Goal: Task Accomplishment & Management: Manage account settings

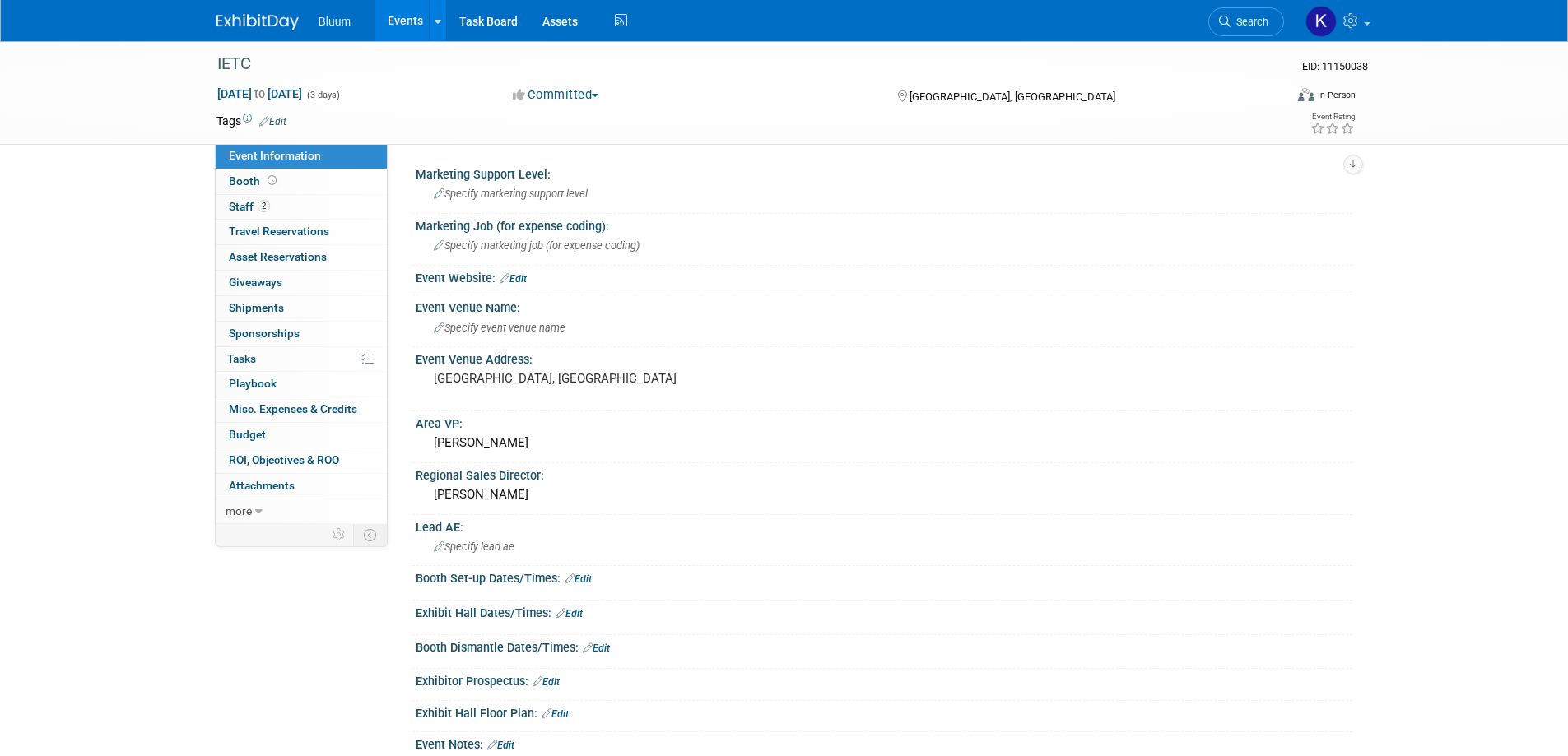
click at [407, 19] on link "Events" at bounding box center [405, 21] width 60 height 41
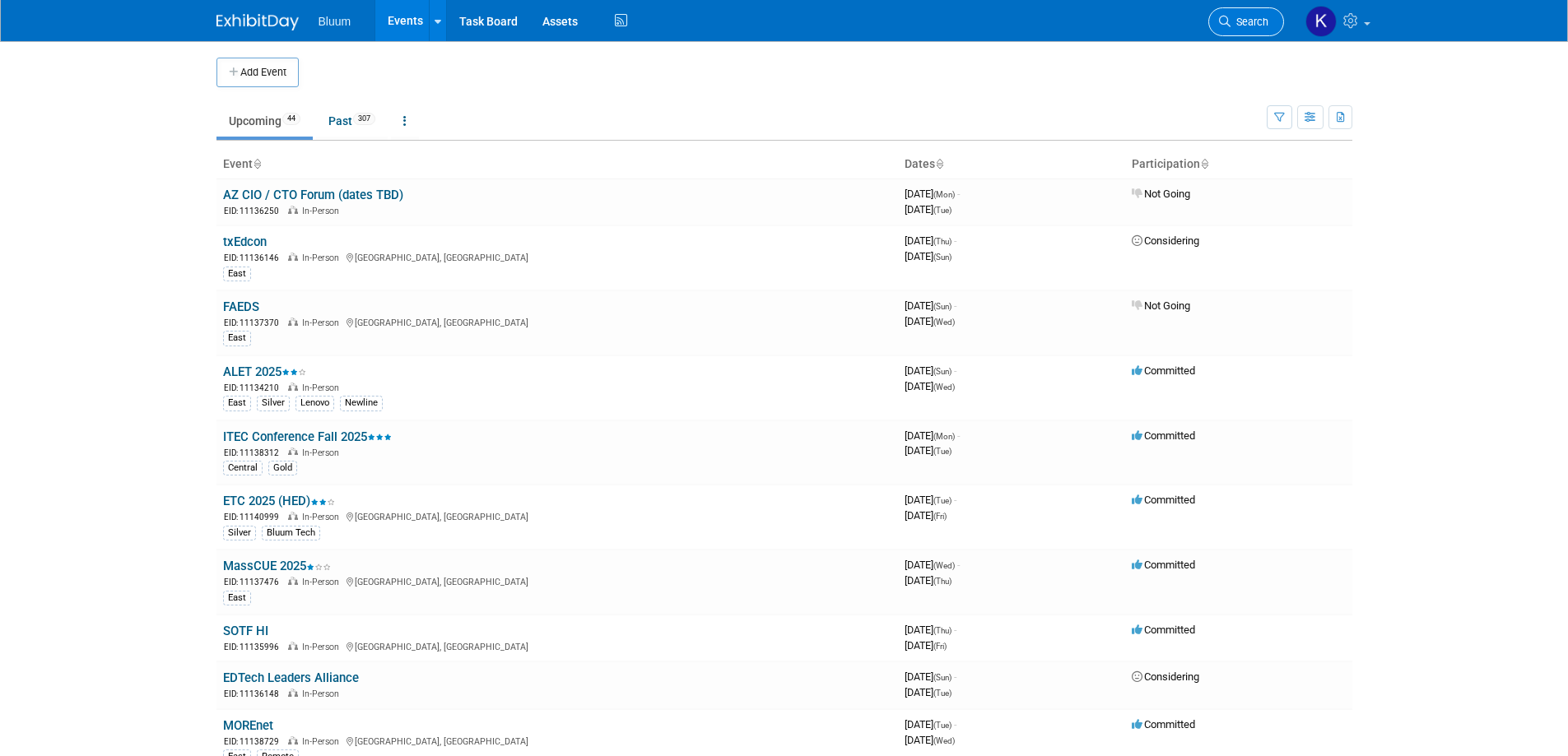
click at [1240, 20] on span "Search" at bounding box center [1249, 21] width 38 height 12
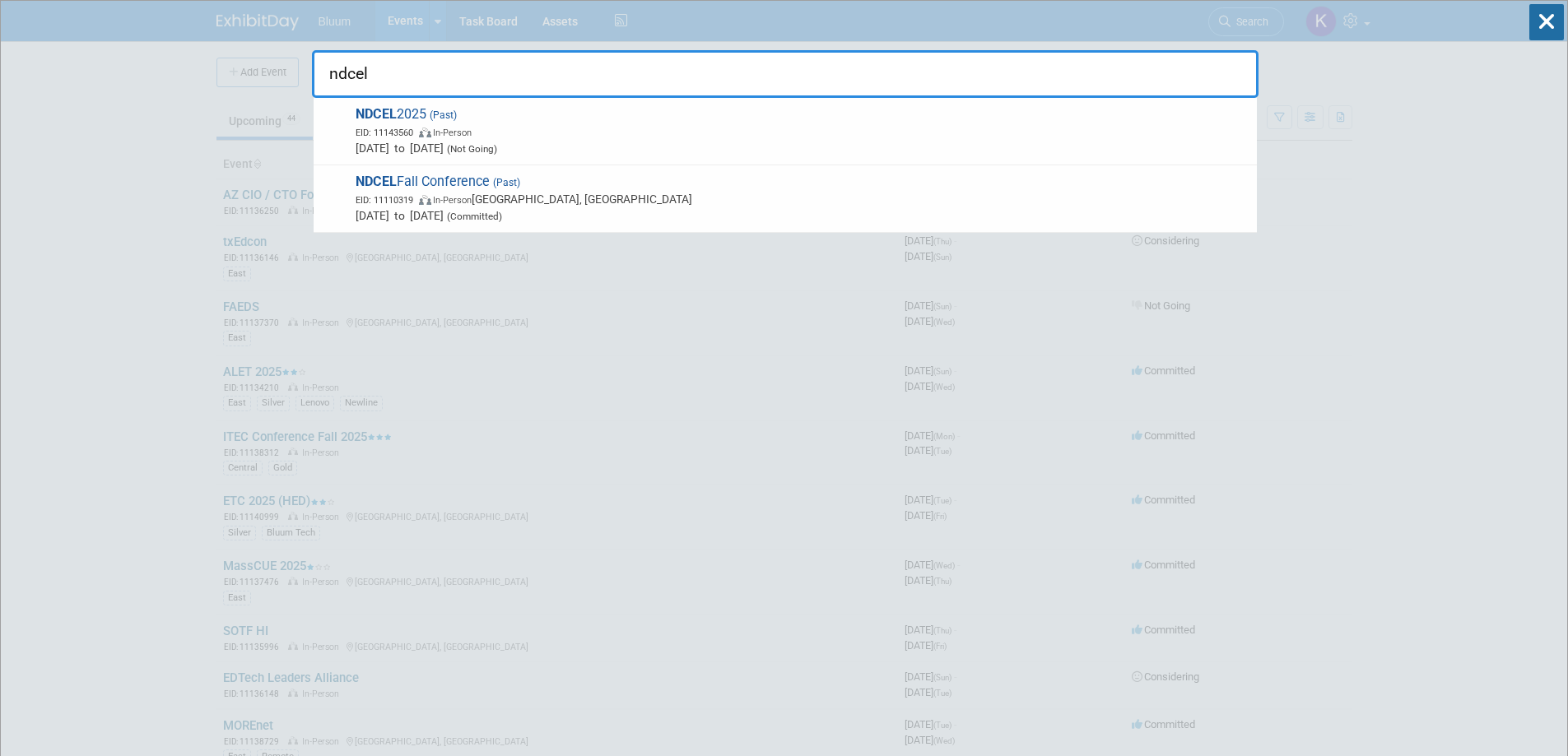
type input "ndcel"
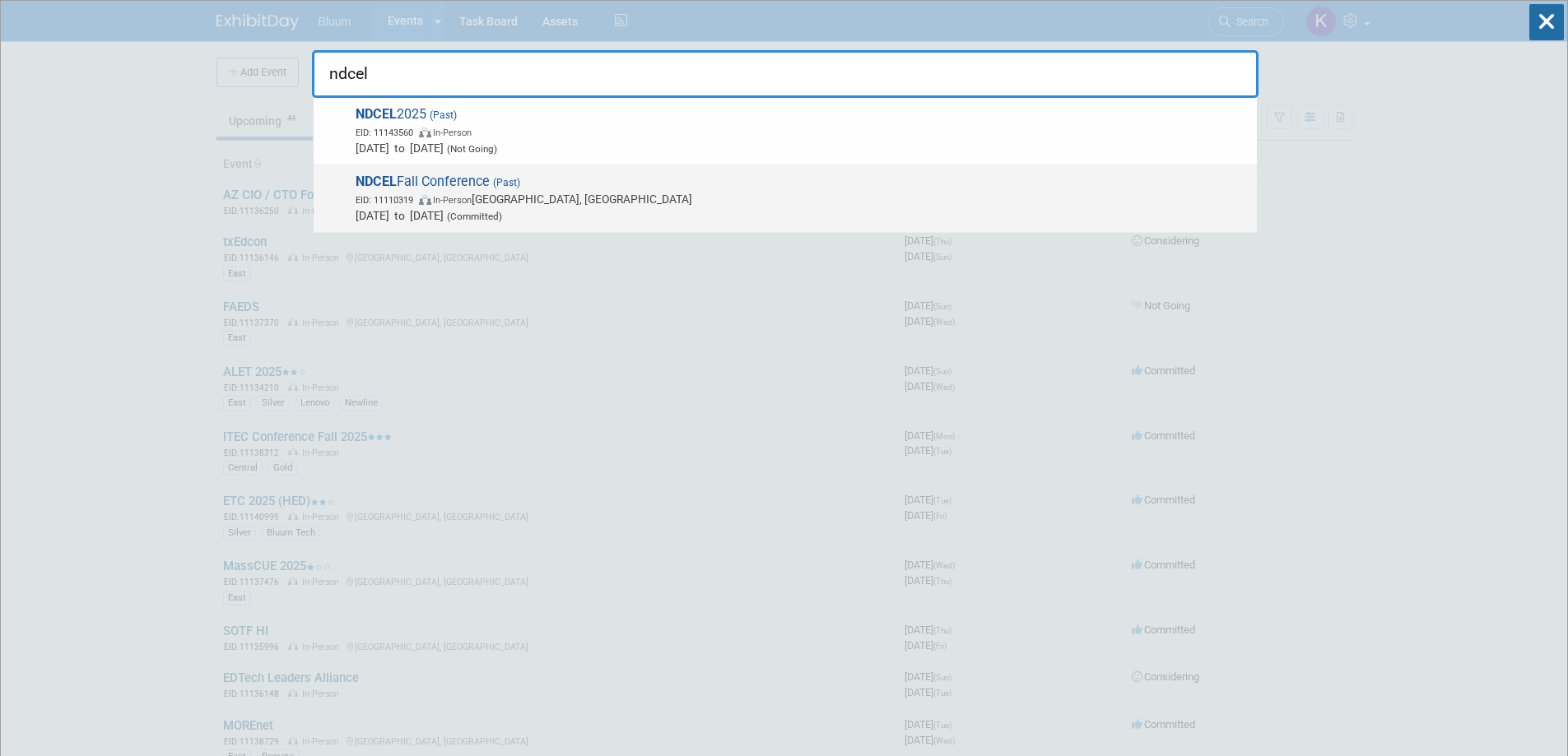
click at [447, 182] on span "NDCEL Fall Conference (Past) EID: 11110319 In-Person Bismarck, ND Oct 16, 2024 …" at bounding box center [800, 198] width 898 height 50
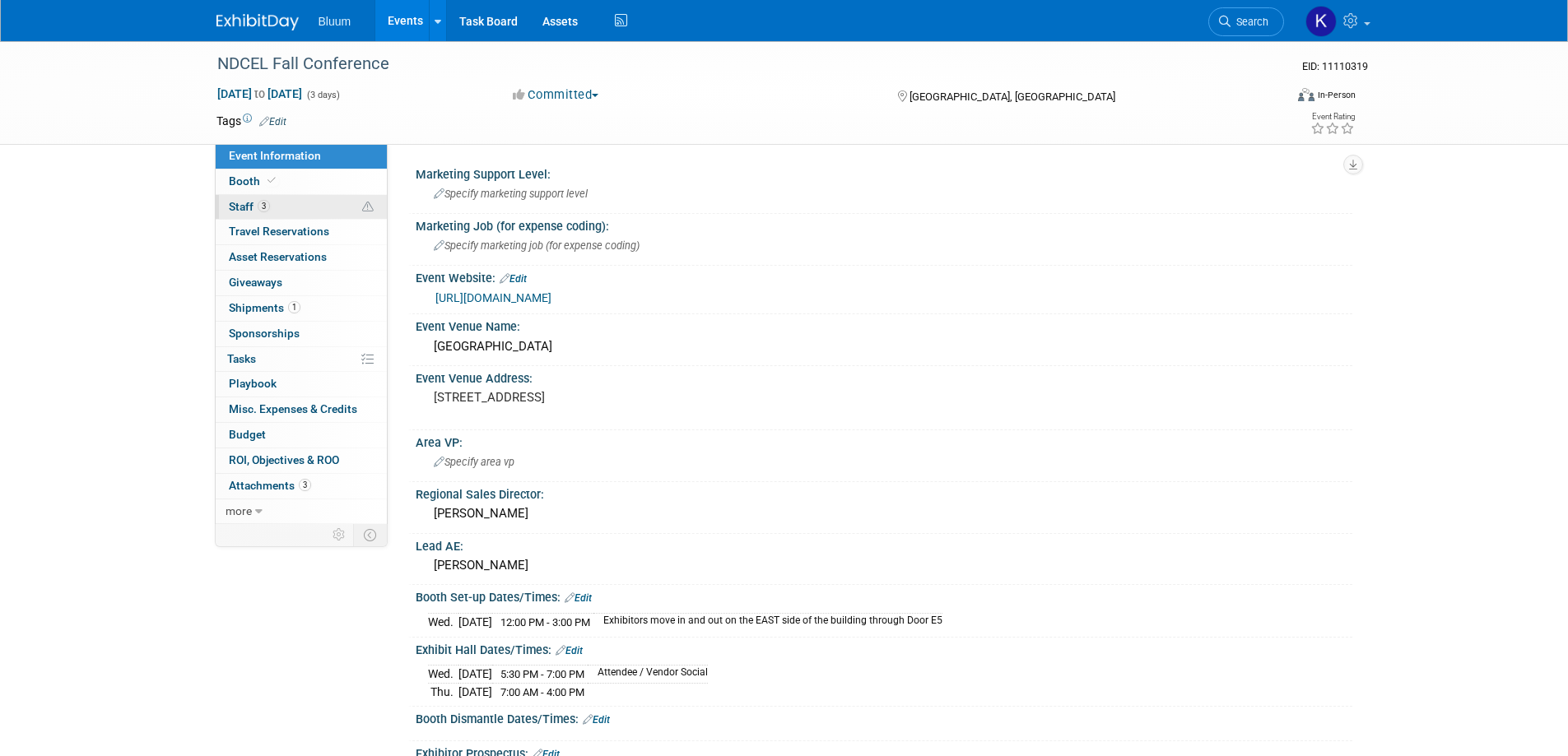
click at [244, 202] on span "Staff 3" at bounding box center [250, 207] width 41 height 13
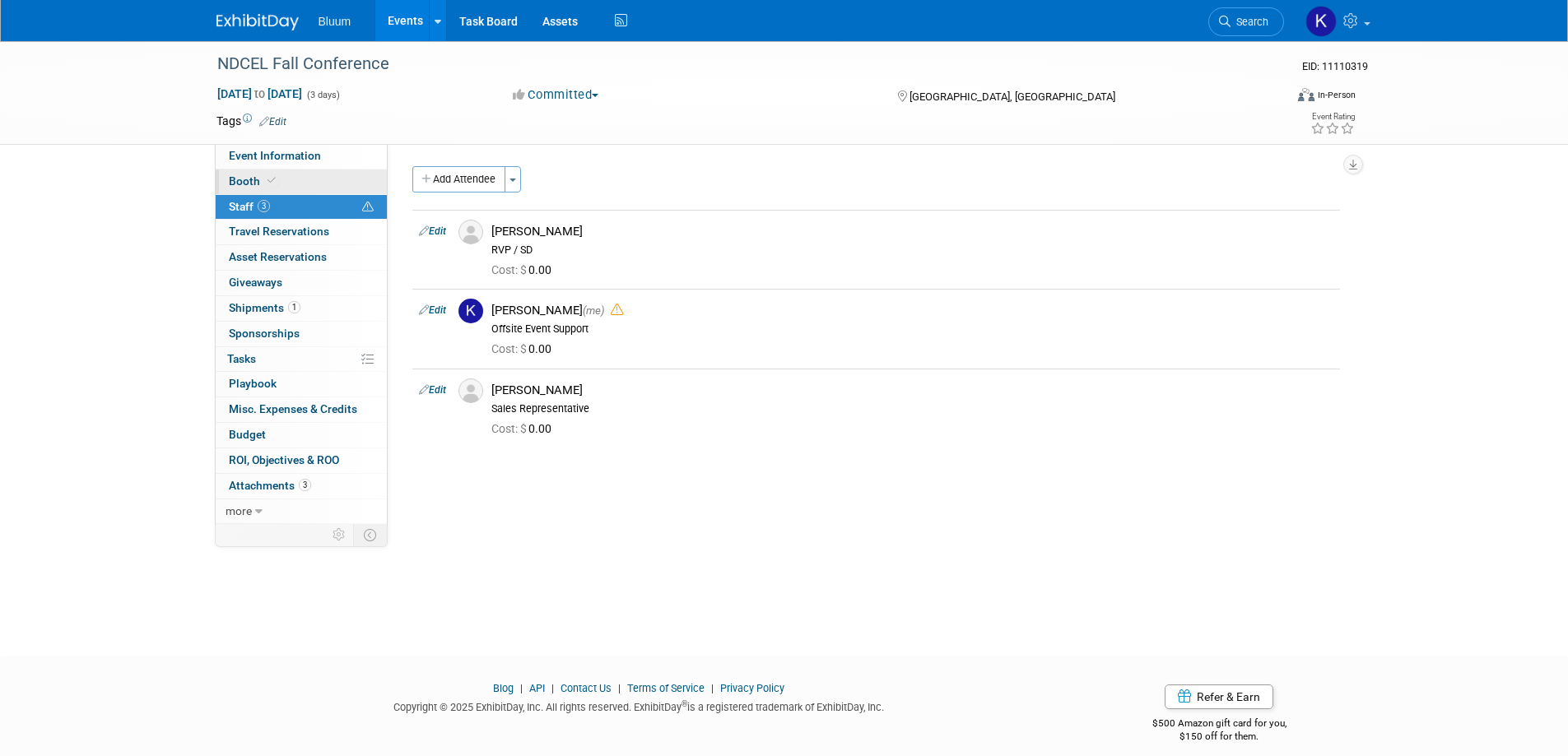
click at [242, 186] on span "Booth" at bounding box center [254, 181] width 50 height 13
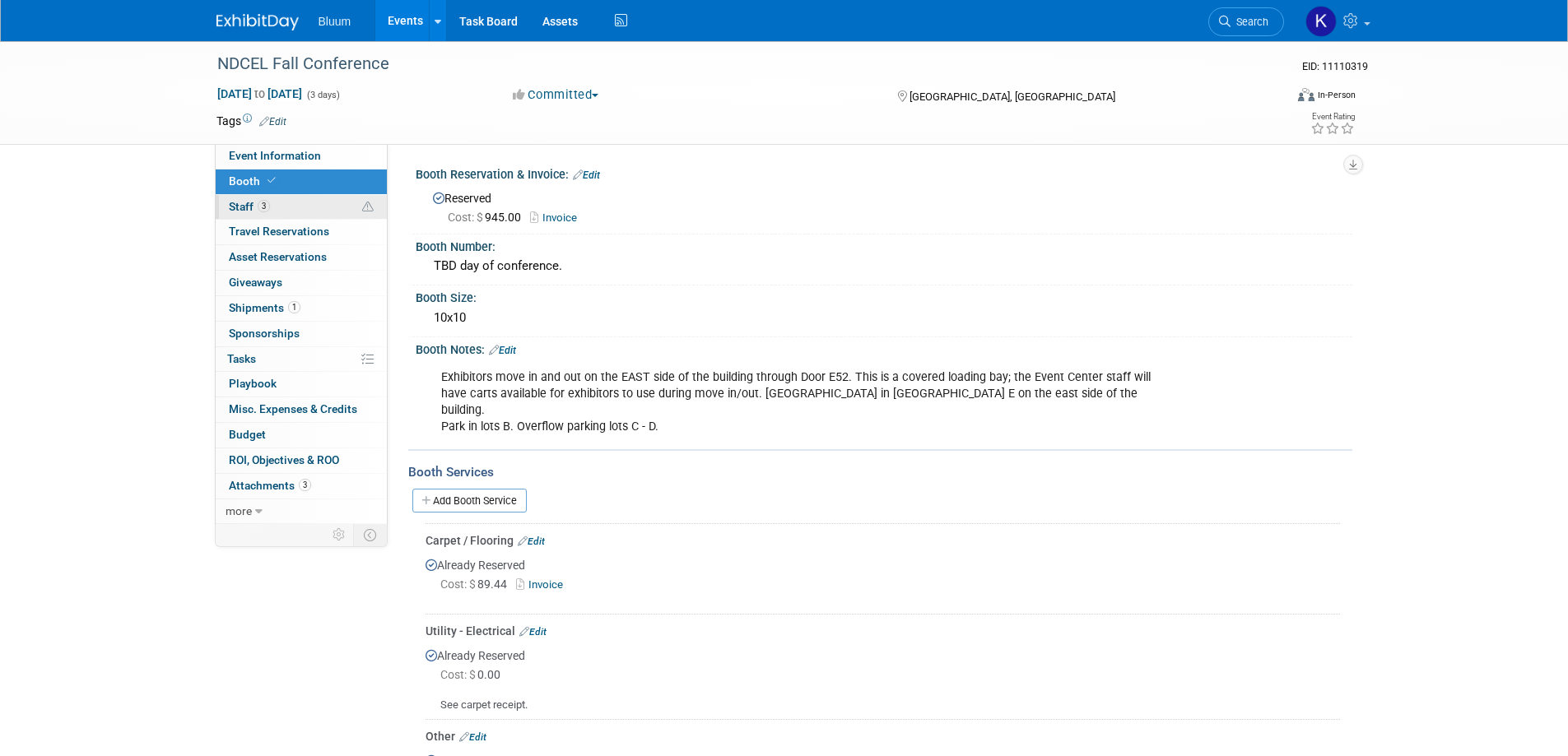
click at [242, 203] on span "Staff 3" at bounding box center [250, 207] width 41 height 13
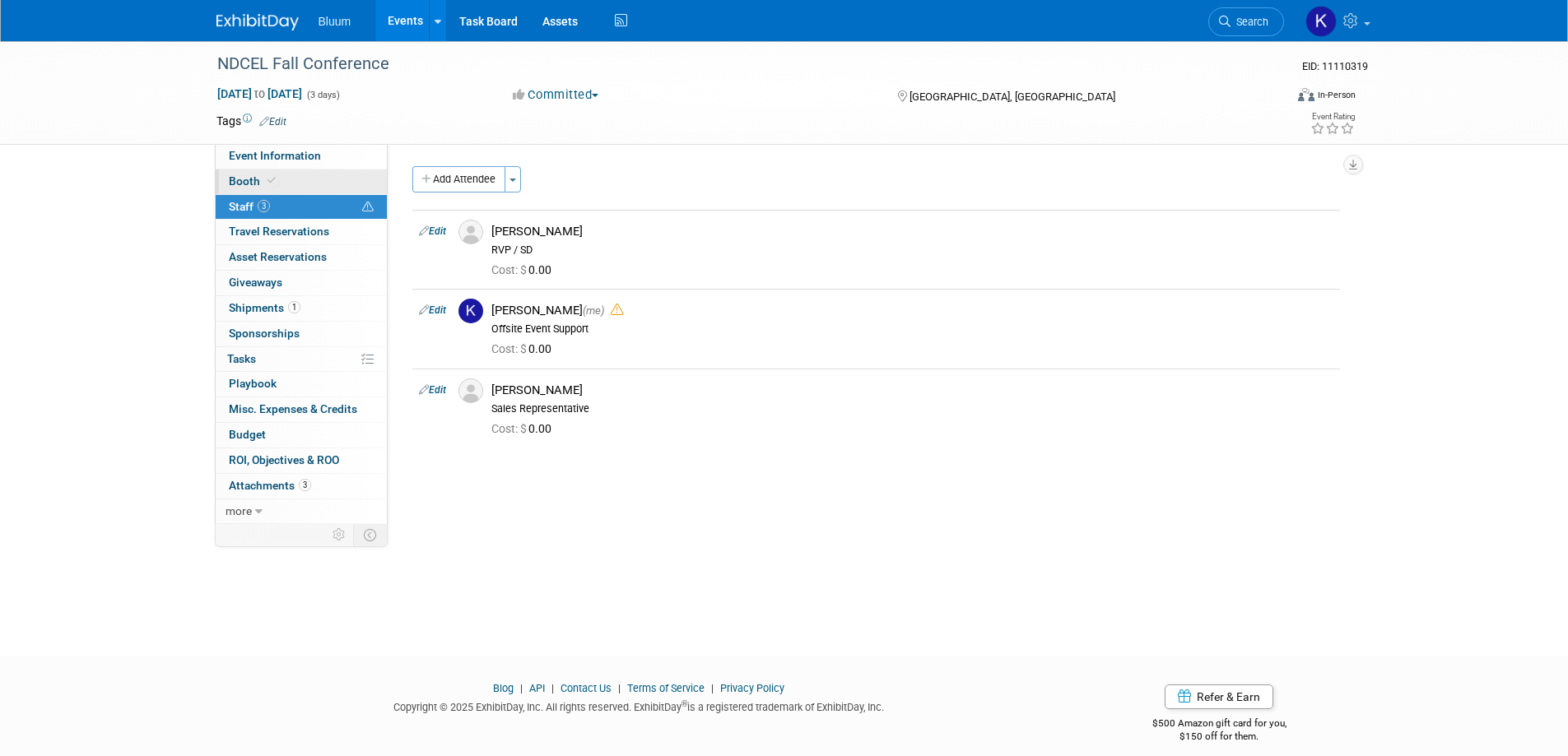
click at [245, 182] on span "Booth" at bounding box center [254, 181] width 50 height 13
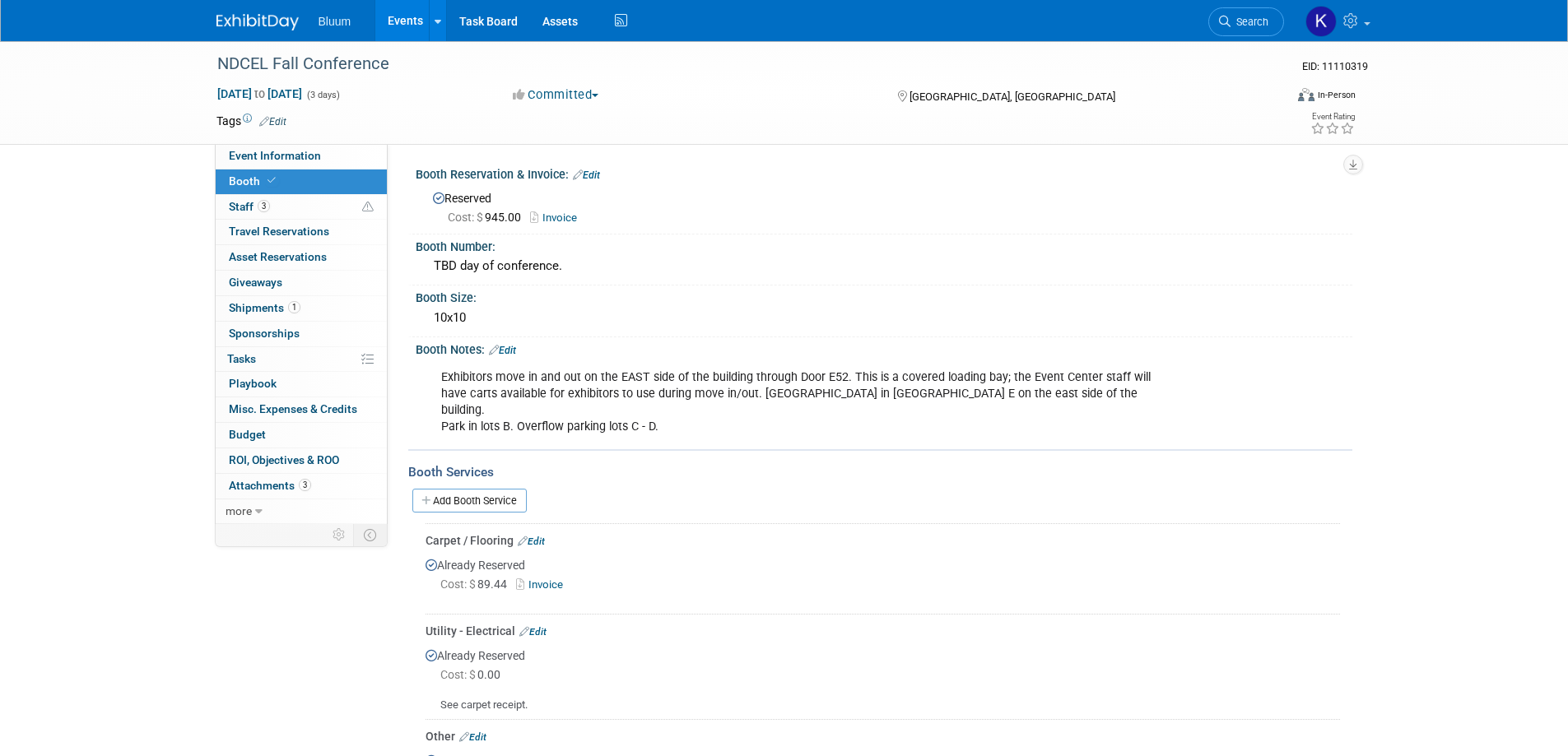
click at [552, 218] on link "Invoice" at bounding box center [558, 217] width 55 height 12
click at [395, 21] on link "Events" at bounding box center [405, 21] width 60 height 41
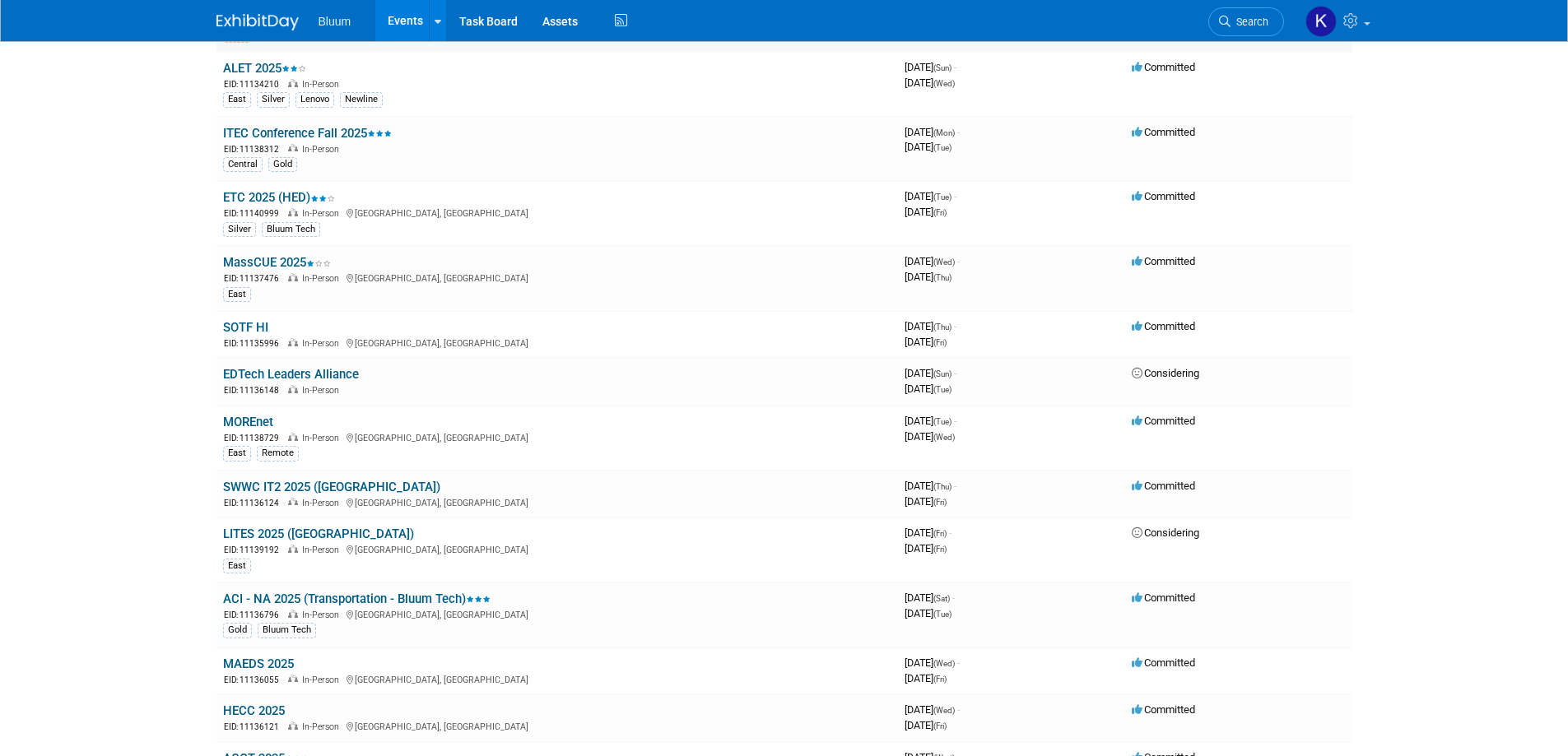
scroll to position [329, 0]
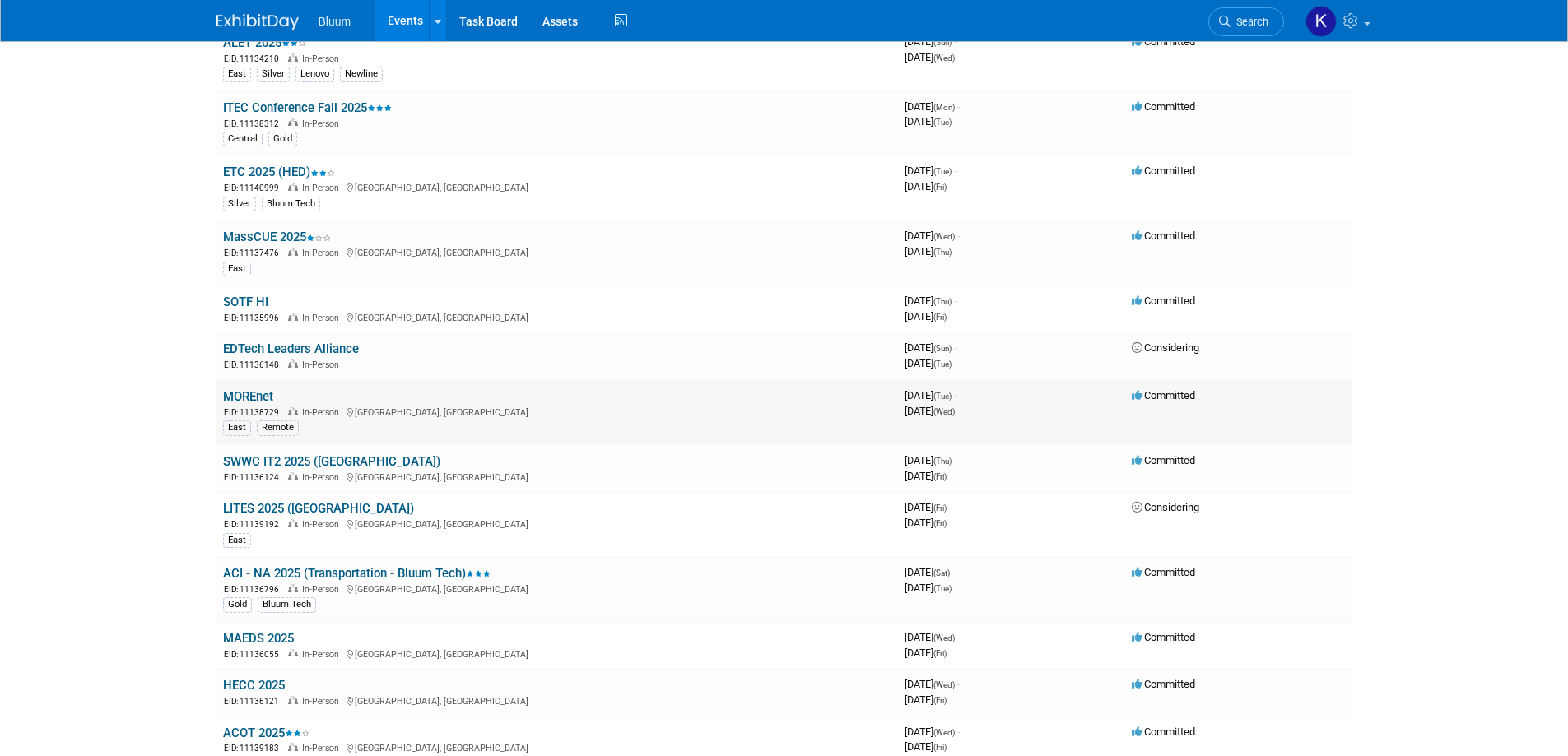
click at [249, 399] on link "MOREnet" at bounding box center [248, 397] width 50 height 15
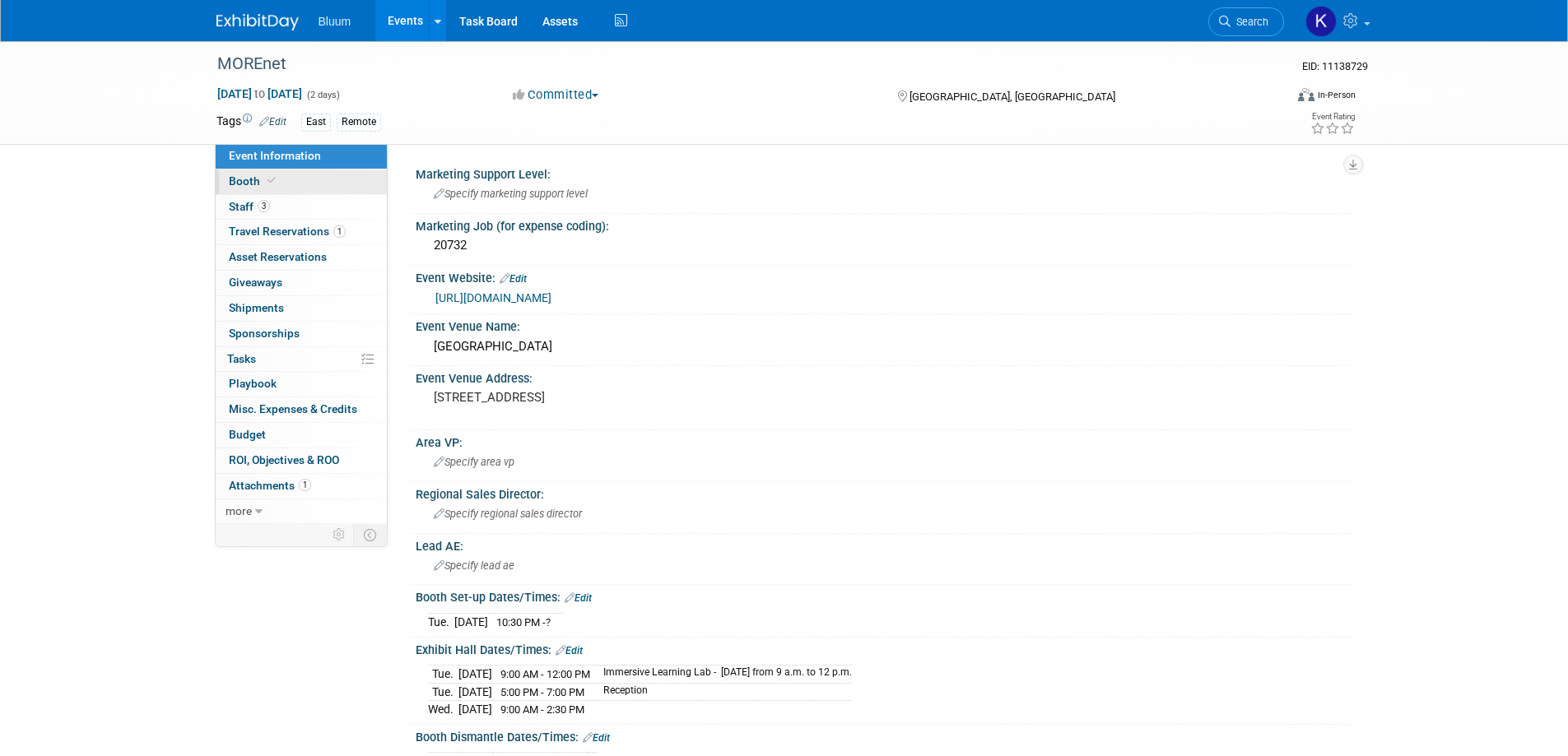
click at [242, 180] on span "Booth" at bounding box center [254, 181] width 50 height 13
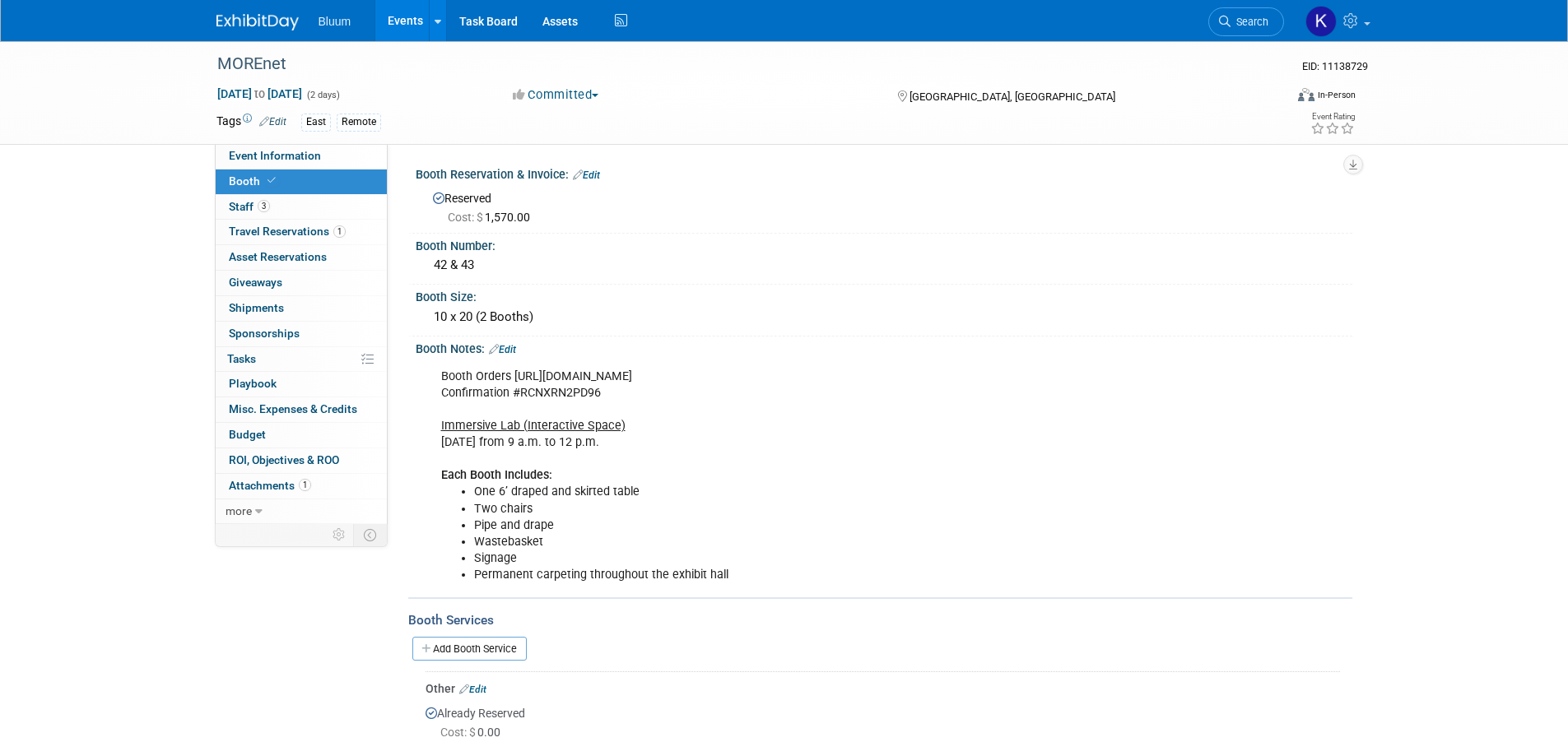
click at [510, 346] on link "Edit" at bounding box center [502, 350] width 27 height 12
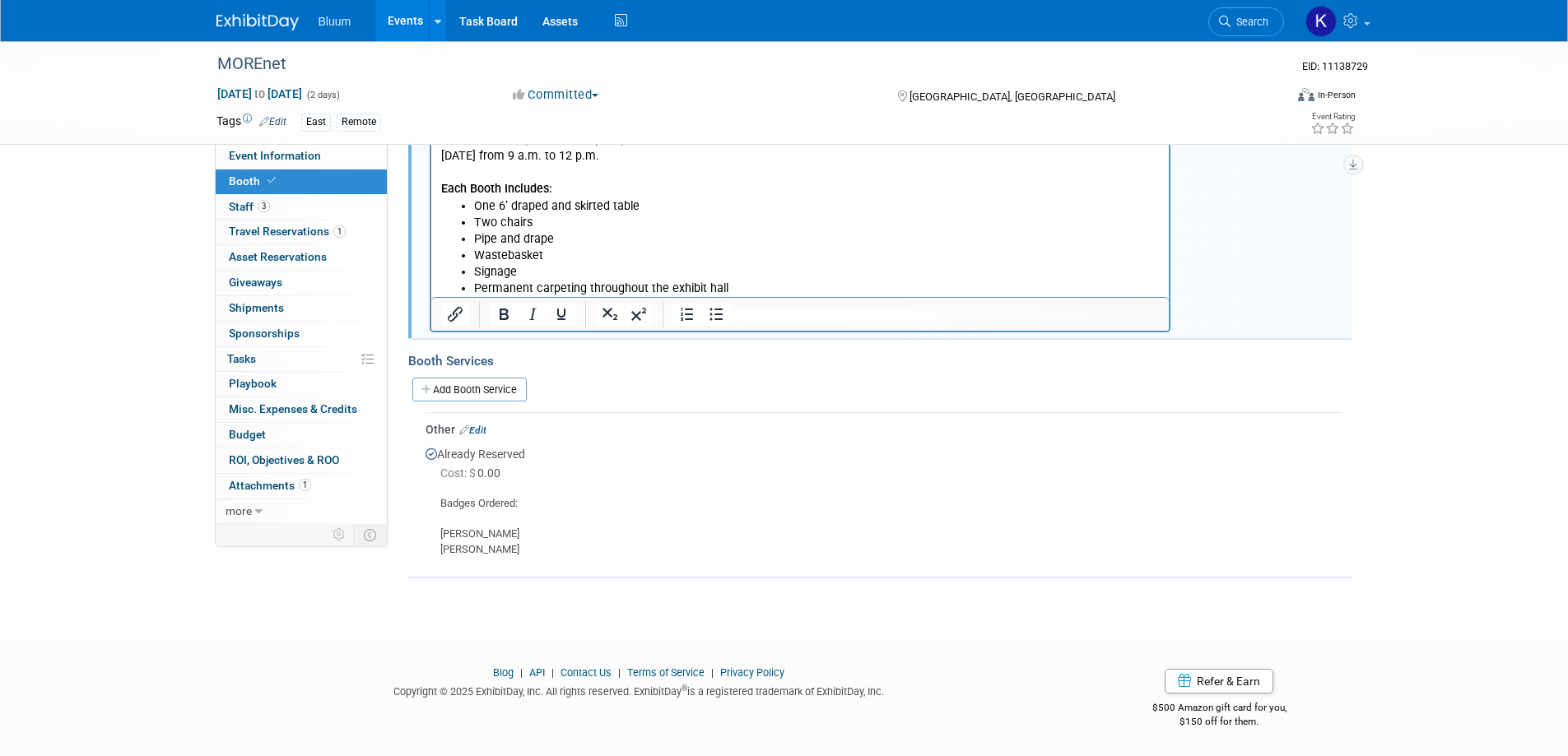
scroll to position [40, 0]
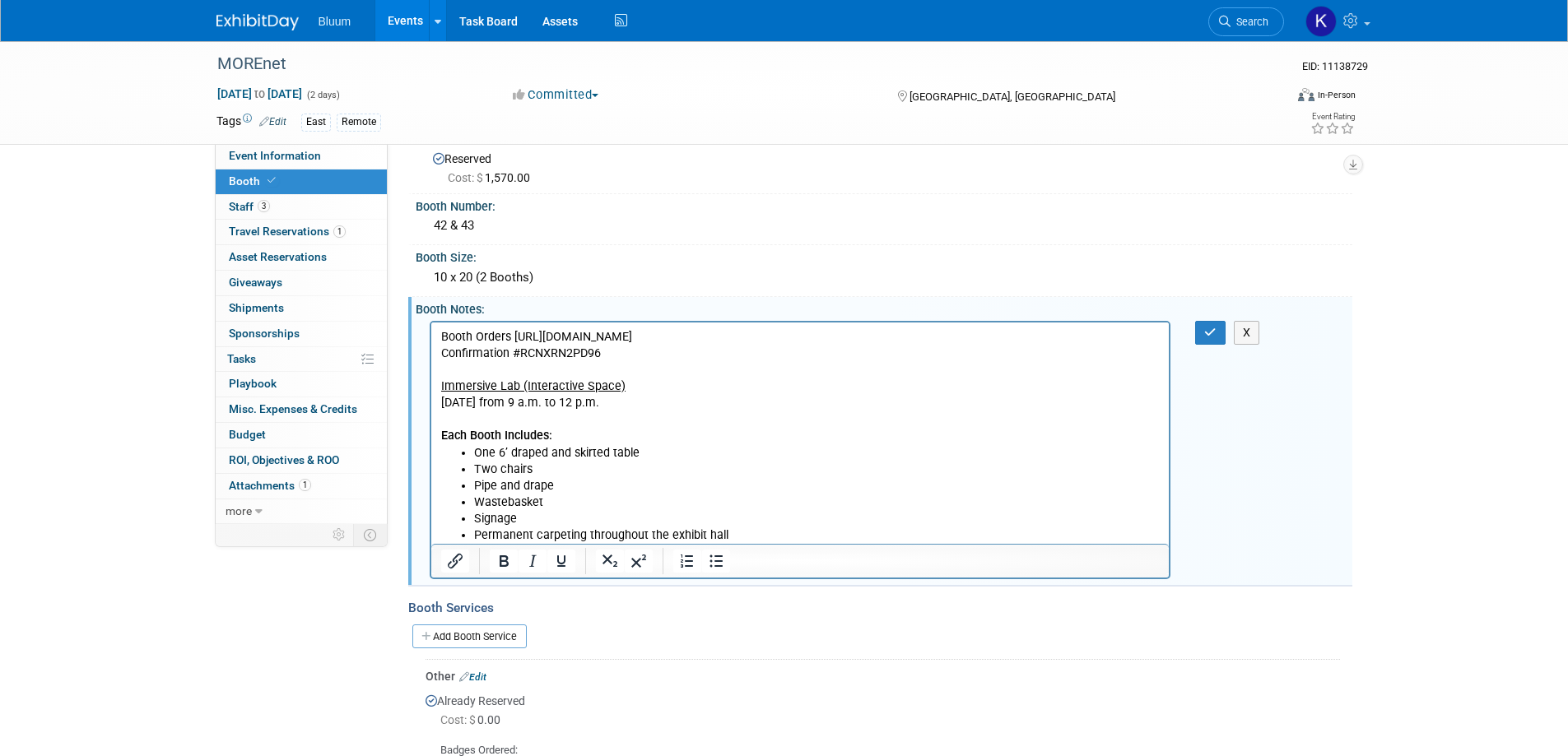
click at [632, 421] on p "Booth Orders https://custom.cvent.com/9E55ACF74ABB4333BF5E025C85027914/files/1e…" at bounding box center [800, 386] width 720 height 116
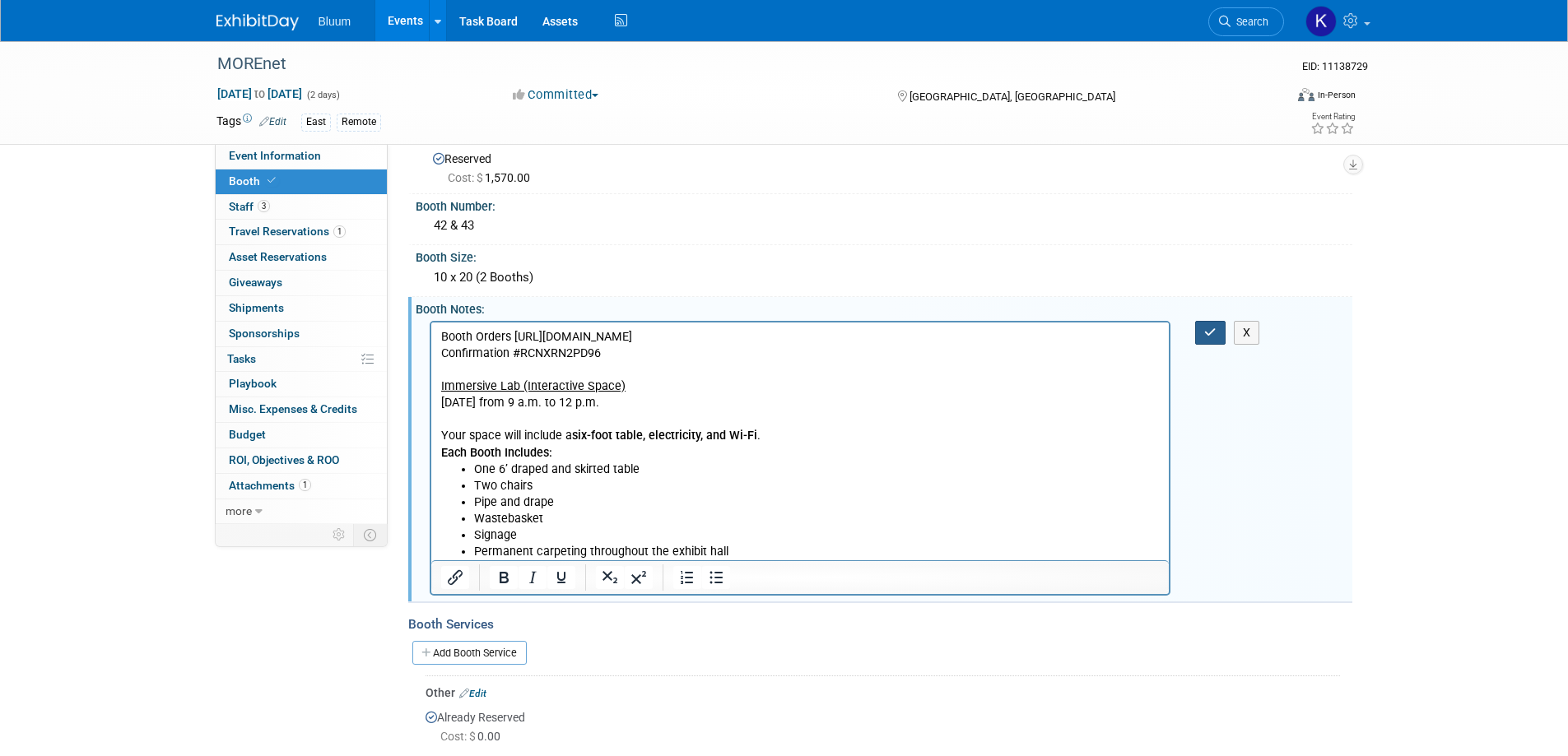
click at [1211, 323] on button "button" at bounding box center [1210, 333] width 30 height 24
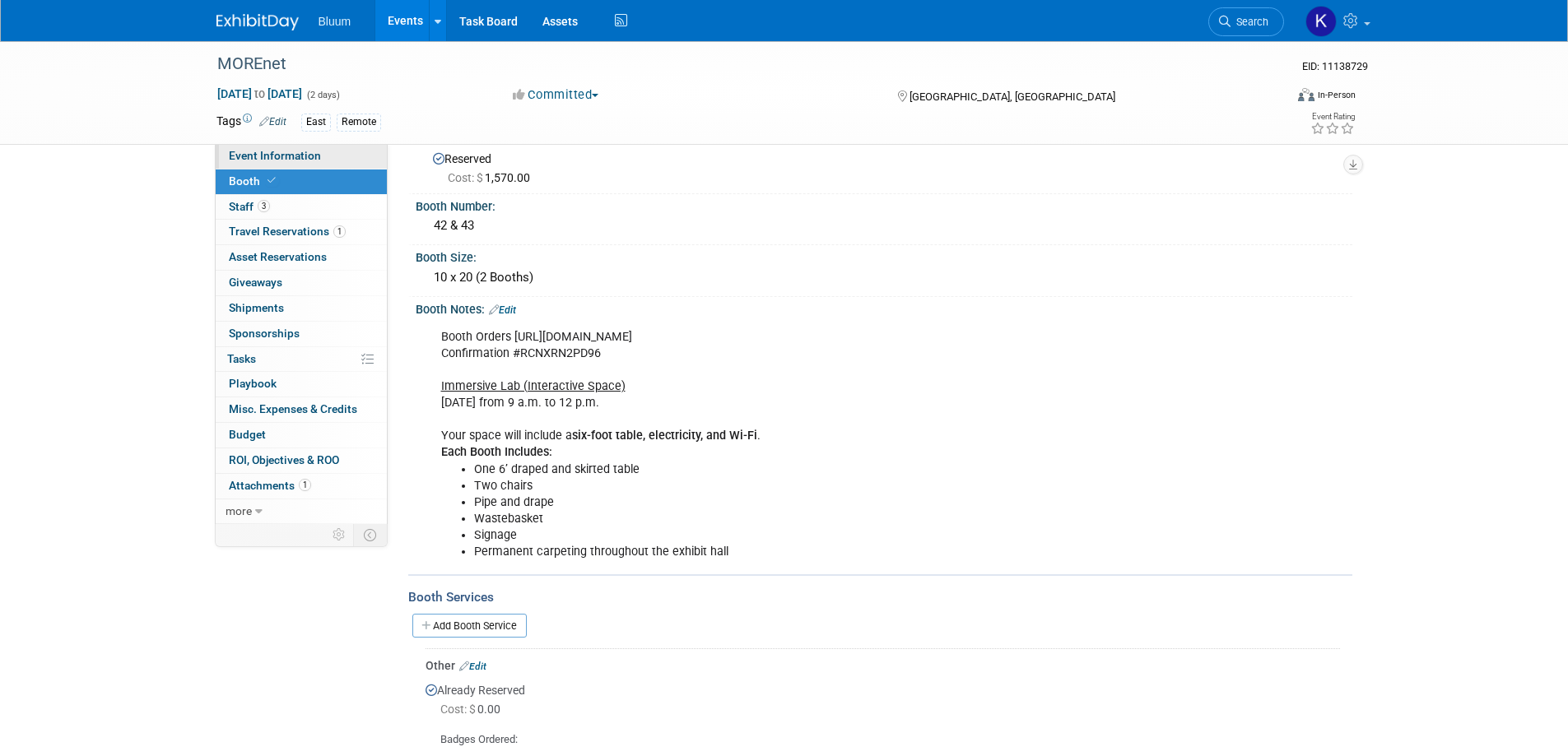
click at [287, 157] on span "Event Information" at bounding box center [275, 156] width 92 height 13
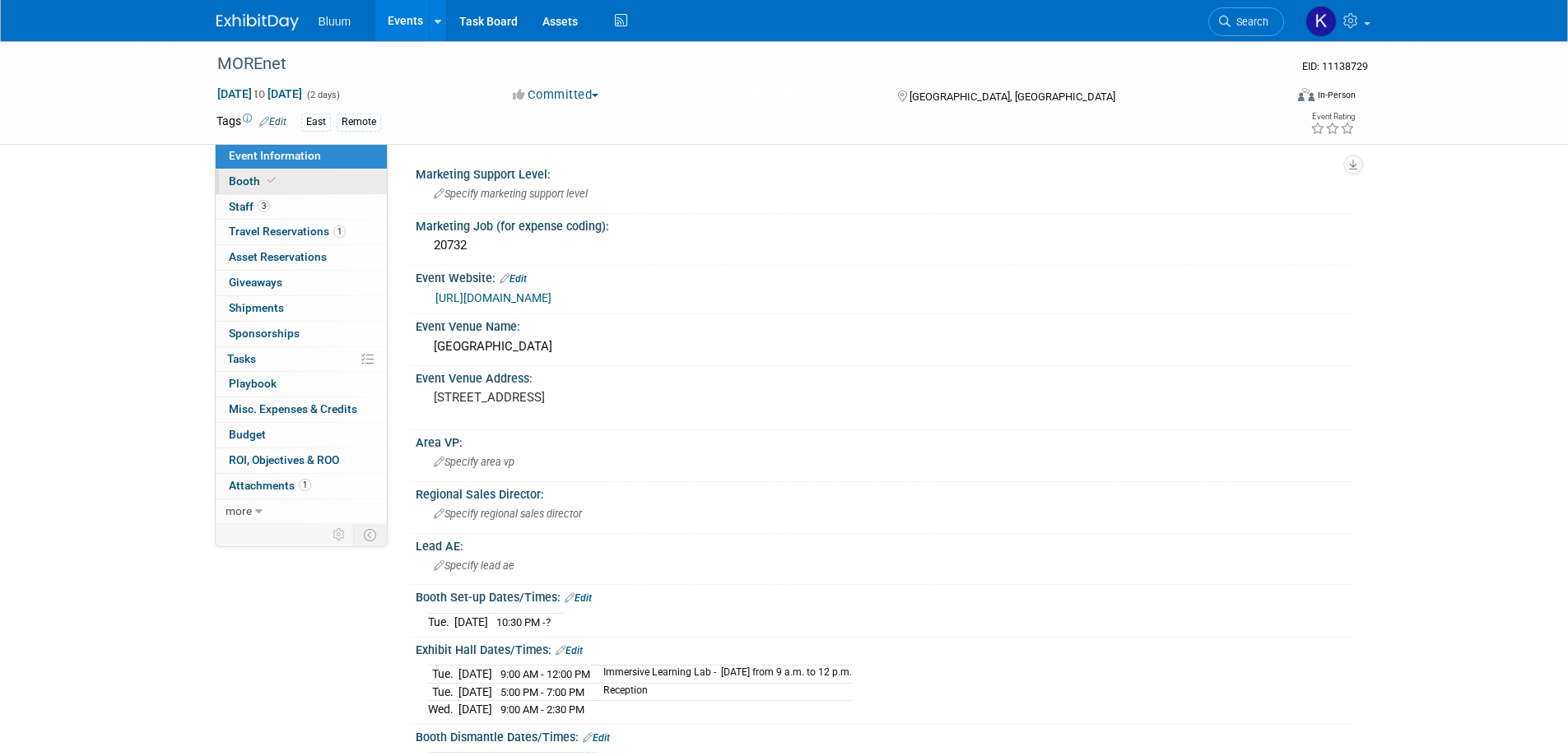
click at [256, 185] on span "Booth" at bounding box center [254, 181] width 50 height 13
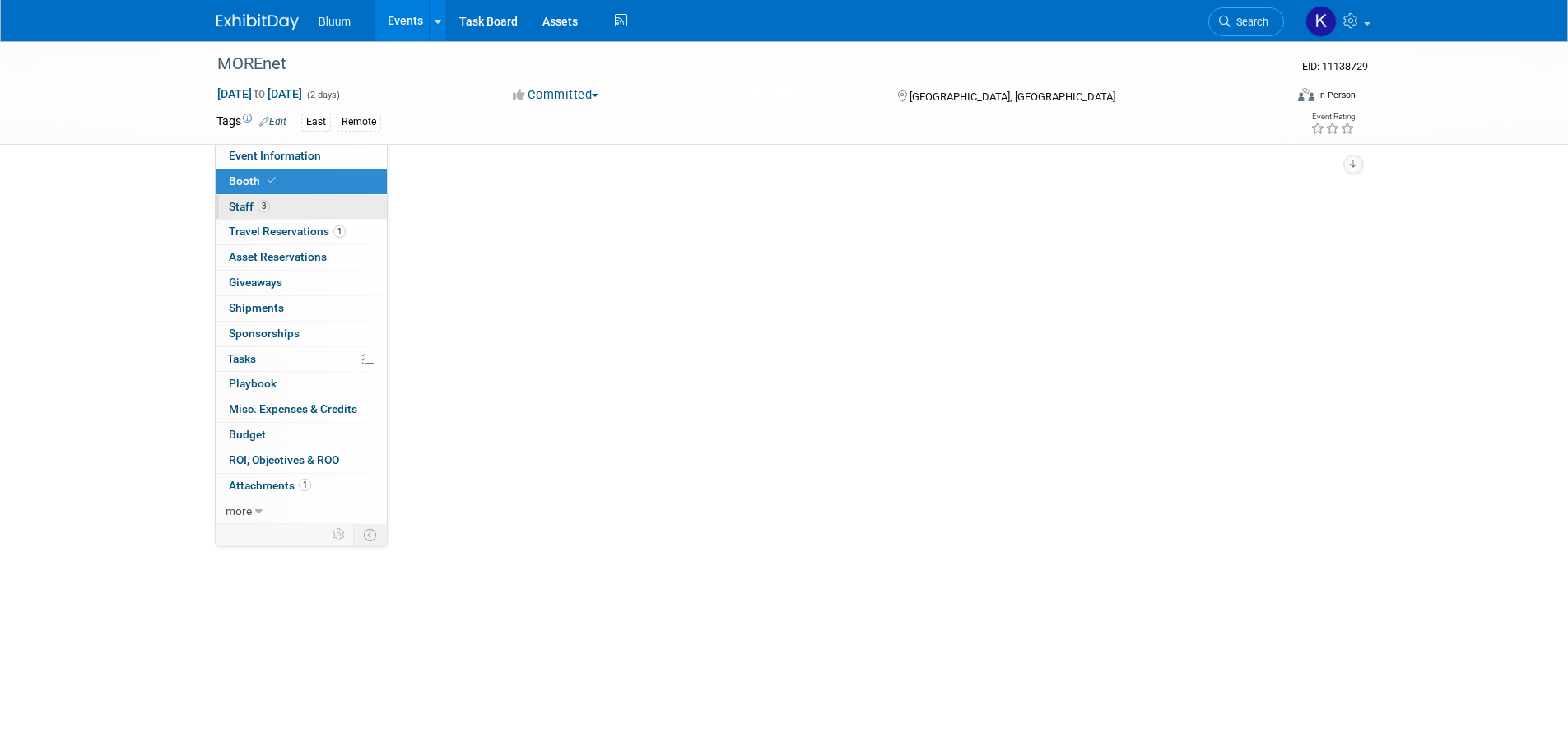
click at [252, 205] on span "Staff 3" at bounding box center [250, 207] width 41 height 13
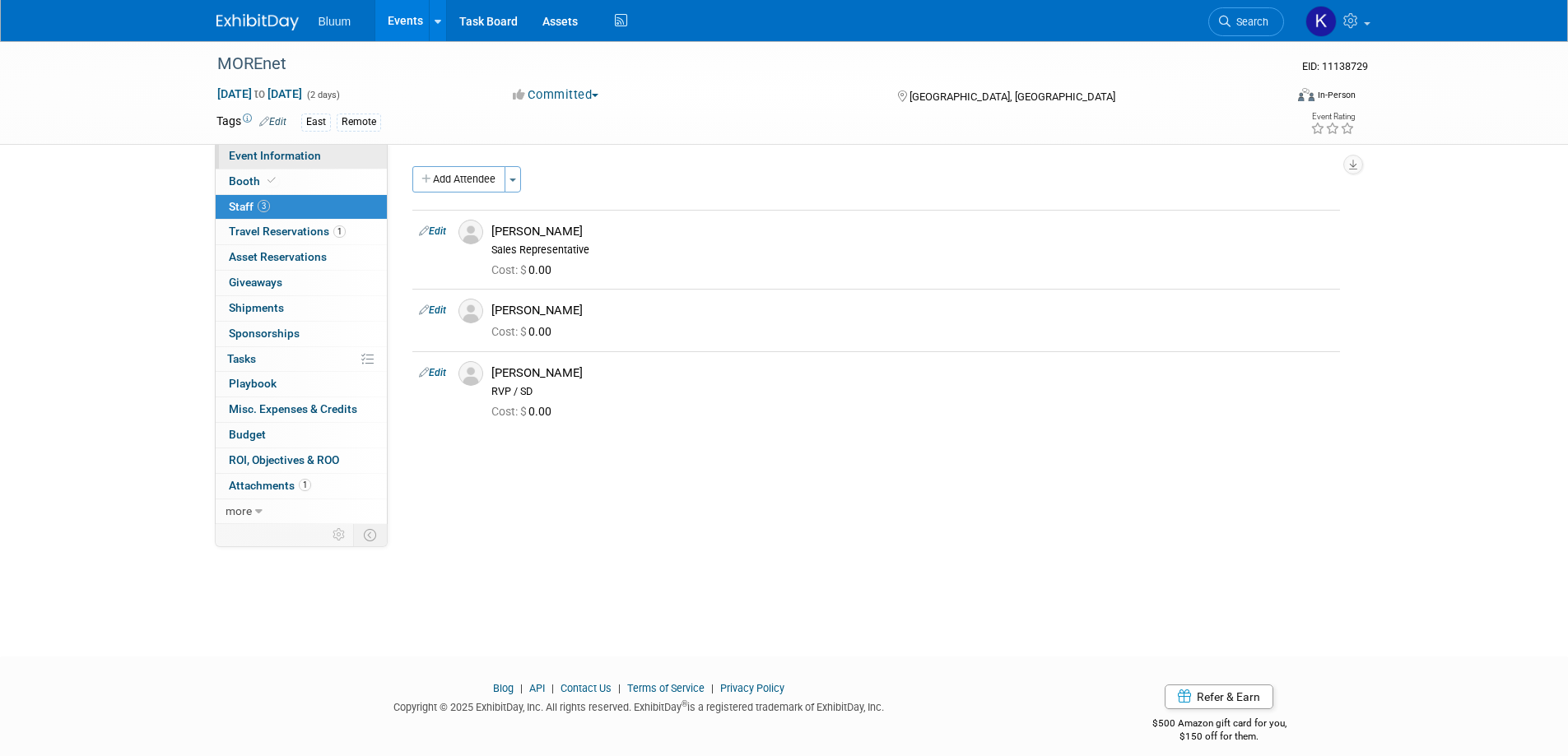
click at [281, 153] on span "Event Information" at bounding box center [275, 156] width 92 height 13
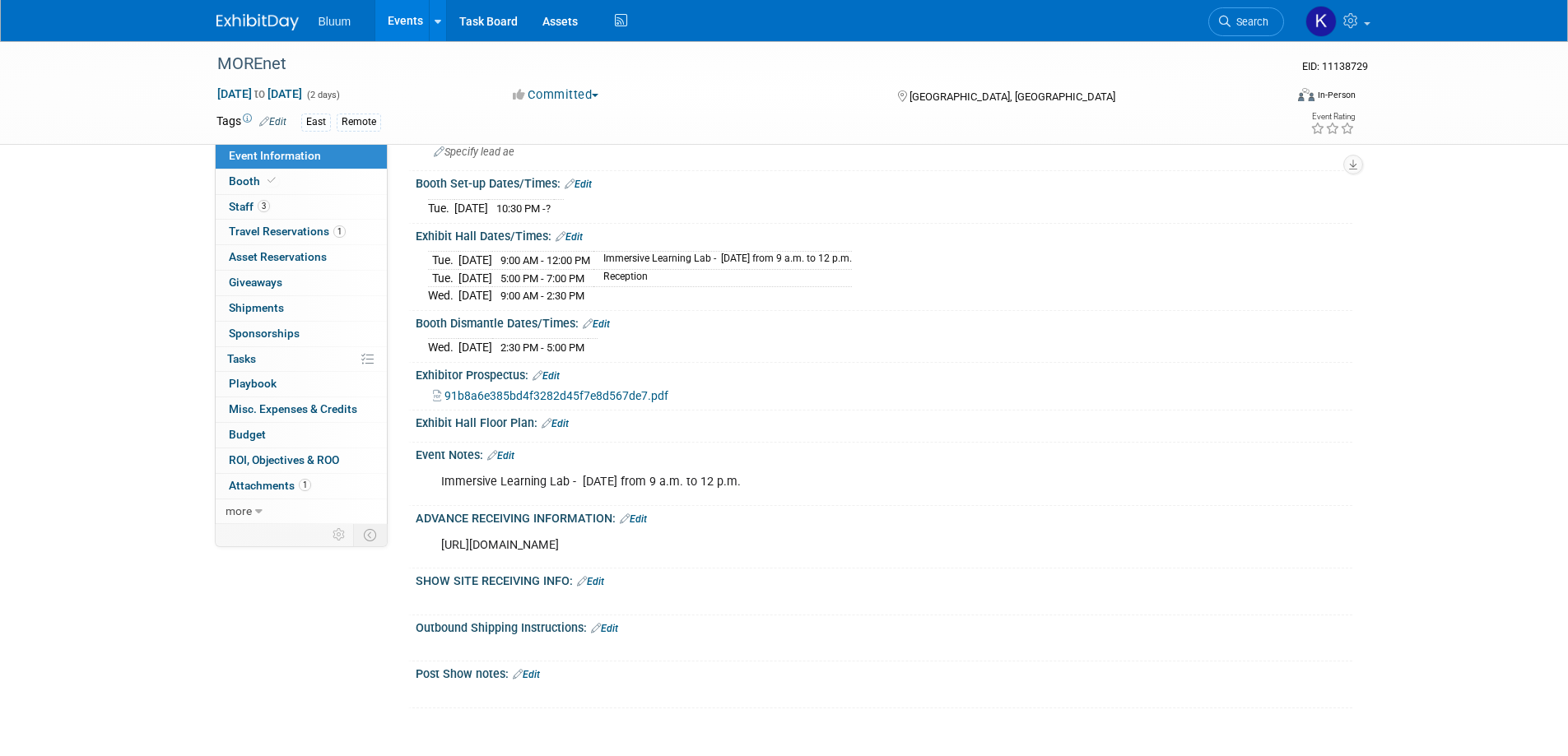
scroll to position [541, 0]
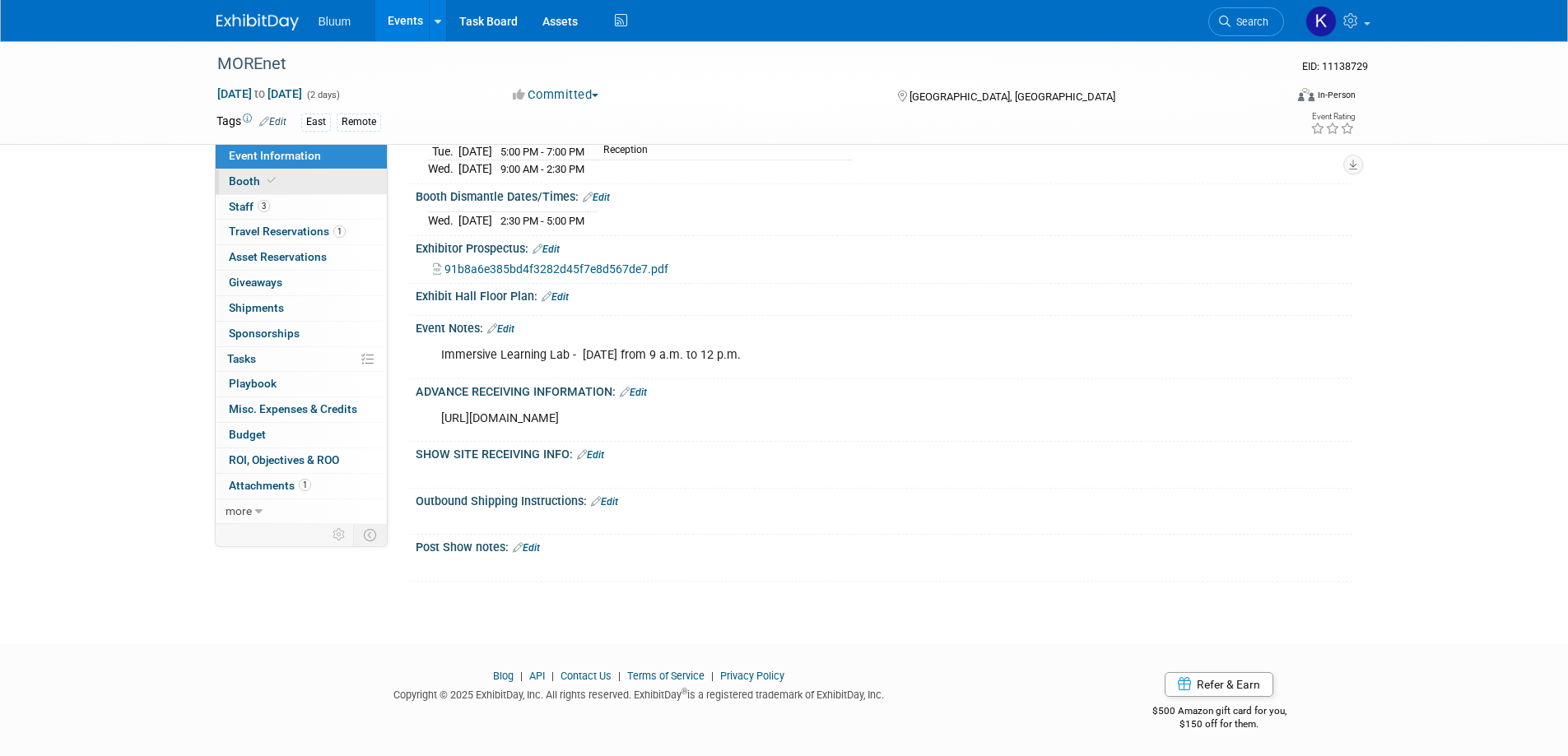
click at [253, 180] on span "Booth" at bounding box center [254, 181] width 50 height 13
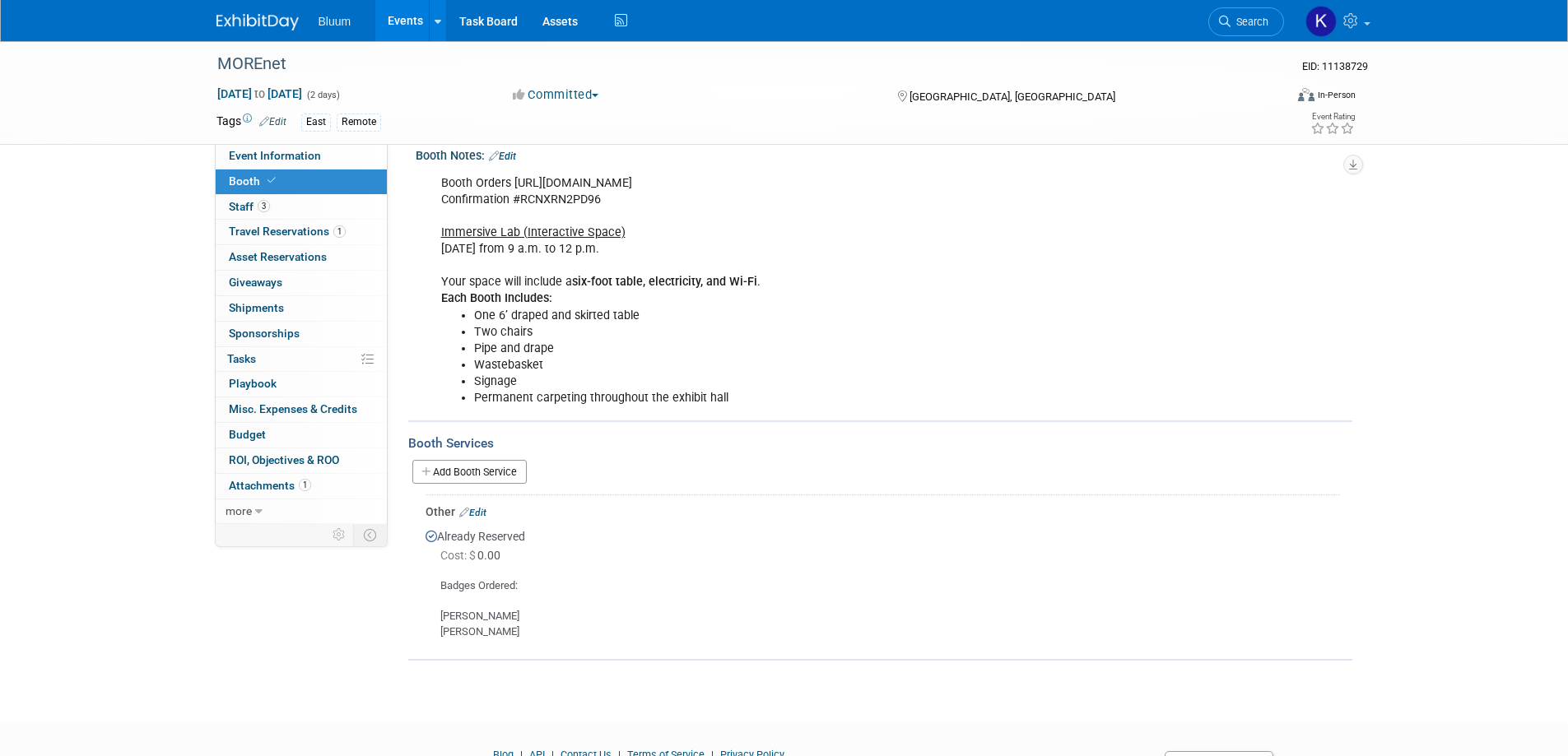
scroll to position [111, 0]
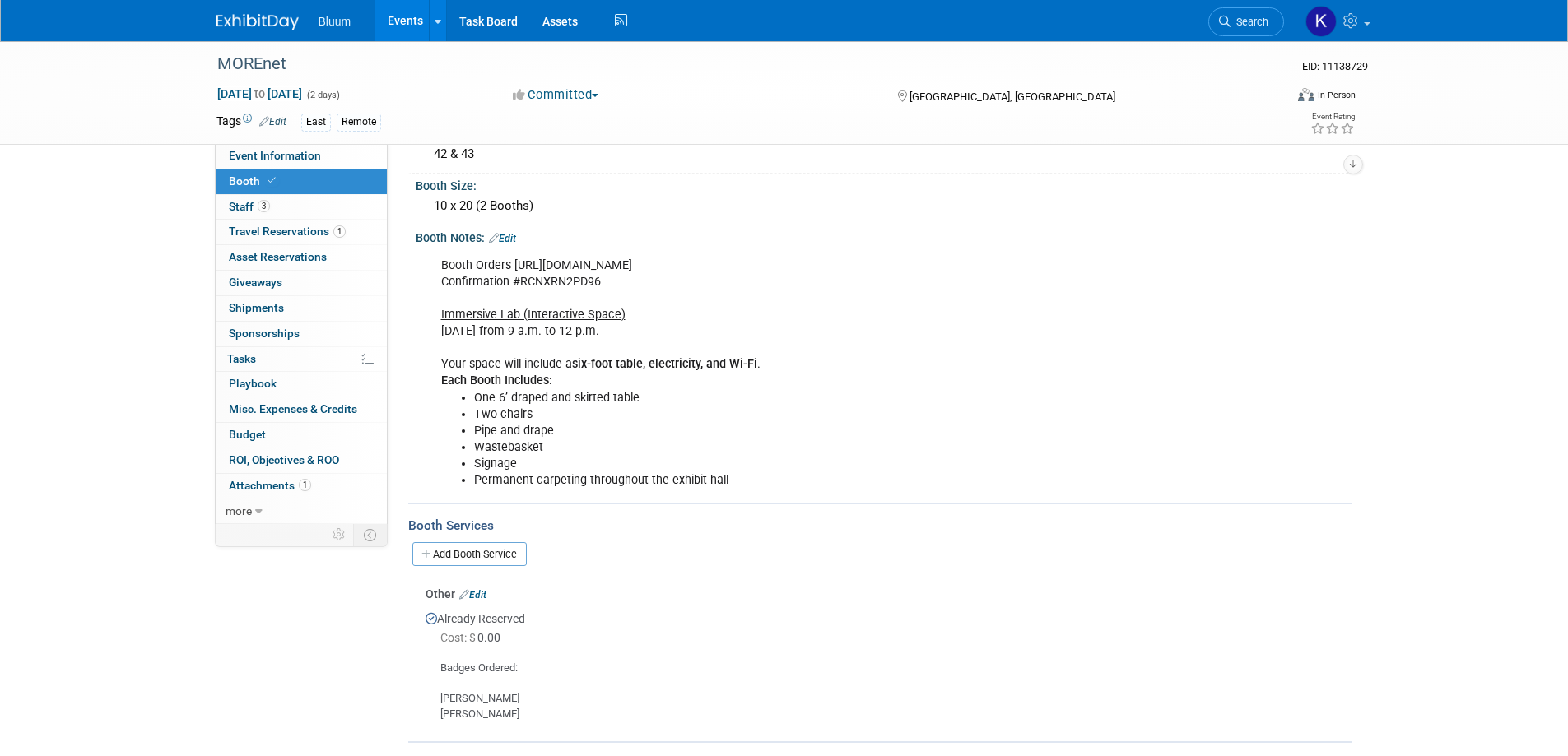
click at [614, 368] on b "six-foot table, electricity, and Wi-Fi" at bounding box center [665, 364] width 185 height 14
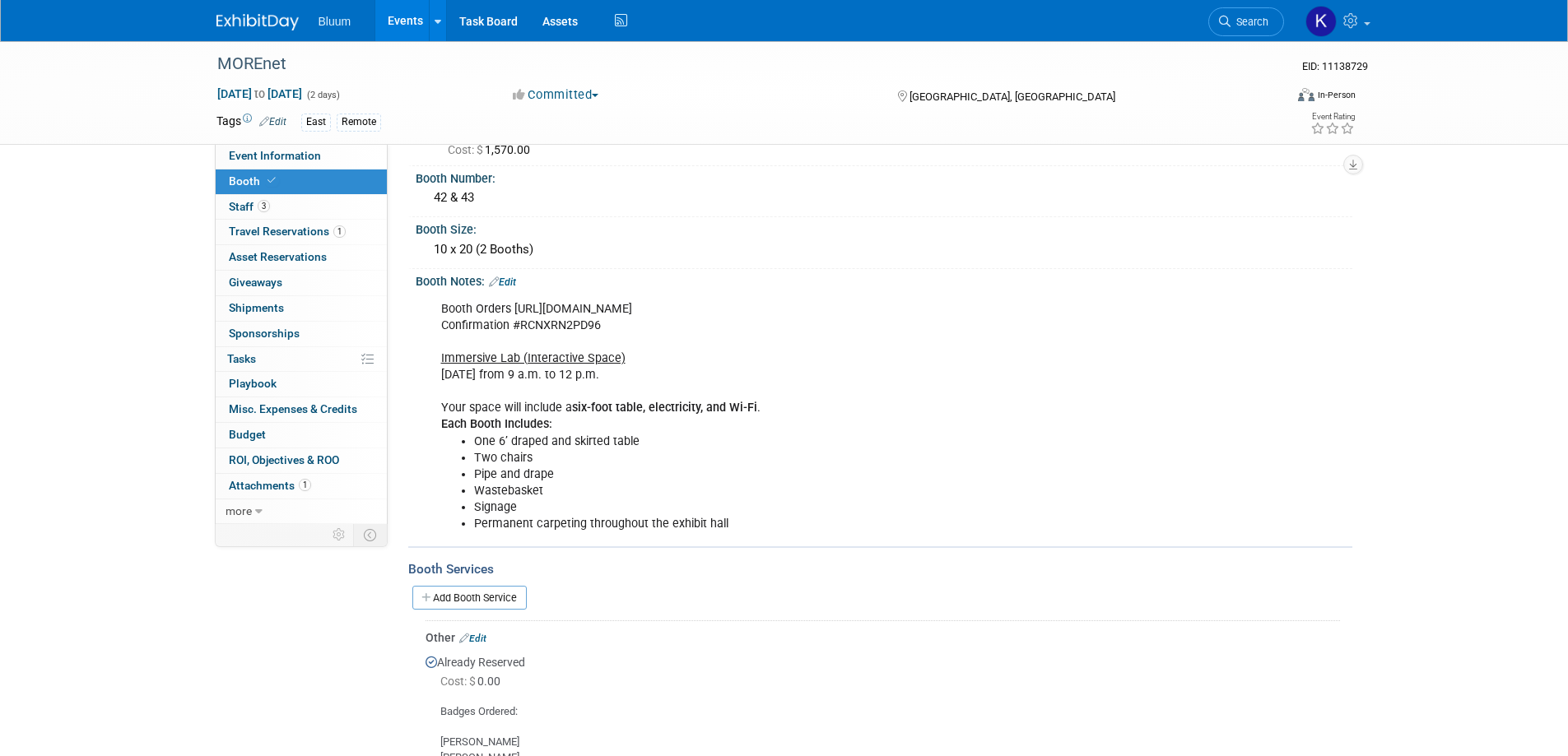
scroll to position [29, 0]
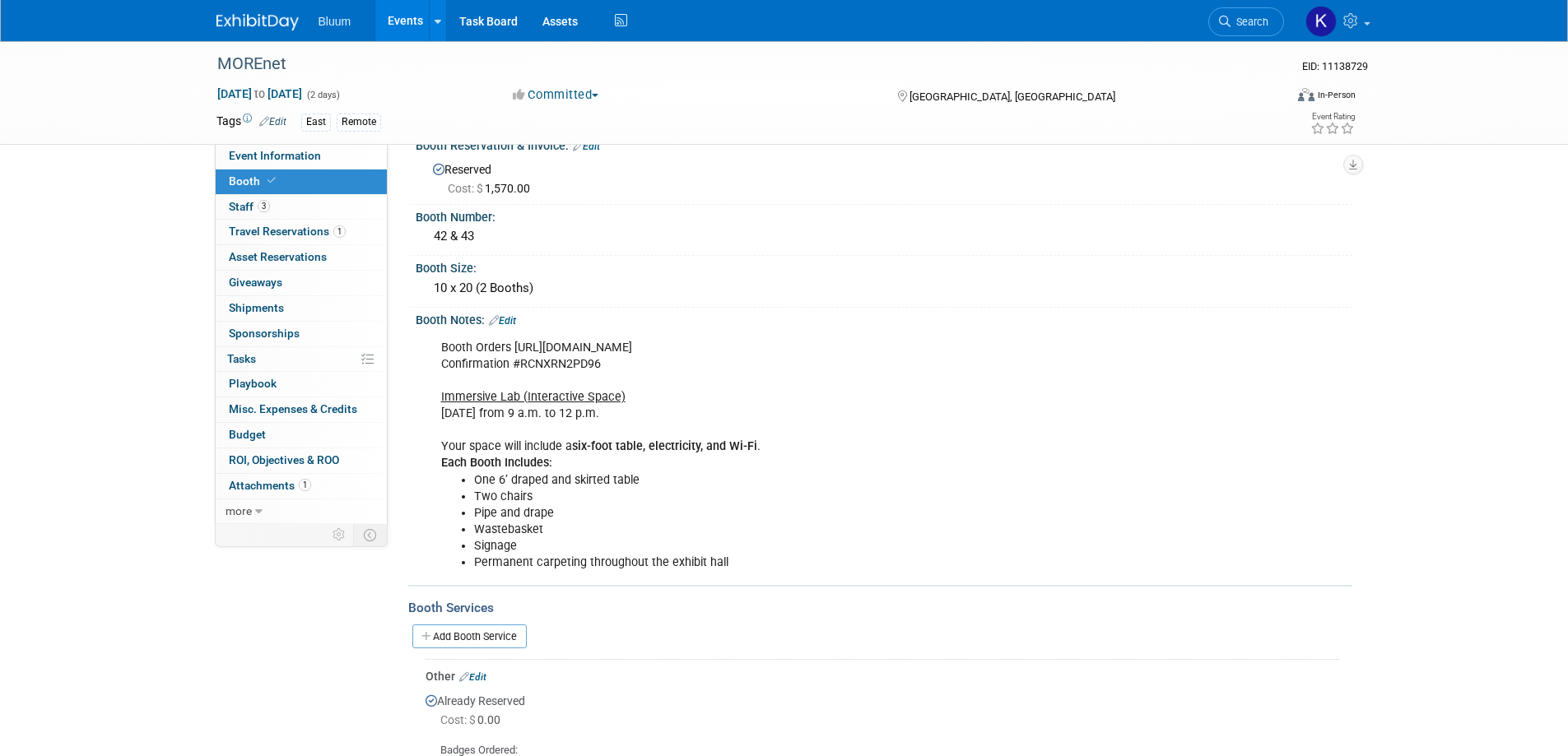
click at [510, 325] on link "Edit" at bounding box center [502, 321] width 27 height 12
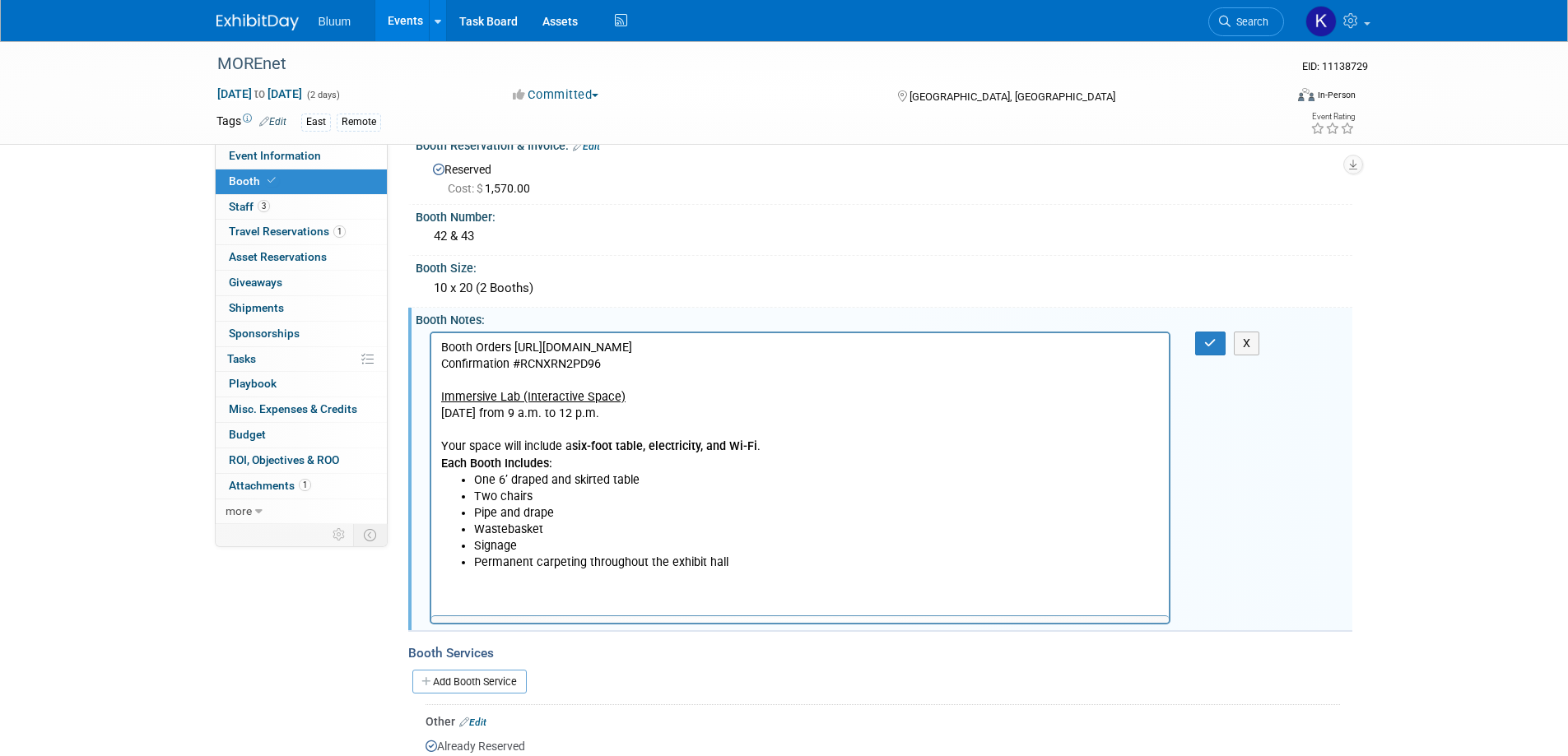
scroll to position [0, 0]
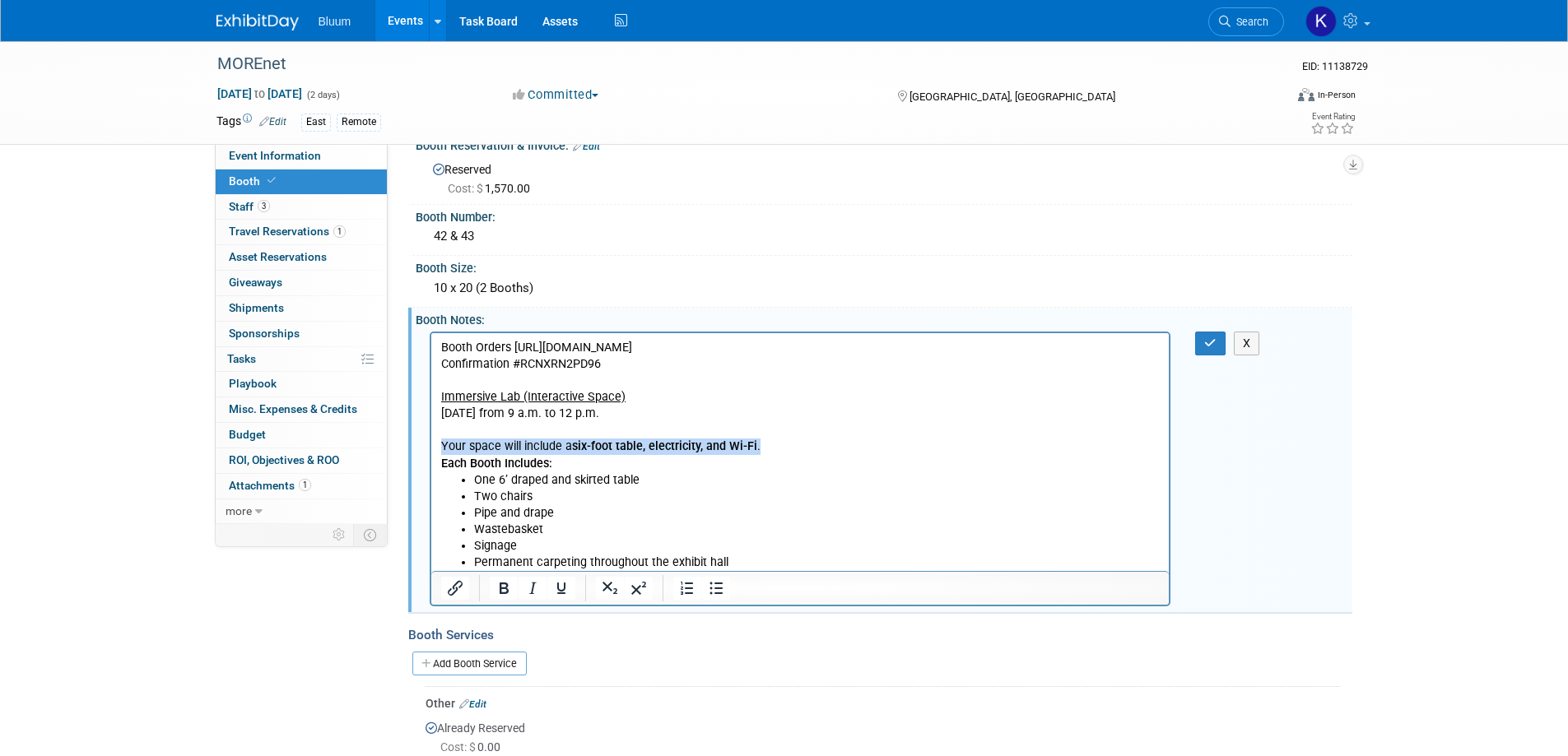
drag, startPoint x: 441, startPoint y: 442, endPoint x: 778, endPoint y: 450, distance: 337.1
click at [778, 450] on p "Booth Orders https://custom.cvent.com/9E55ACF74ABB4333BF5E025C85027914/files/1e…" at bounding box center [800, 405] width 720 height 133
click at [606, 412] on p "Booth Orders https://custom.cvent.com/9E55ACF74ABB4333BF5E025C85027914/files/1e…" at bounding box center [800, 405] width 720 height 133
click at [634, 399] on p "Booth Orders https://custom.cvent.com/9E55ACF74ABB4333BF5E025C85027914/files/1e…" at bounding box center [800, 405] width 720 height 133
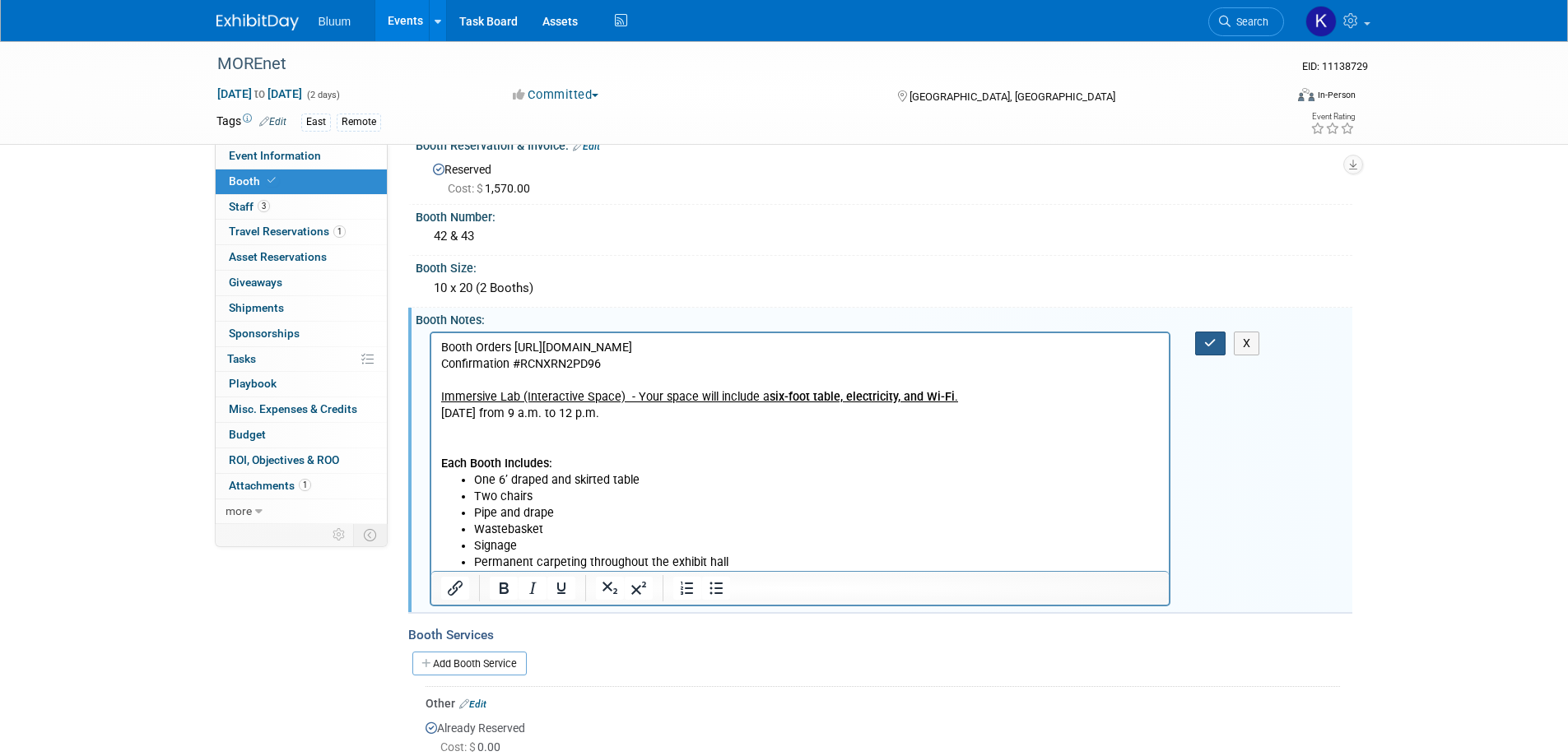
click at [1205, 345] on icon "button" at bounding box center [1210, 343] width 12 height 12
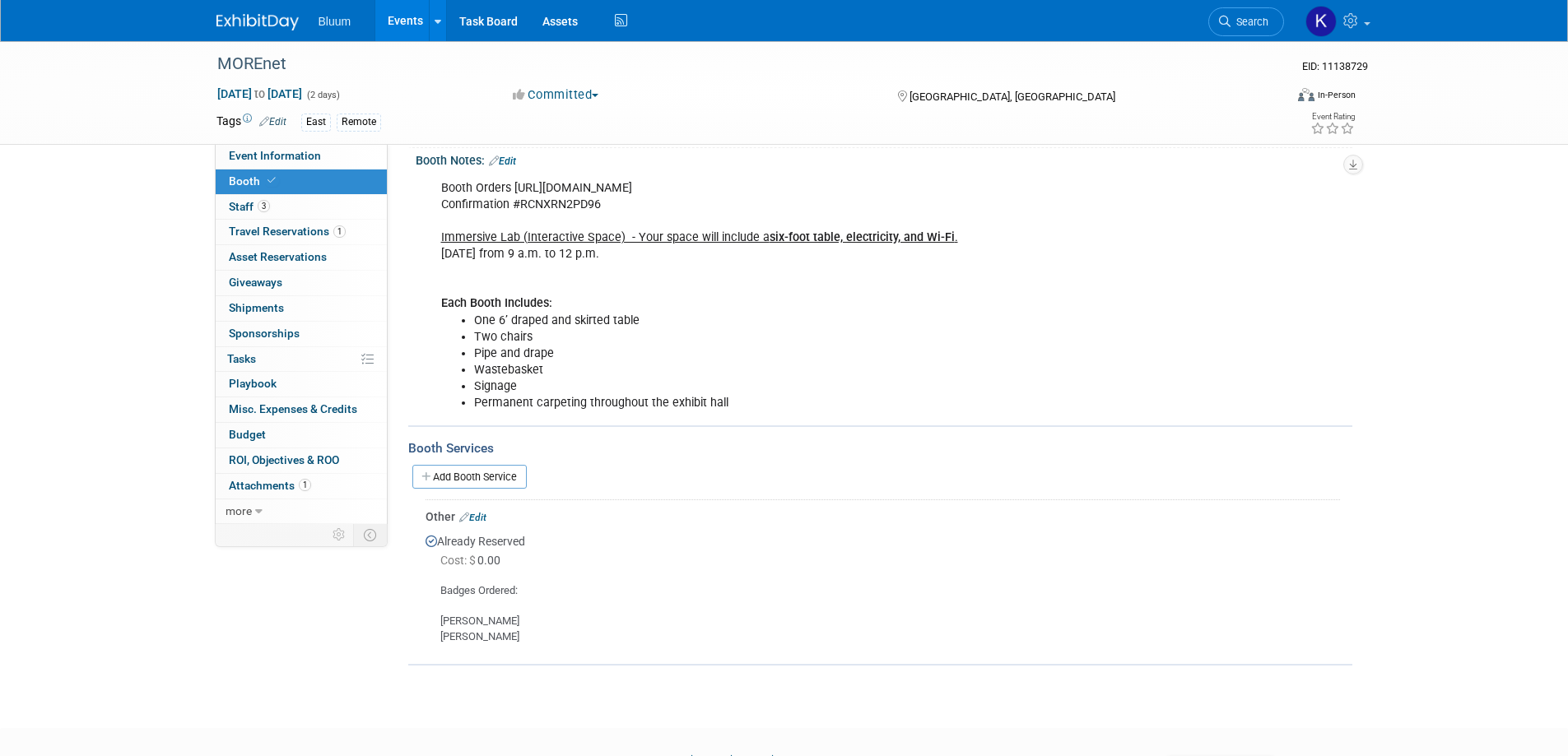
scroll to position [194, 0]
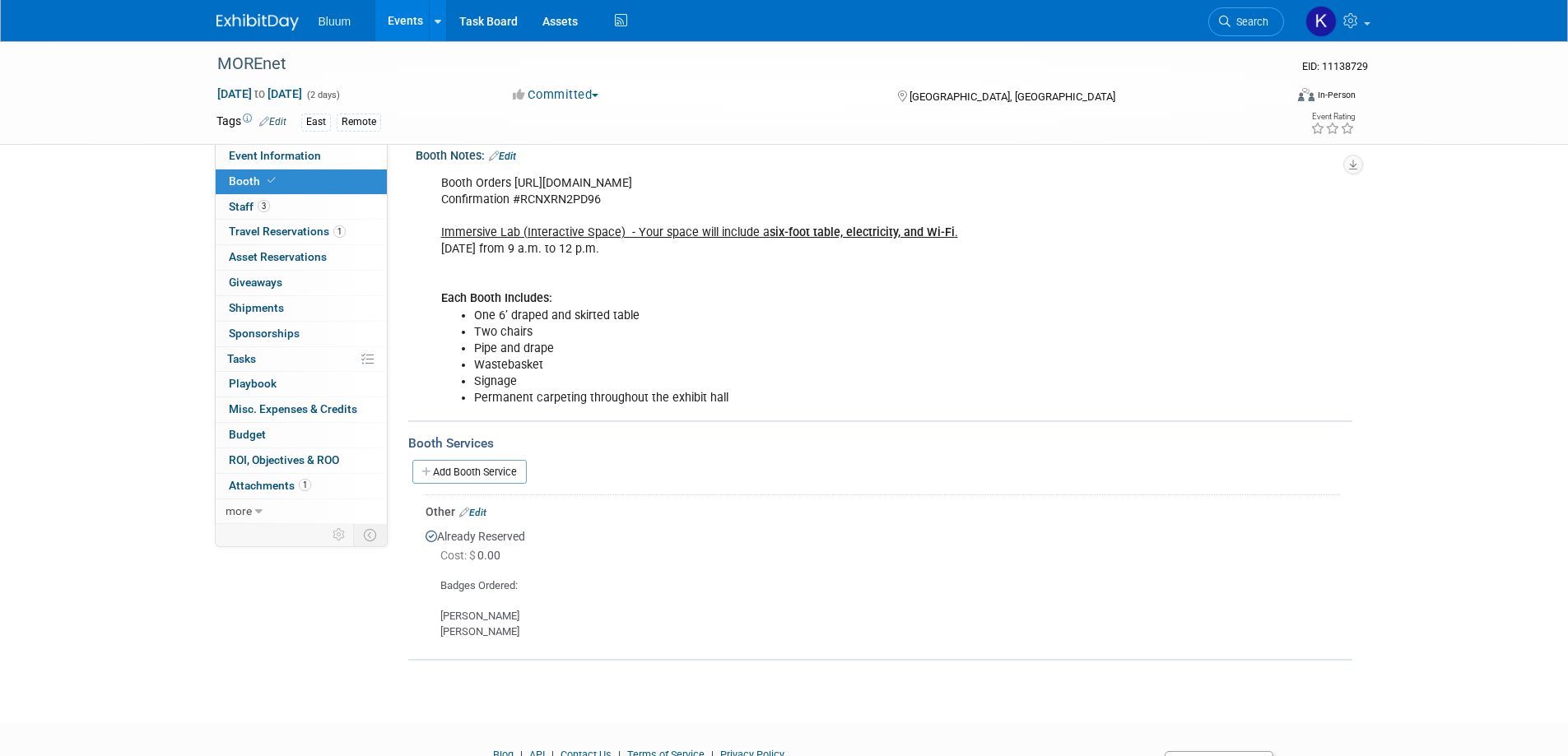
click at [483, 475] on link "Add Booth Service" at bounding box center [469, 472] width 114 height 24
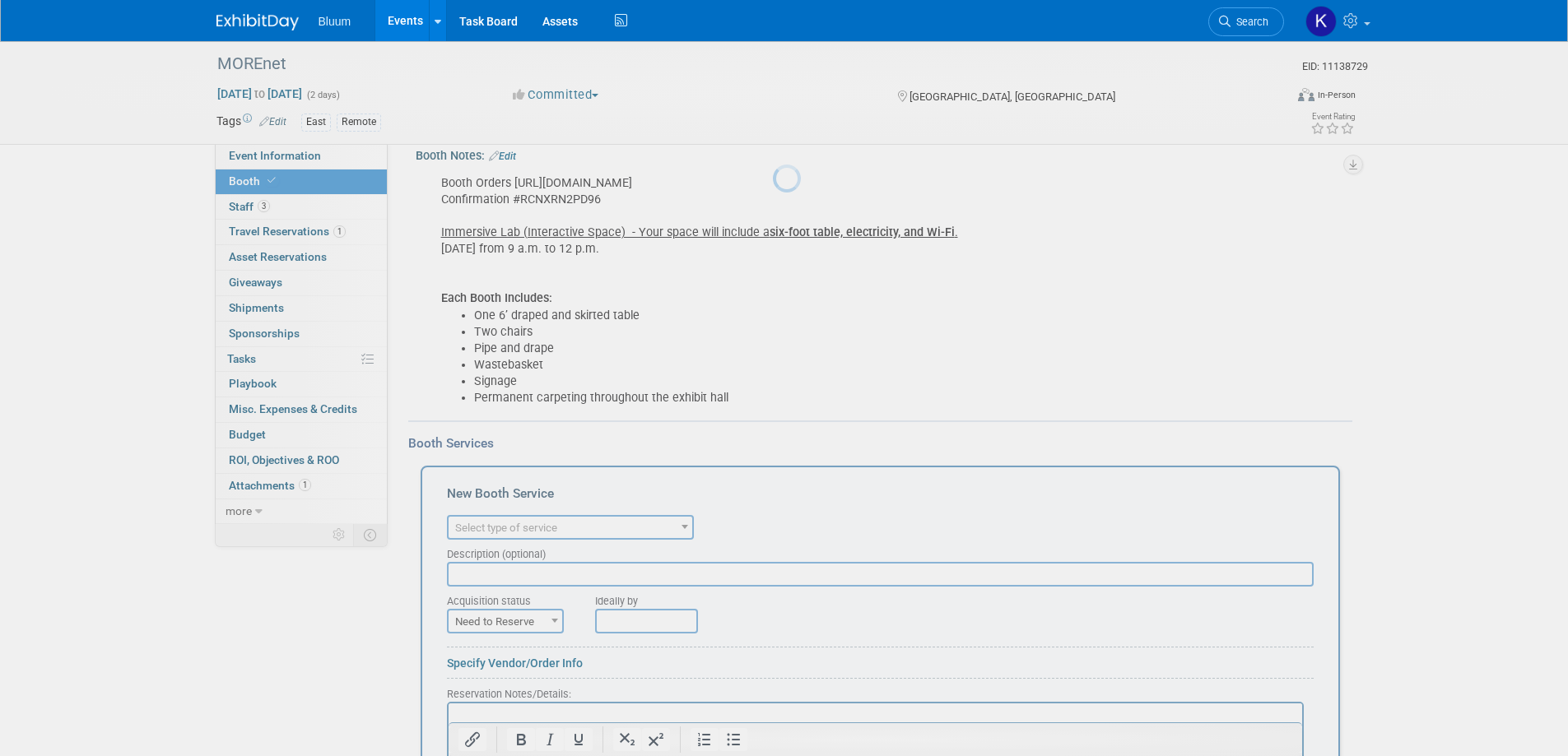
scroll to position [0, 0]
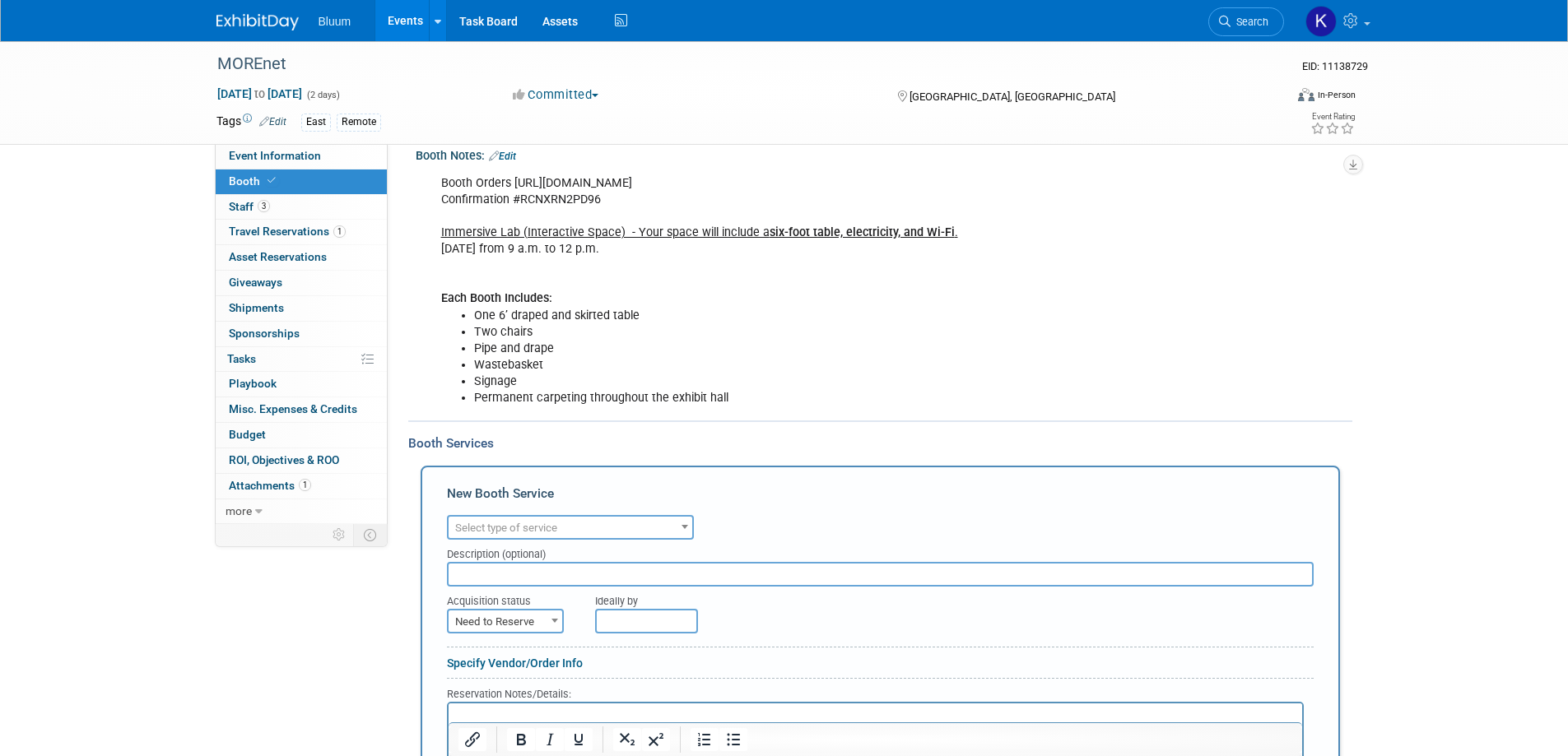
click at [530, 532] on span "Select type of service" at bounding box center [506, 528] width 102 height 12
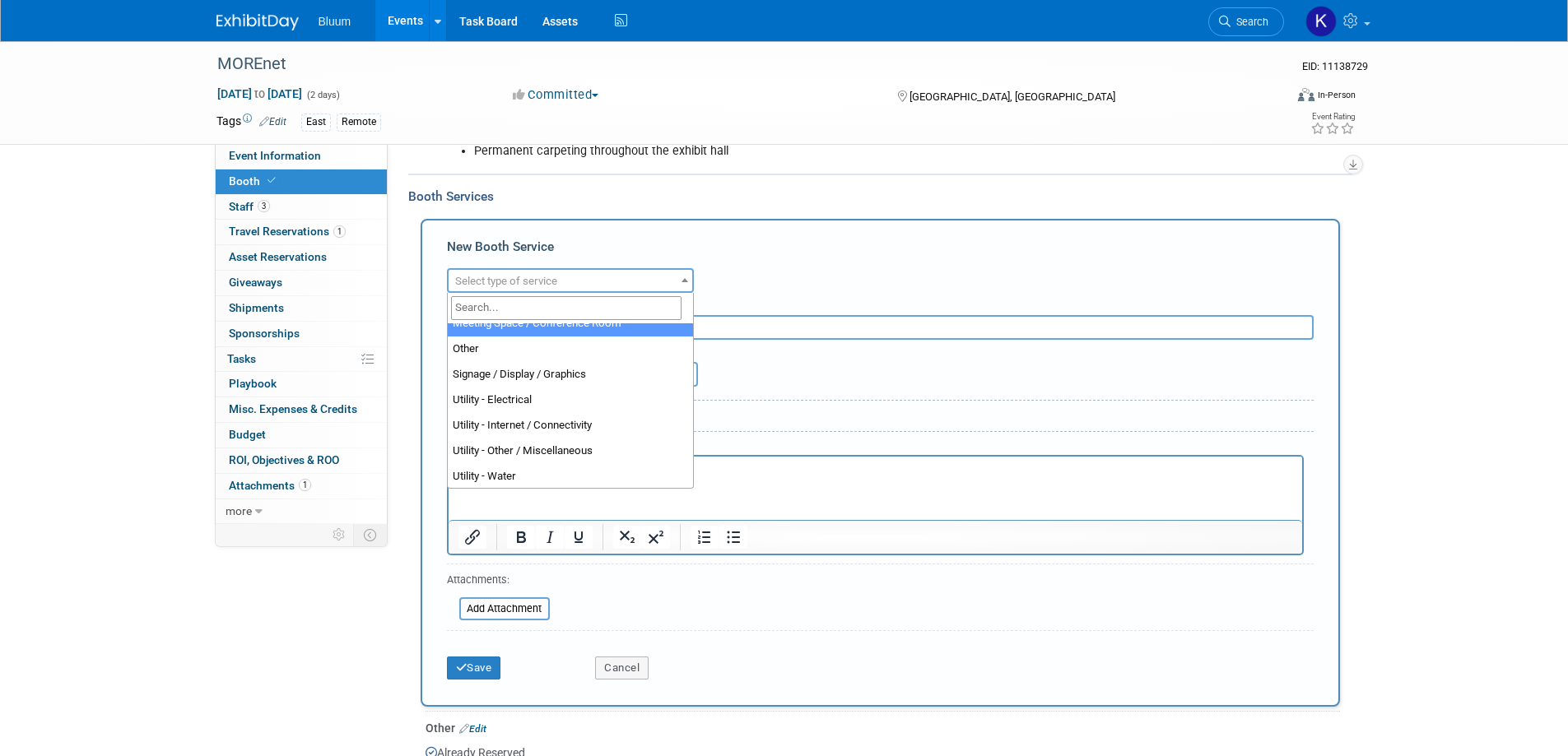
scroll to position [422, 0]
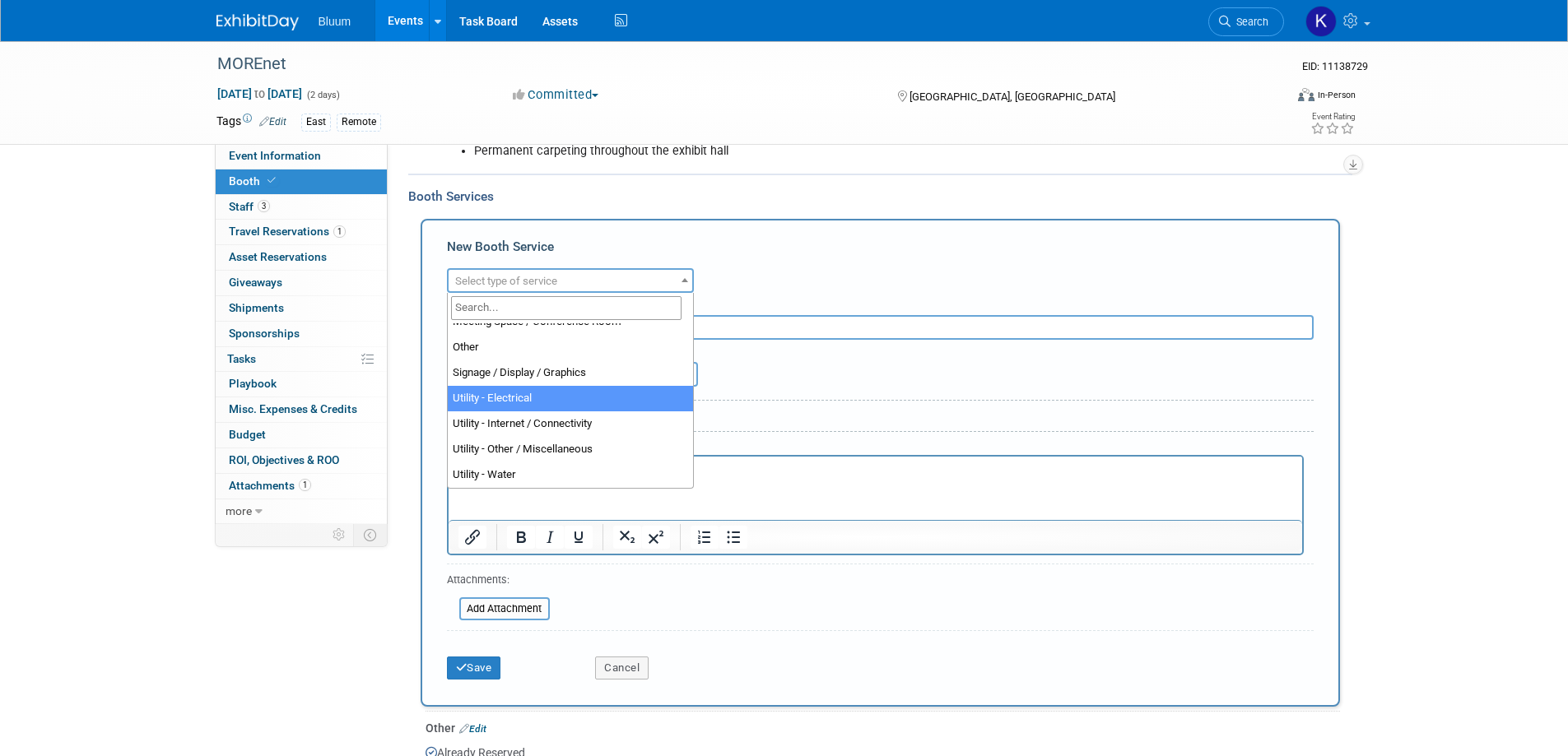
select select "8"
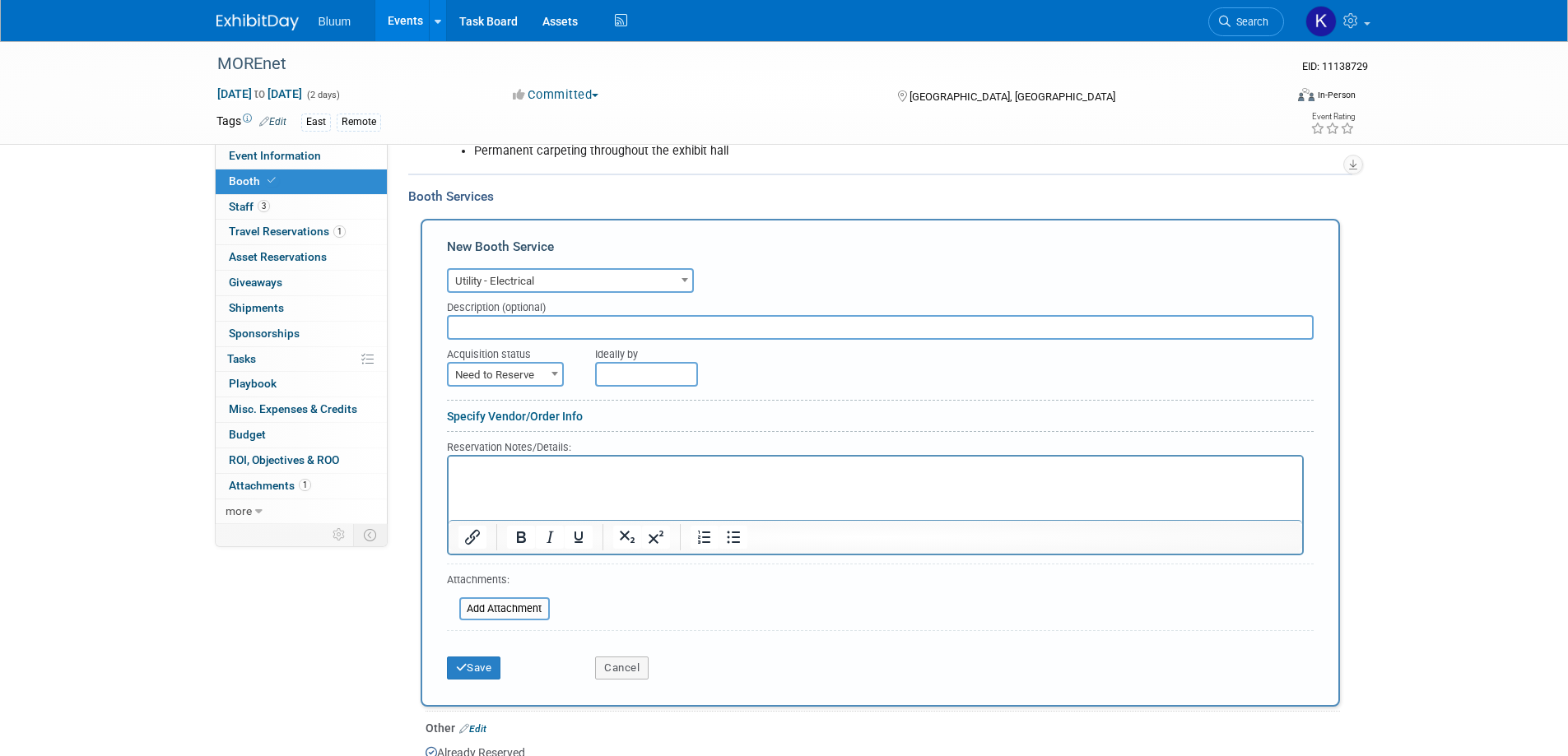
click at [497, 478] on html at bounding box center [875, 467] width 853 height 22
drag, startPoint x: 684, startPoint y: 465, endPoint x: 906, endPoint y: 468, distance: 222.0
click at [906, 468] on p "Confirmating with Srah is wifi and electricty is for our booth or just" at bounding box center [875, 470] width 834 height 16
click at [504, 474] on p "Confirmating with Srah is wifi and electricty are included." at bounding box center [875, 470] width 834 height 16
click at [546, 470] on p "Confirming with Srah is wifi and electricty are included." at bounding box center [875, 470] width 834 height 16
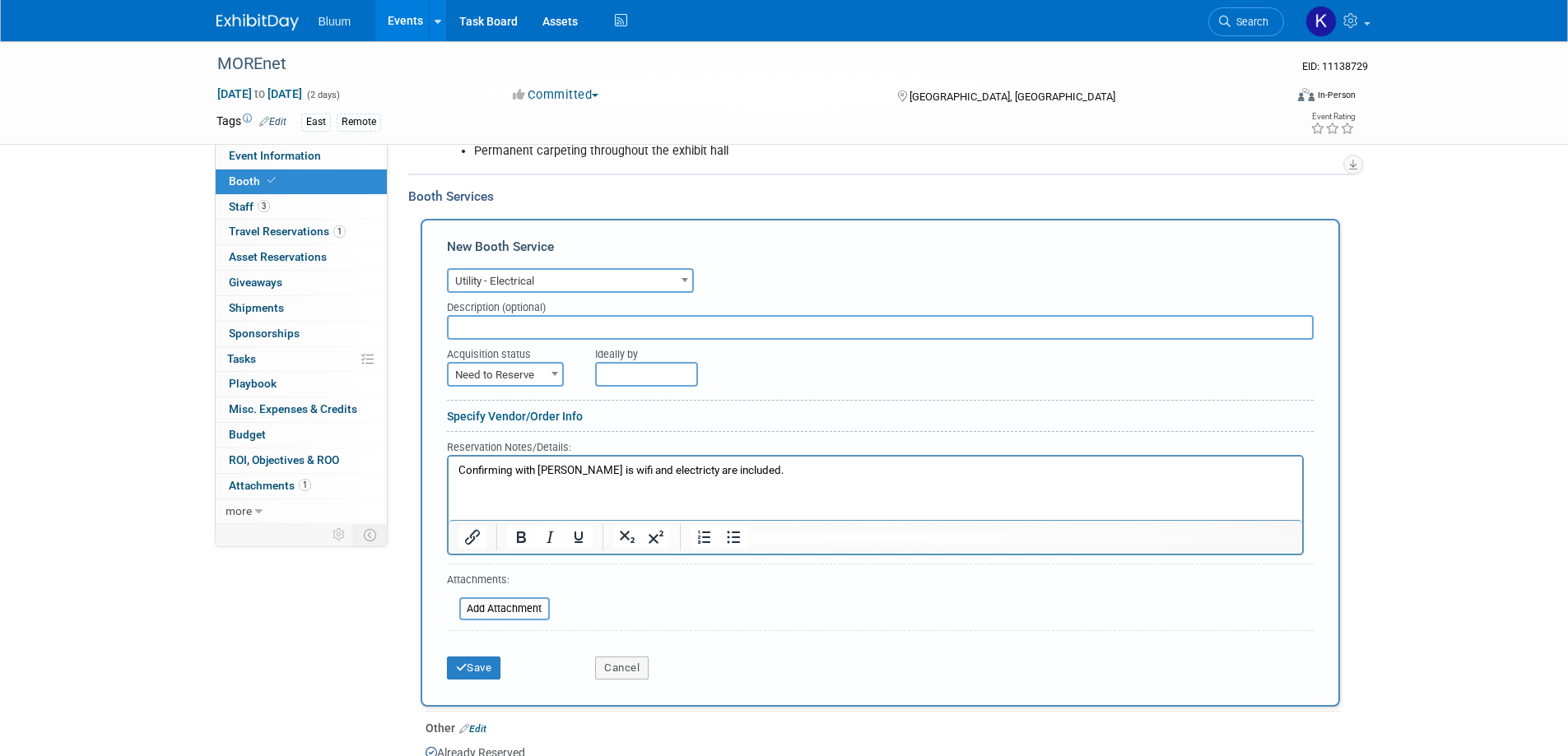
click at [740, 472] on p "Confirming with Sarah is wifi and electricty are included." at bounding box center [875, 470] width 834 height 16
click at [462, 660] on button "Save" at bounding box center [474, 669] width 54 height 23
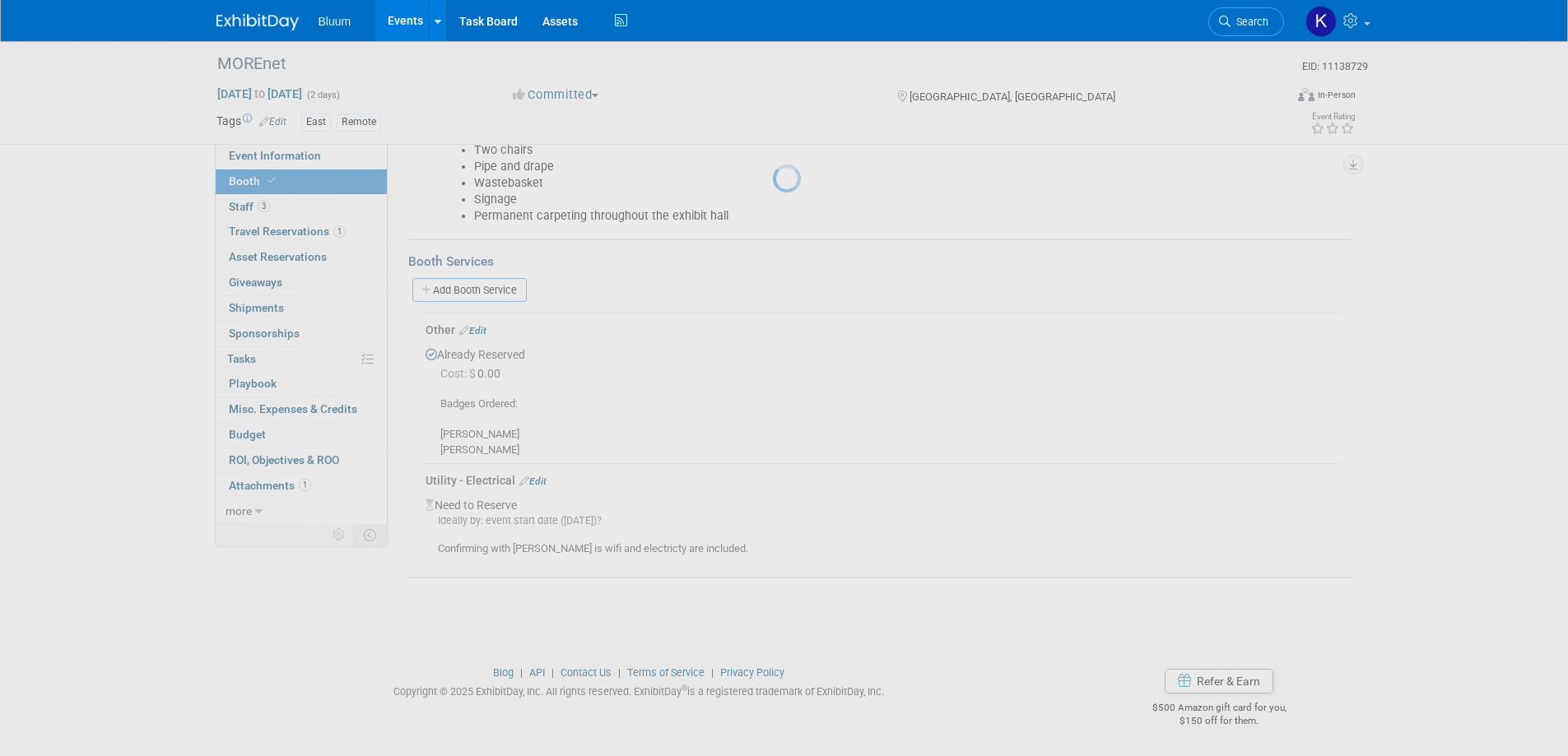
scroll to position [376, 0]
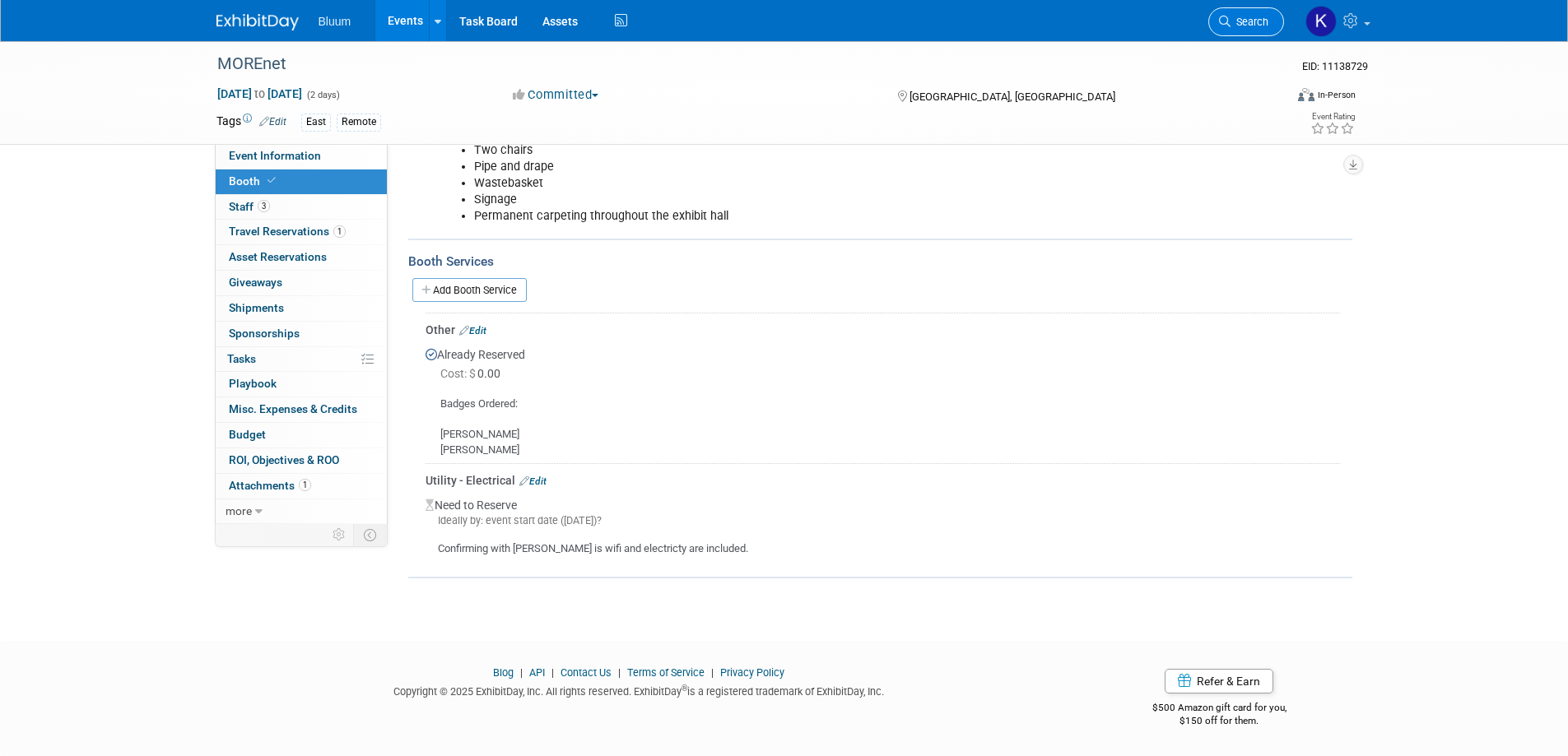
click at [1264, 28] on link "Search" at bounding box center [1246, 21] width 76 height 29
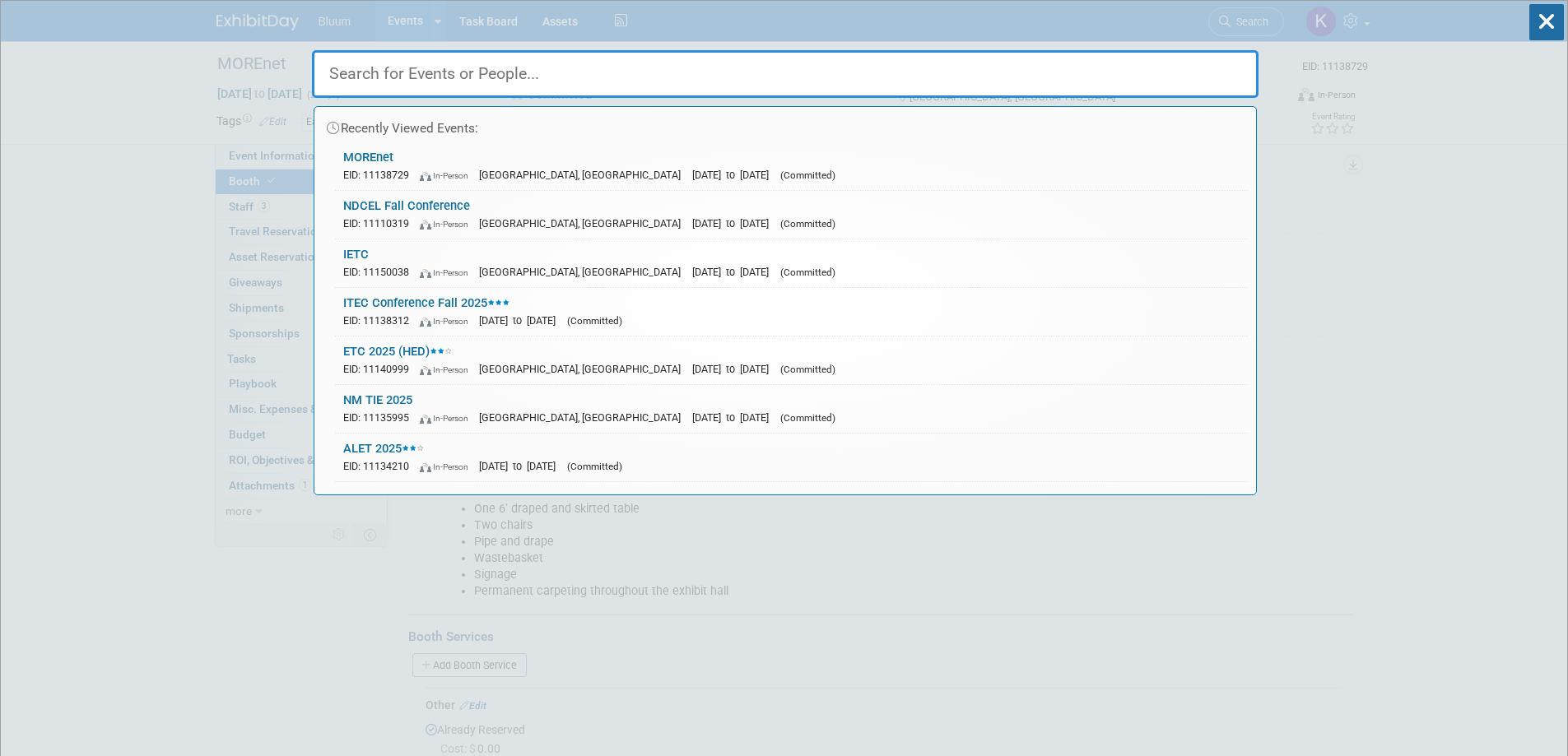
click at [706, 77] on input "text" at bounding box center [785, 74] width 946 height 48
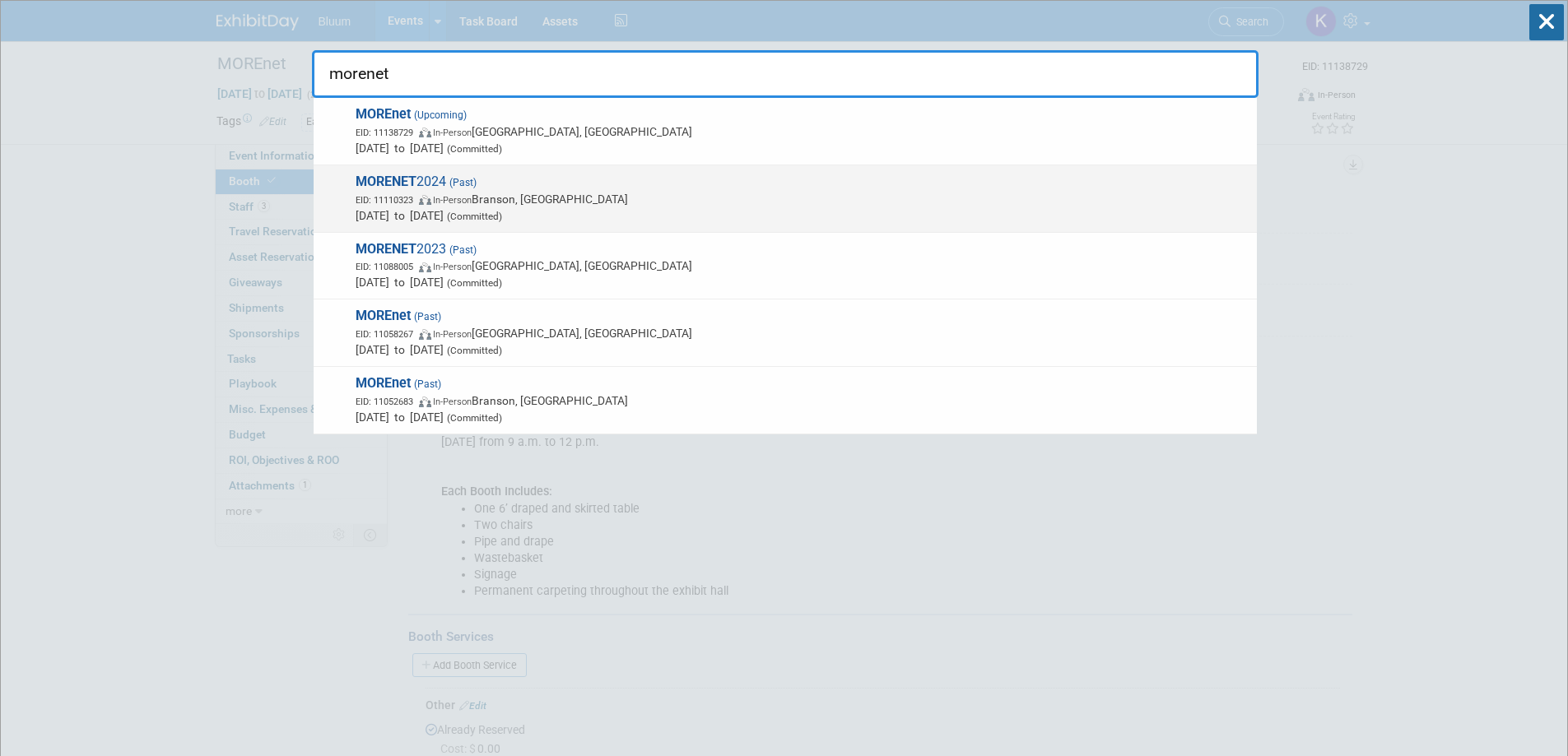
type input "morenet"
click at [393, 184] on strong "MORENET" at bounding box center [386, 181] width 61 height 16
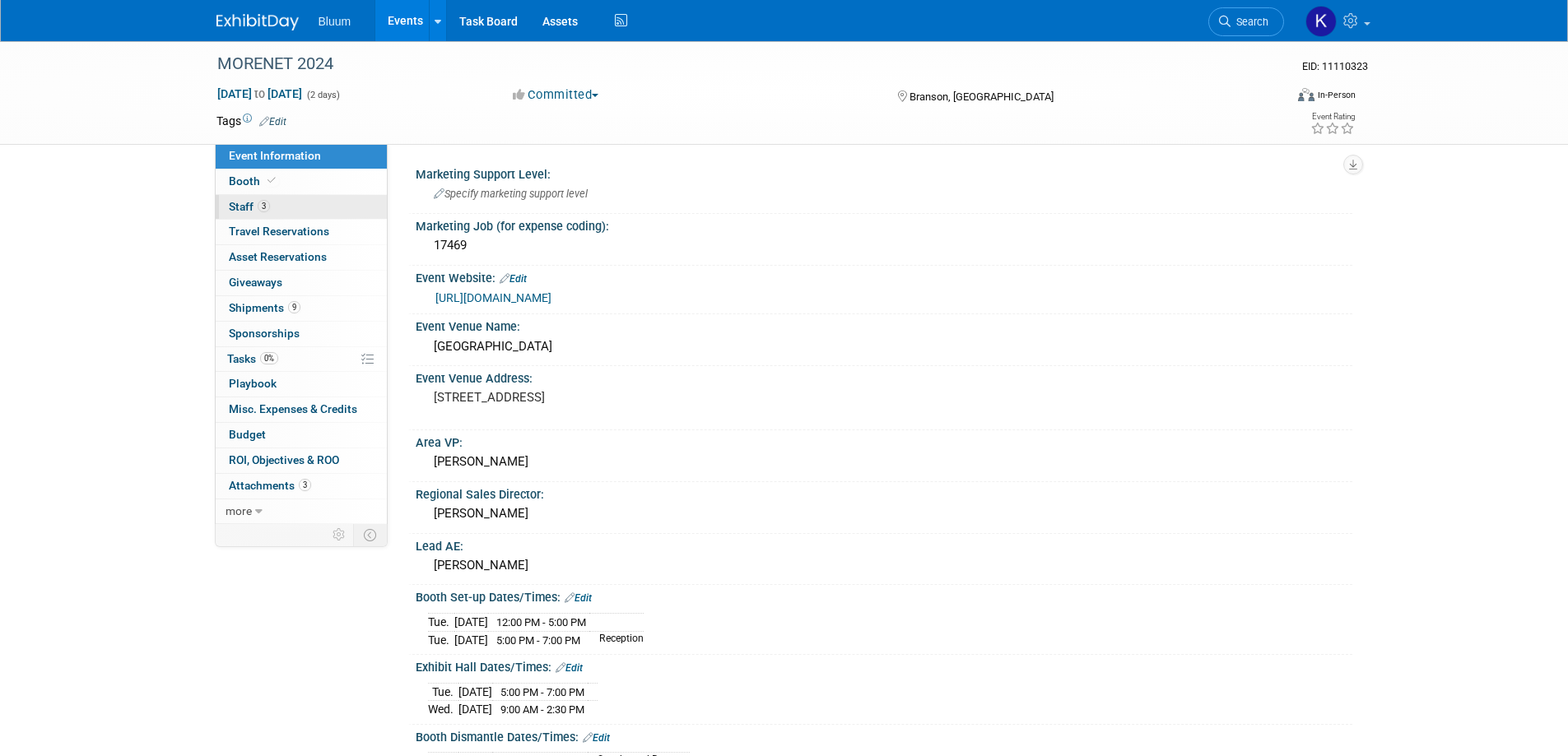
click at [246, 201] on span "Staff 3" at bounding box center [250, 207] width 41 height 13
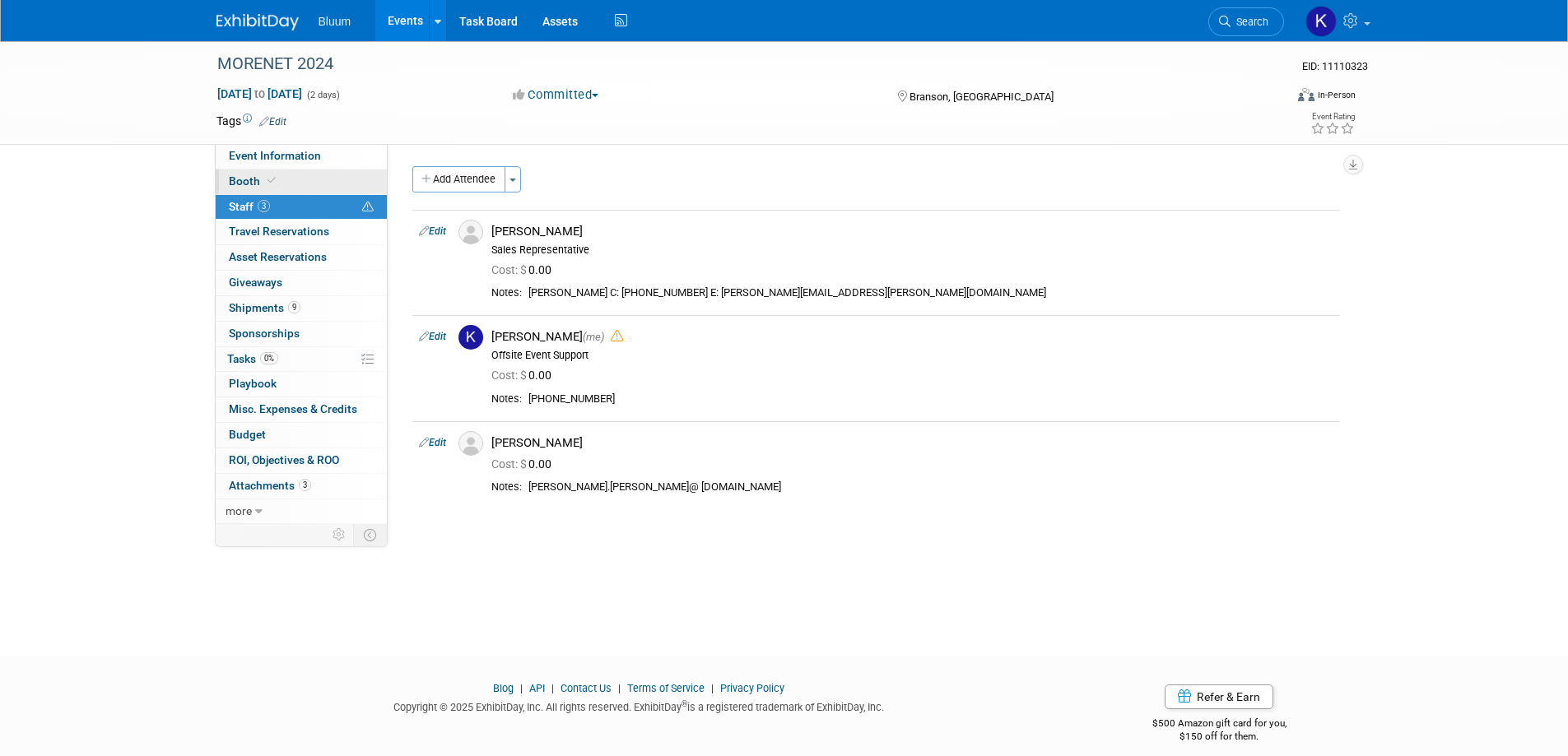
click at [253, 178] on span "Booth" at bounding box center [254, 181] width 50 height 13
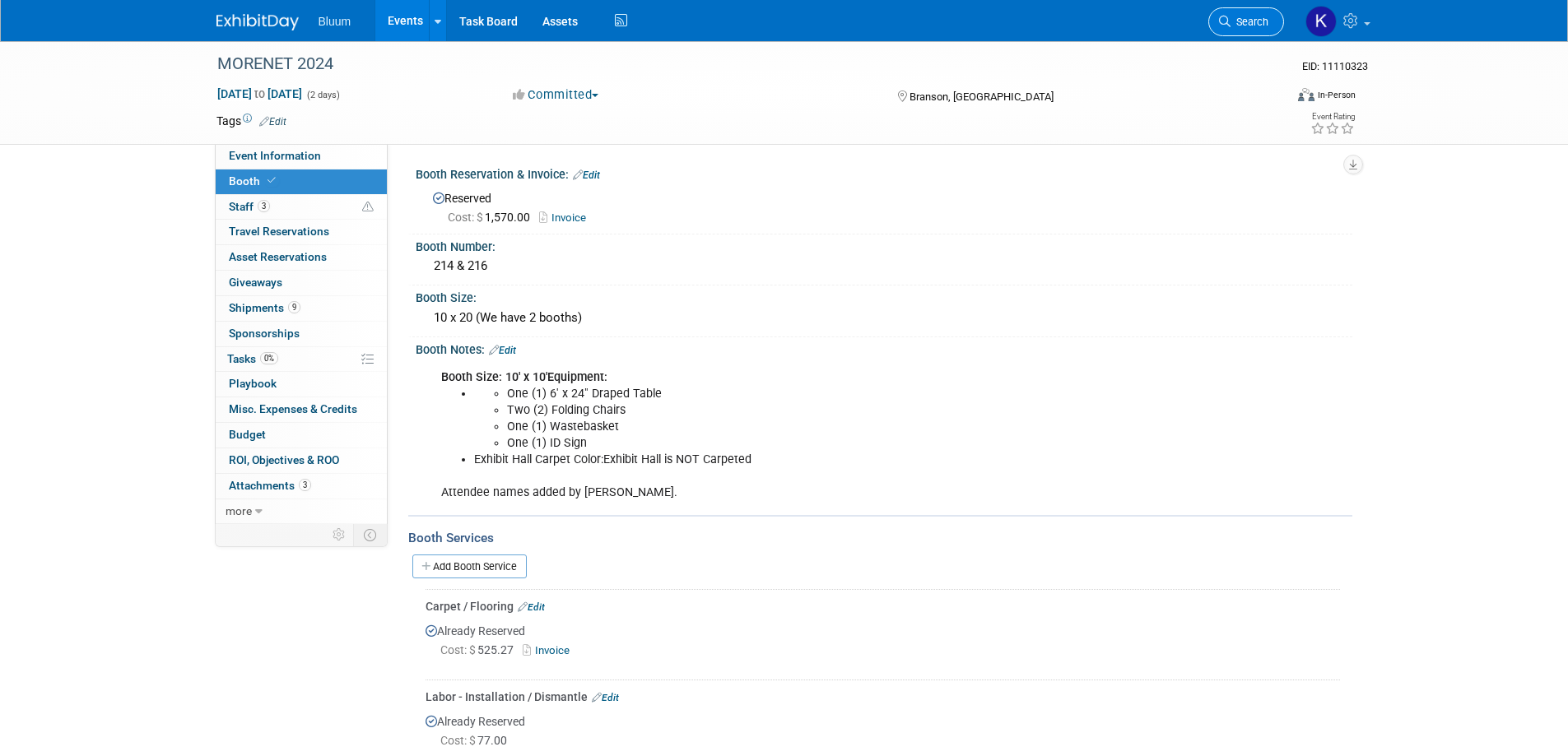
click at [1223, 25] on icon at bounding box center [1225, 21] width 12 height 12
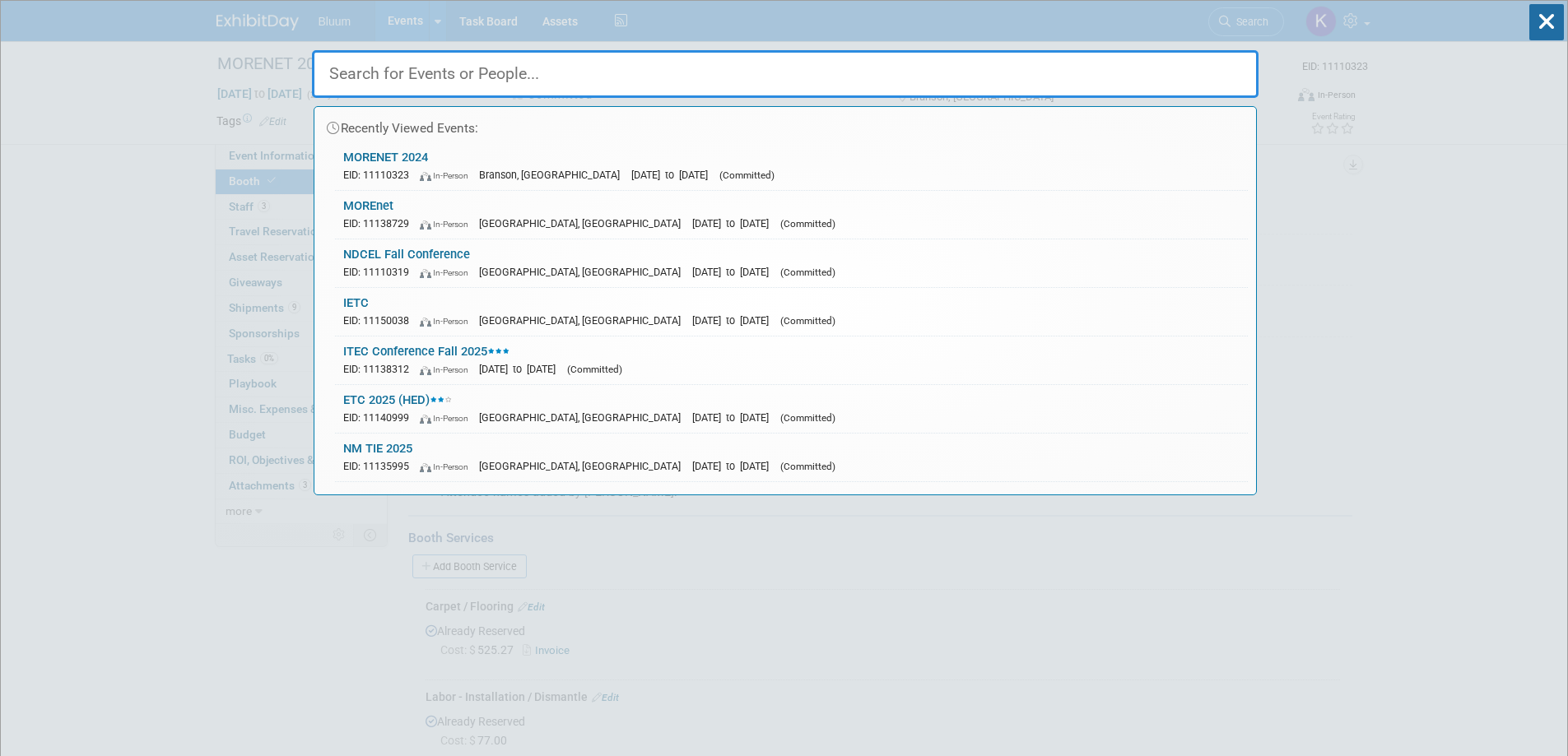
click at [439, 75] on input "text" at bounding box center [785, 74] width 946 height 48
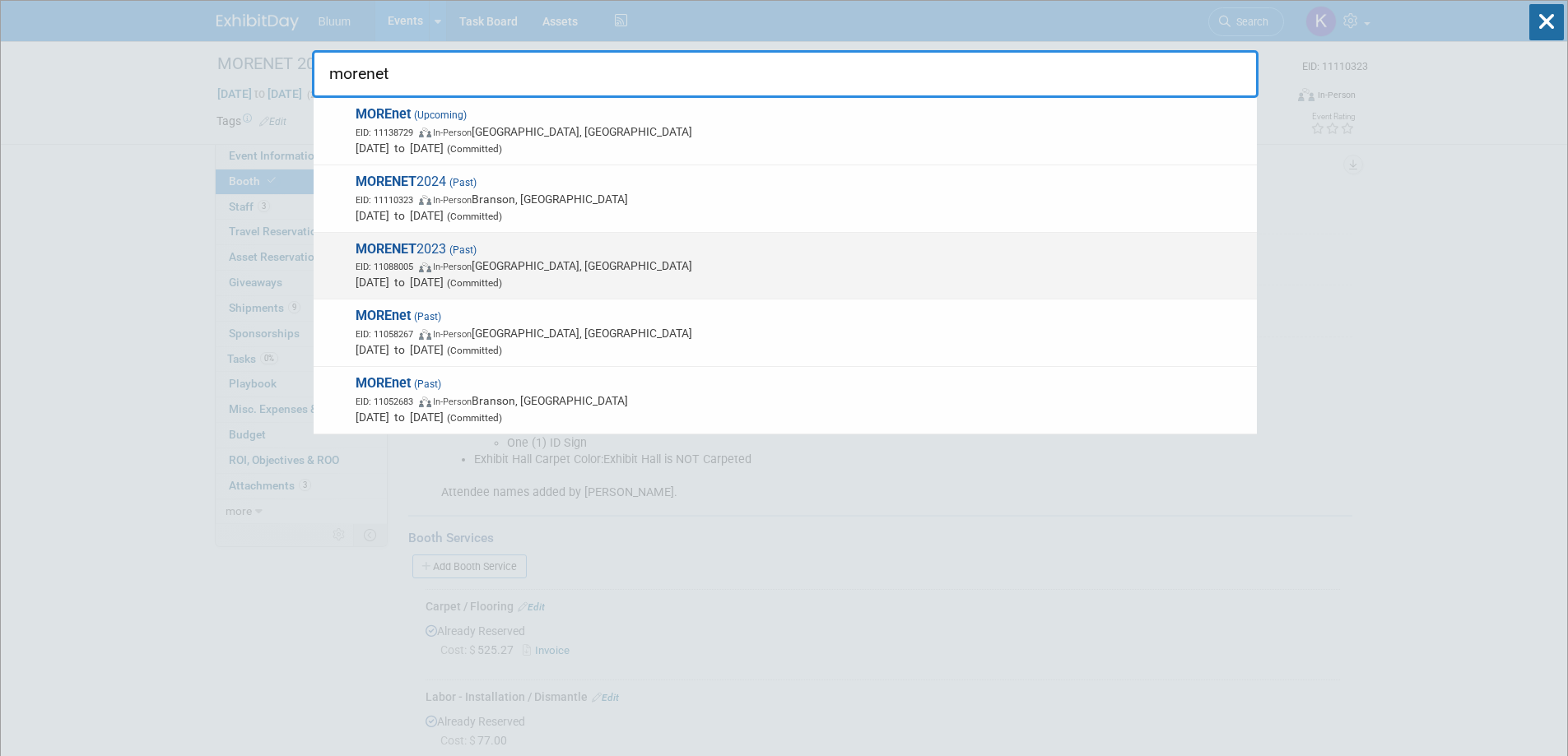
type input "morenet"
click at [407, 238] on div "MORENET 2023 (Past) EID: 11088005 In-Person Columbia, MO Oct 10, 2023 to Oct 11…" at bounding box center [785, 267] width 943 height 68
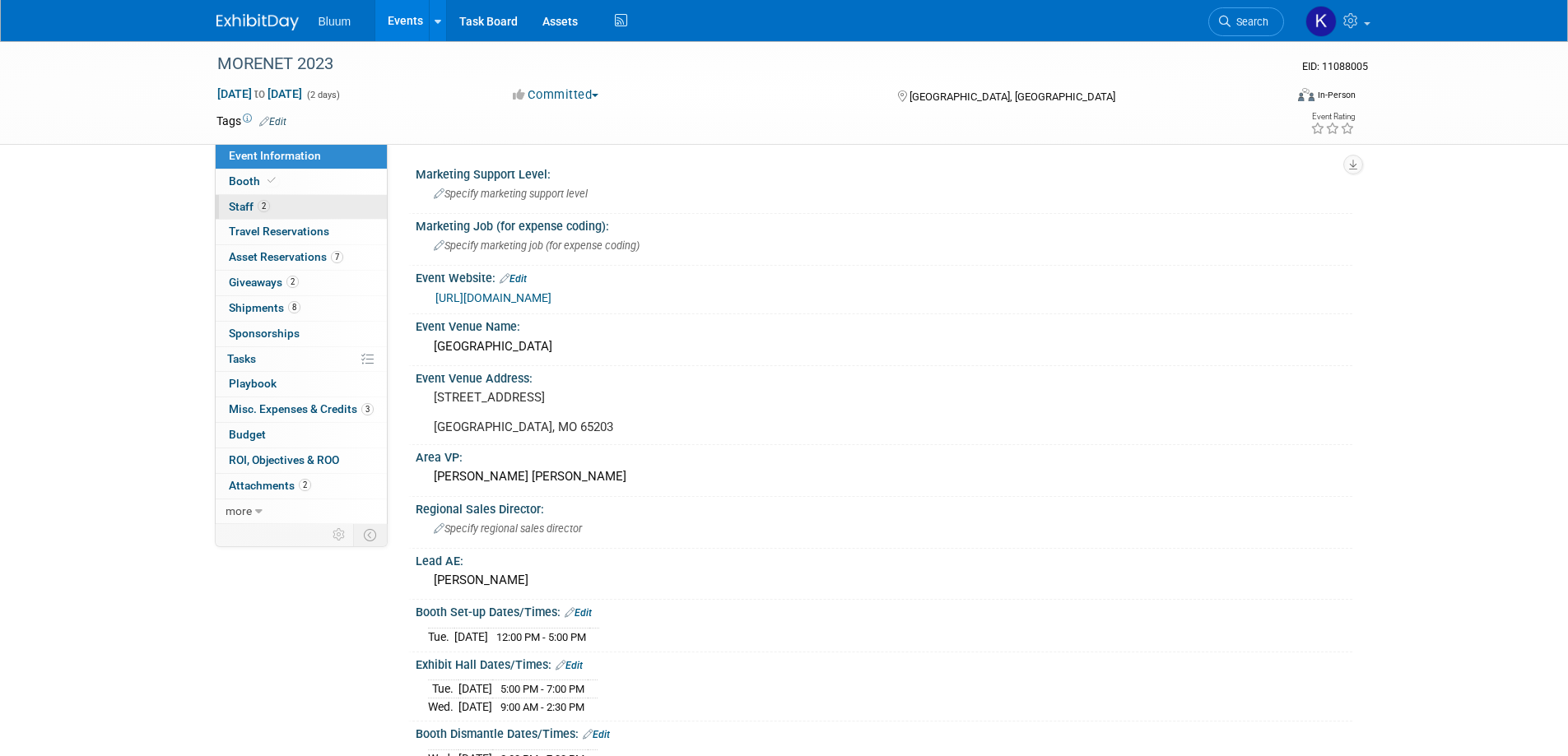
click at [248, 212] on span "Staff 2" at bounding box center [250, 207] width 41 height 13
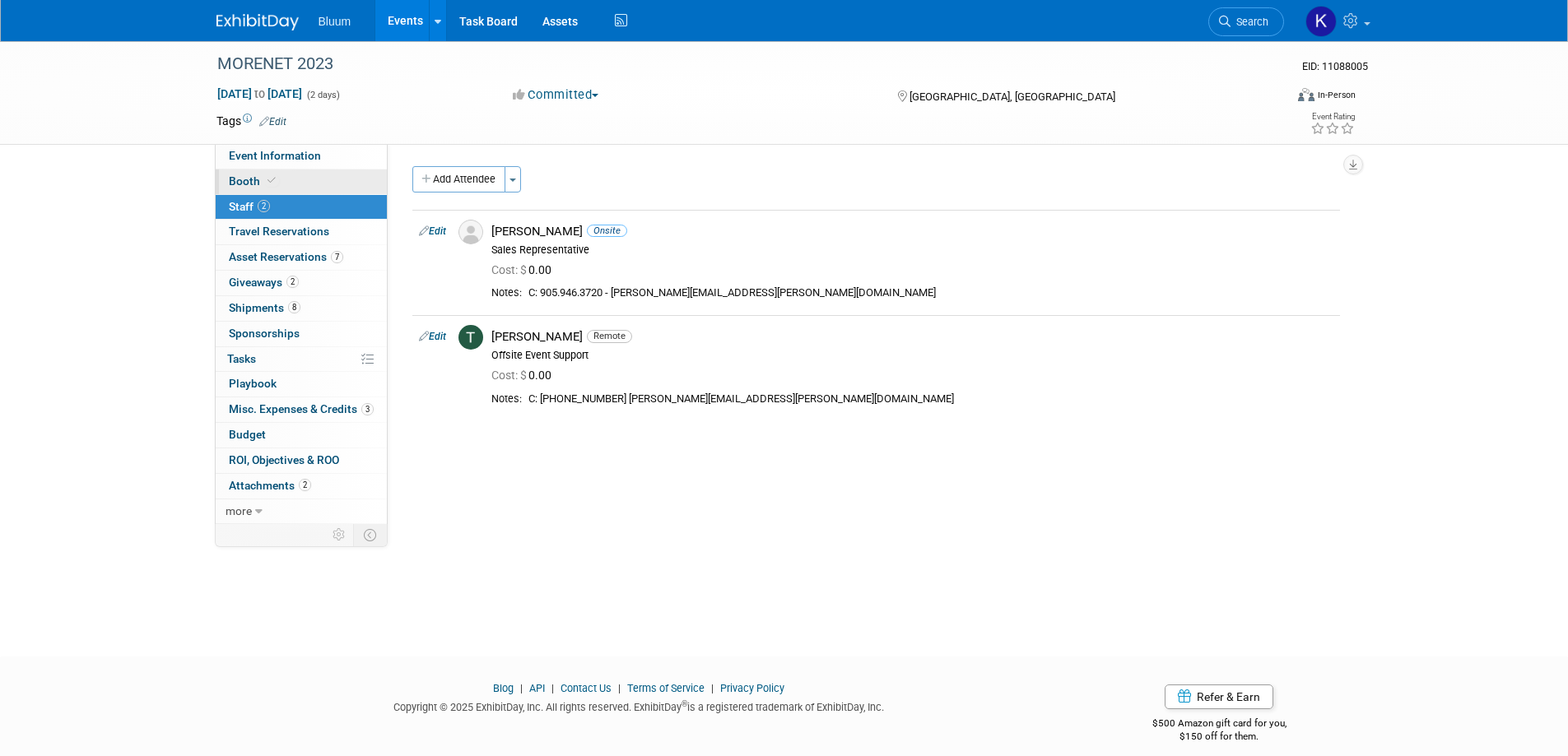
click at [248, 186] on span "Booth" at bounding box center [254, 181] width 50 height 13
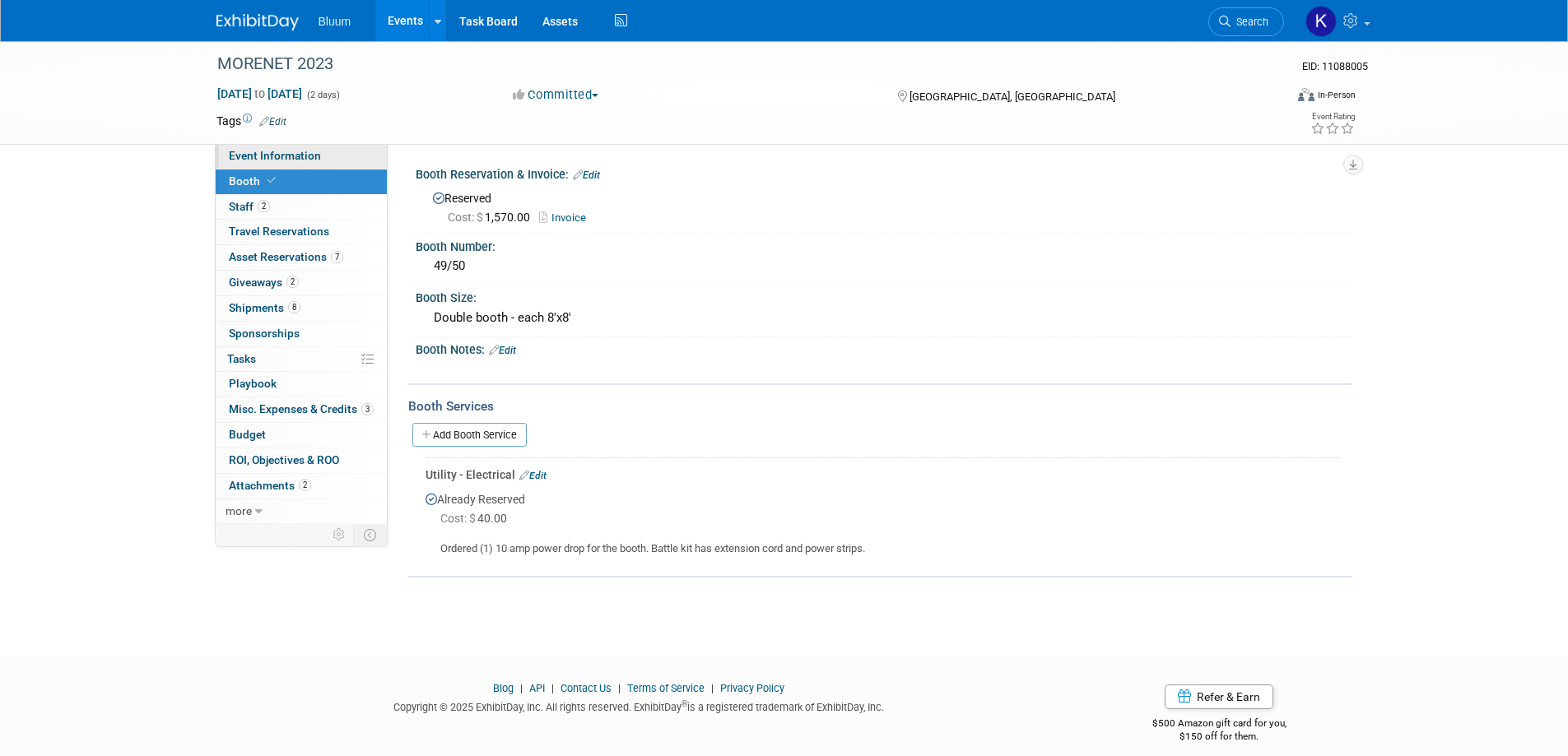
click at [294, 152] on span "Event Information" at bounding box center [275, 156] width 92 height 13
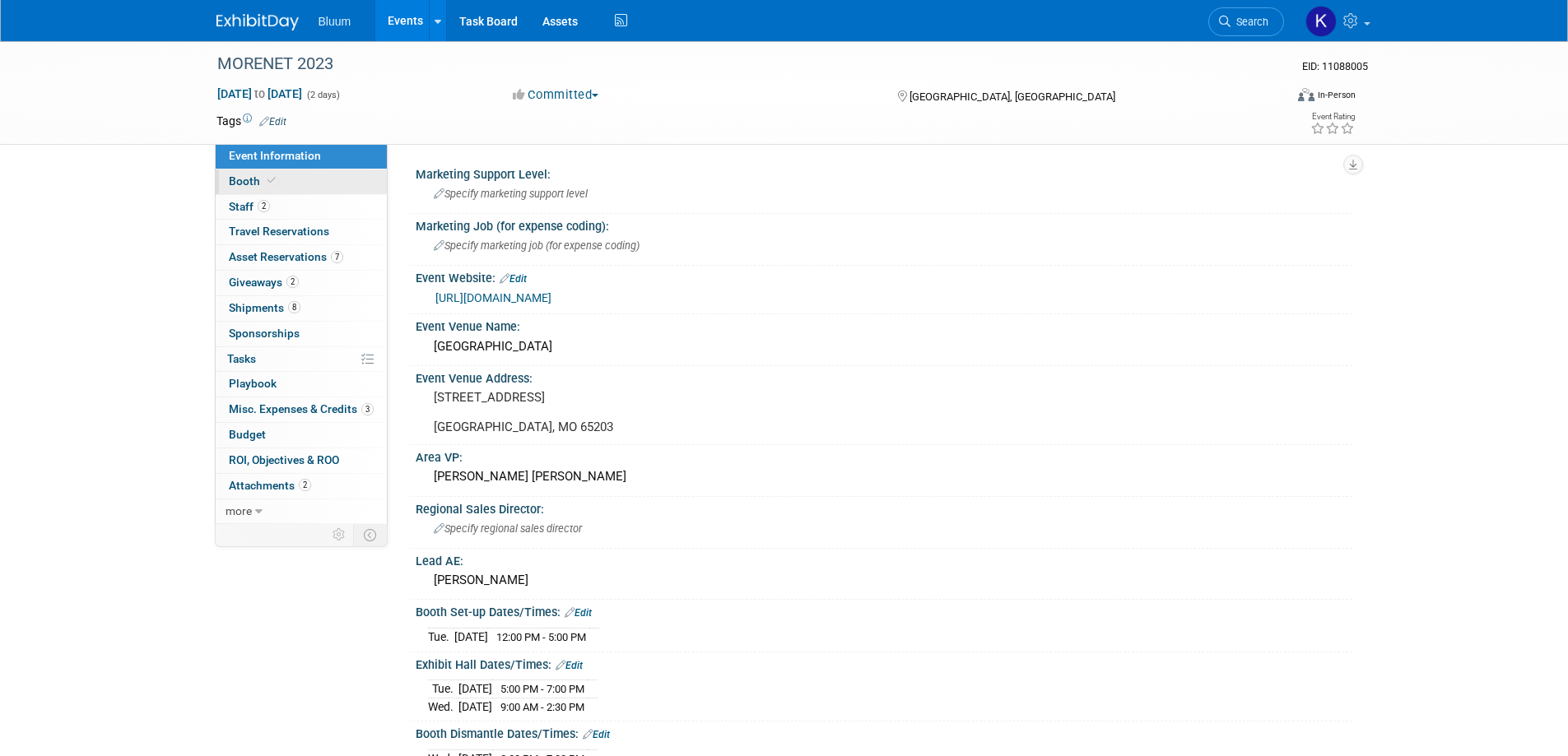
click at [256, 192] on link "Booth" at bounding box center [301, 182] width 171 height 25
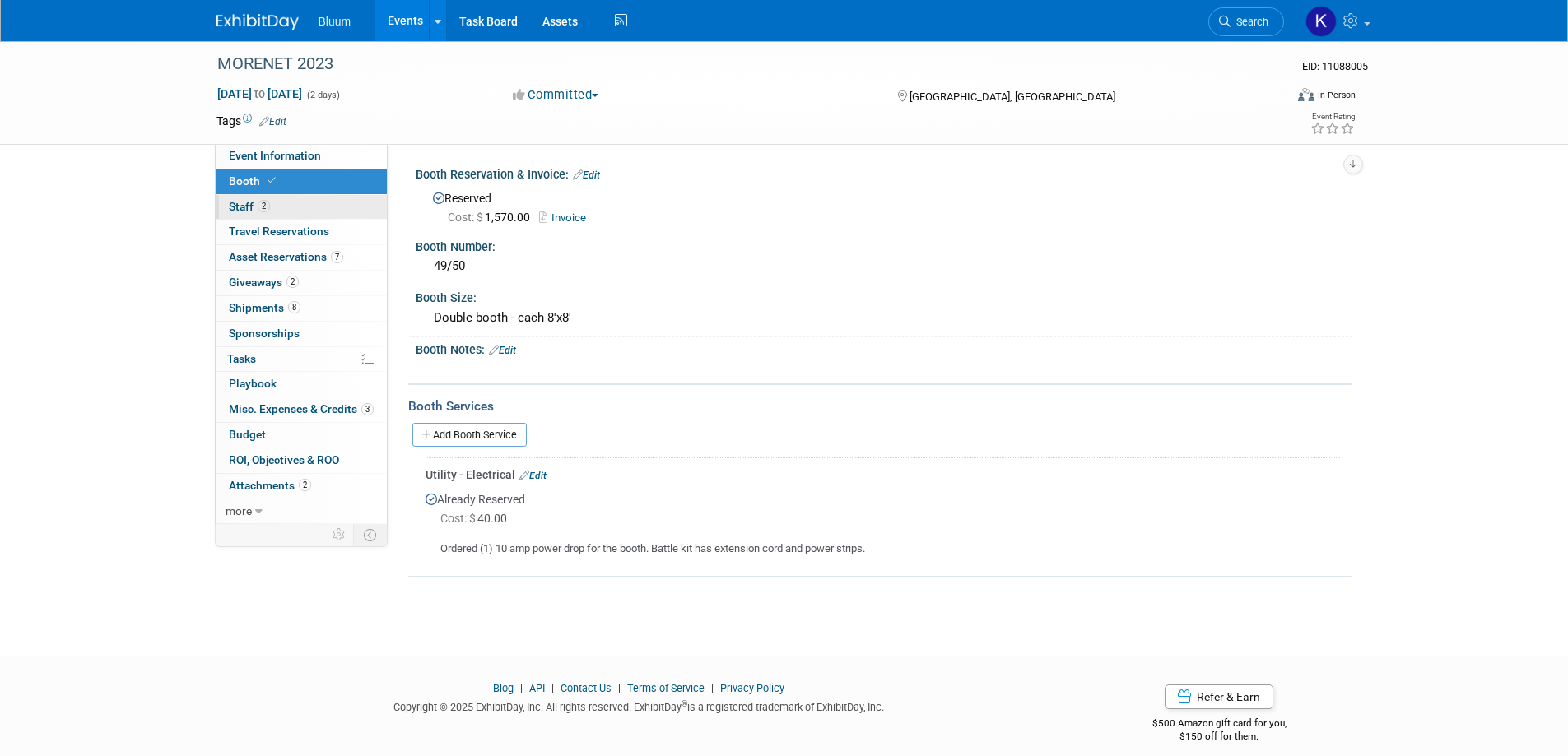
click at [247, 208] on span "Staff 2" at bounding box center [250, 207] width 41 height 13
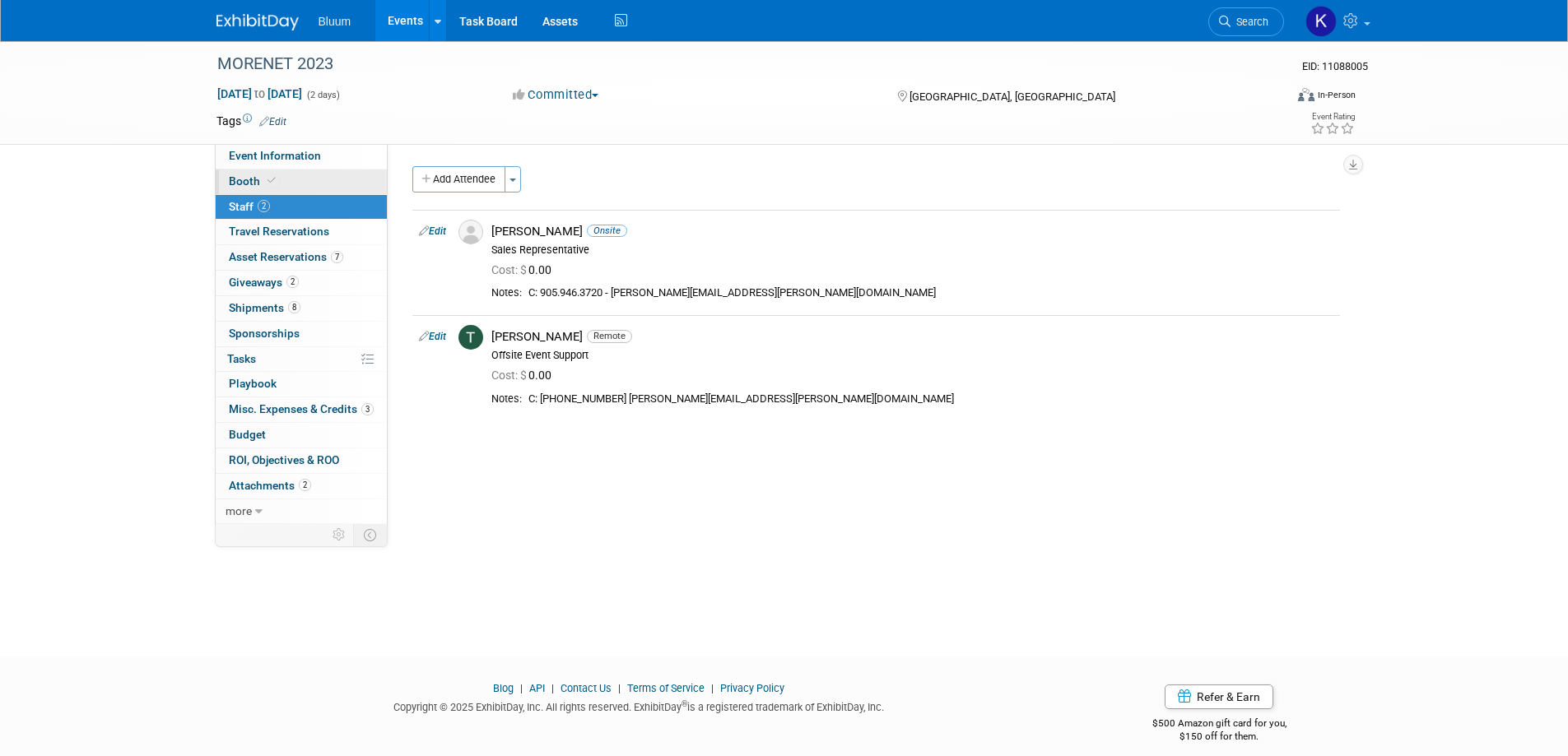
click at [314, 190] on link "Booth" at bounding box center [301, 182] width 171 height 25
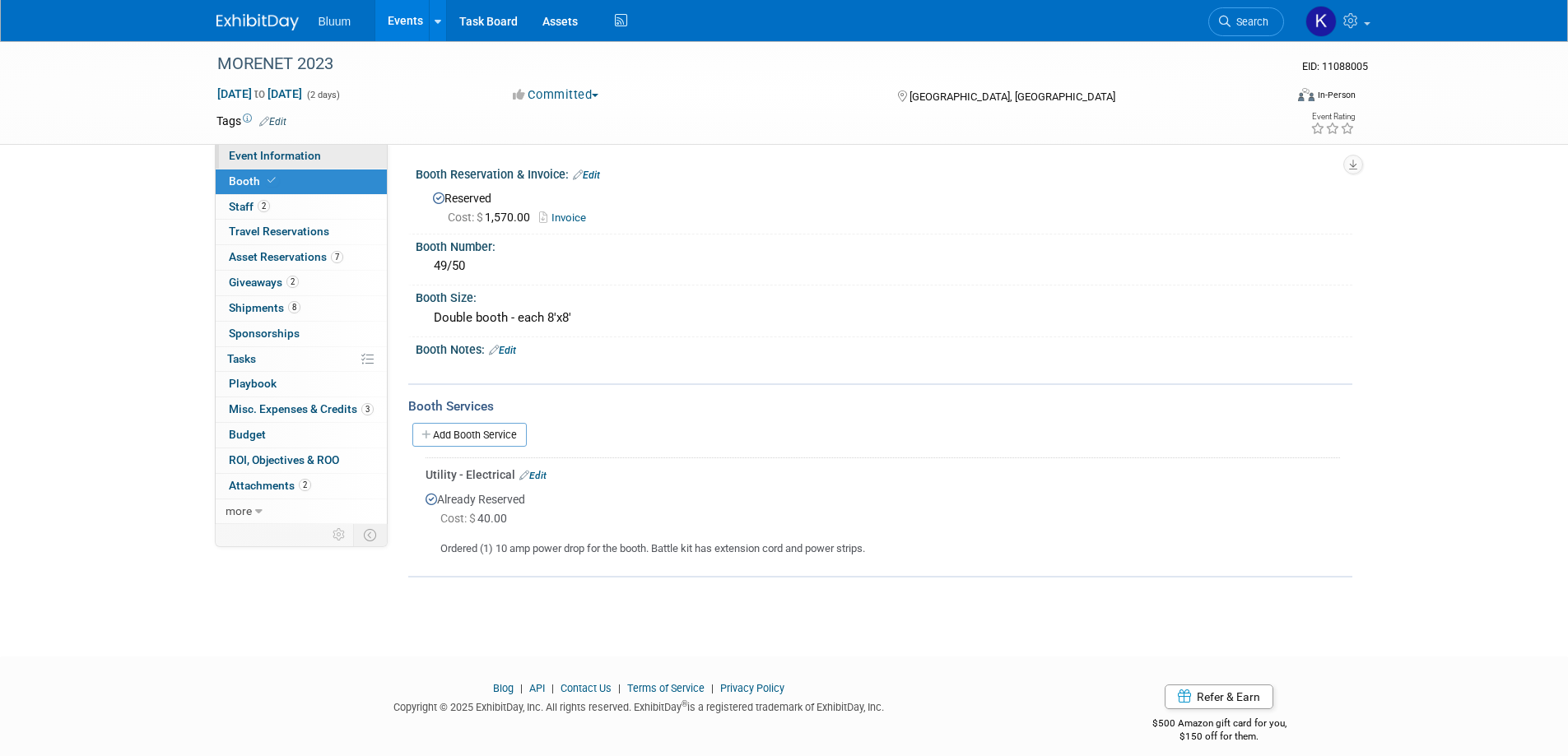
click at [305, 164] on link "Event Information" at bounding box center [301, 156] width 171 height 25
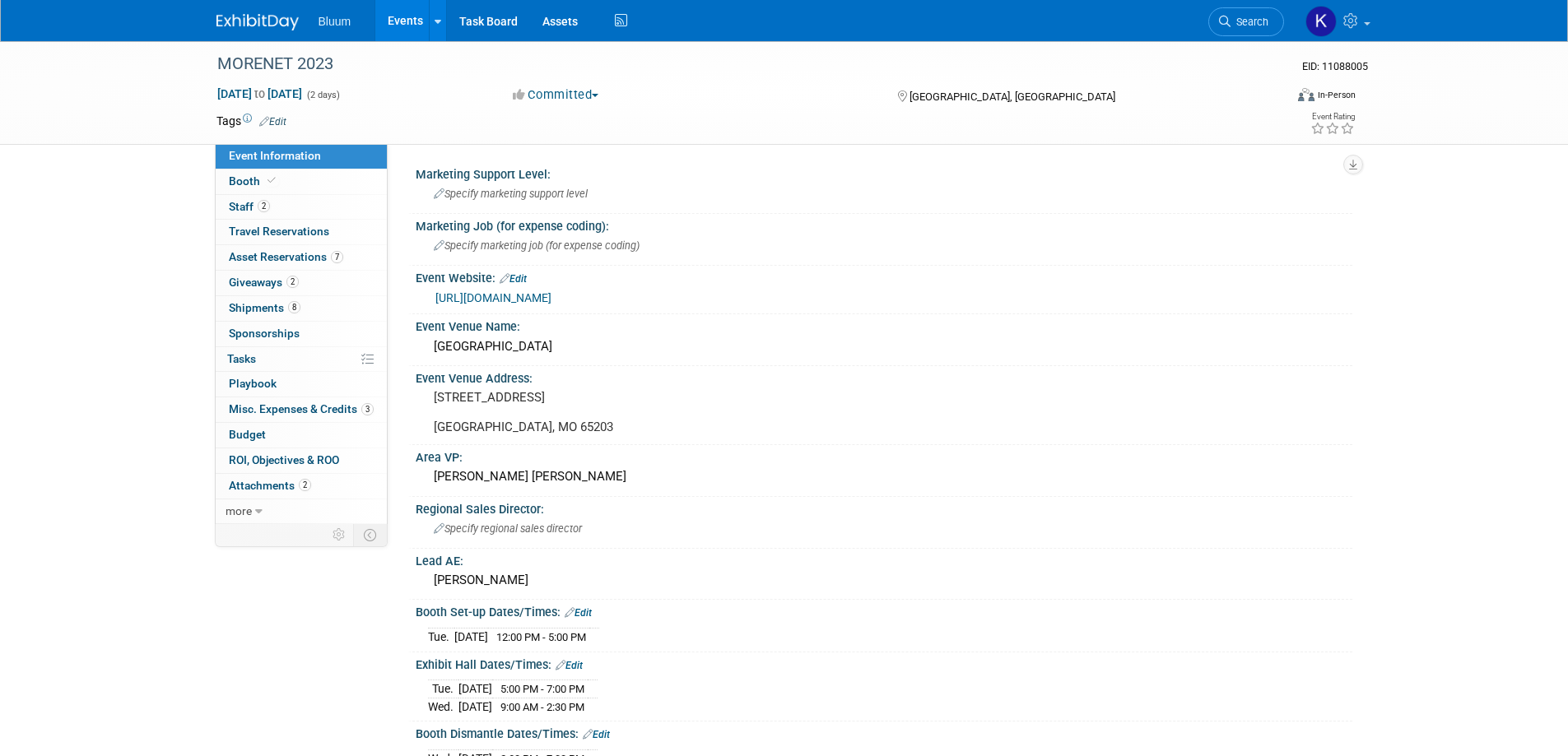
click at [410, 18] on link "Events" at bounding box center [405, 21] width 60 height 41
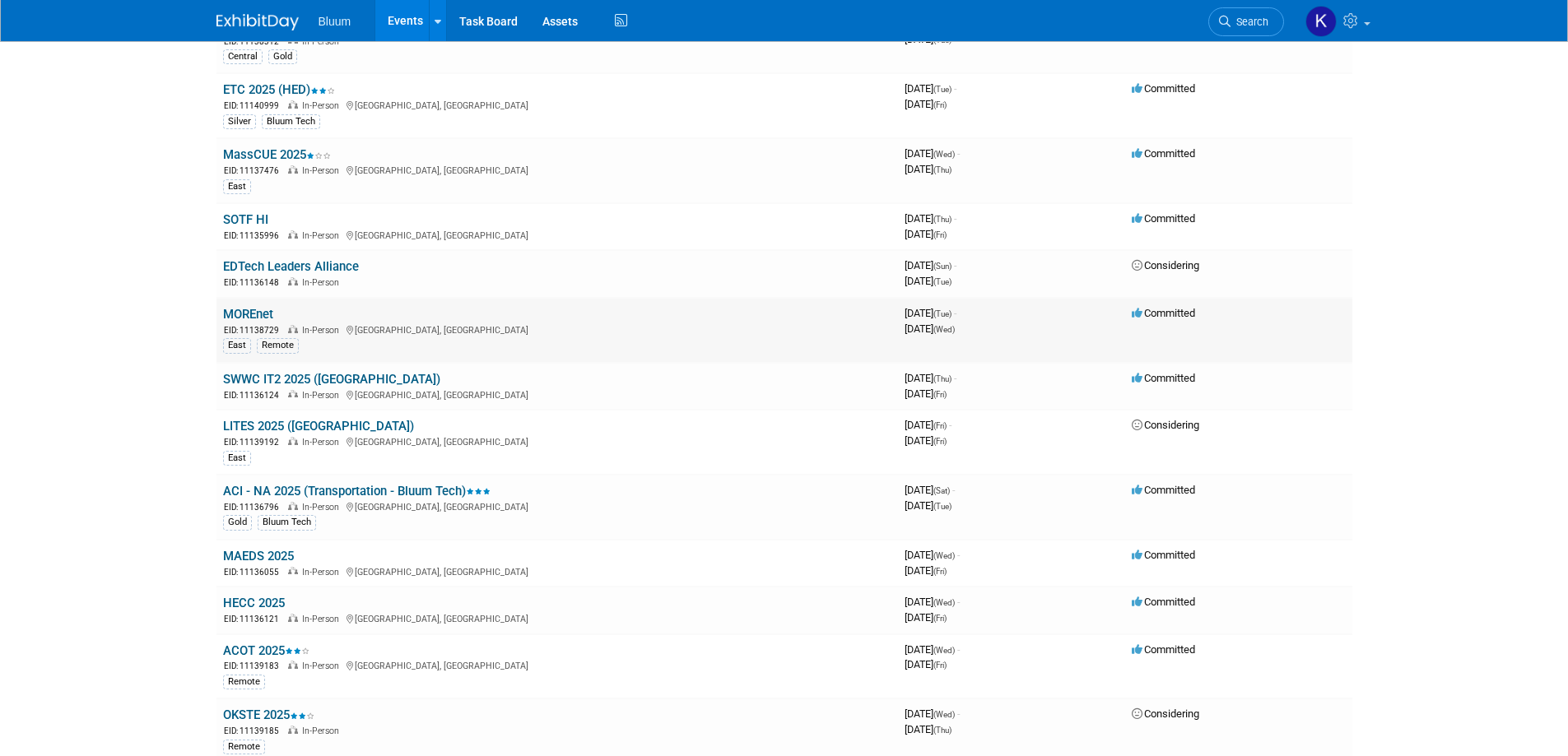
click at [261, 311] on link "MOREnet" at bounding box center [248, 315] width 50 height 15
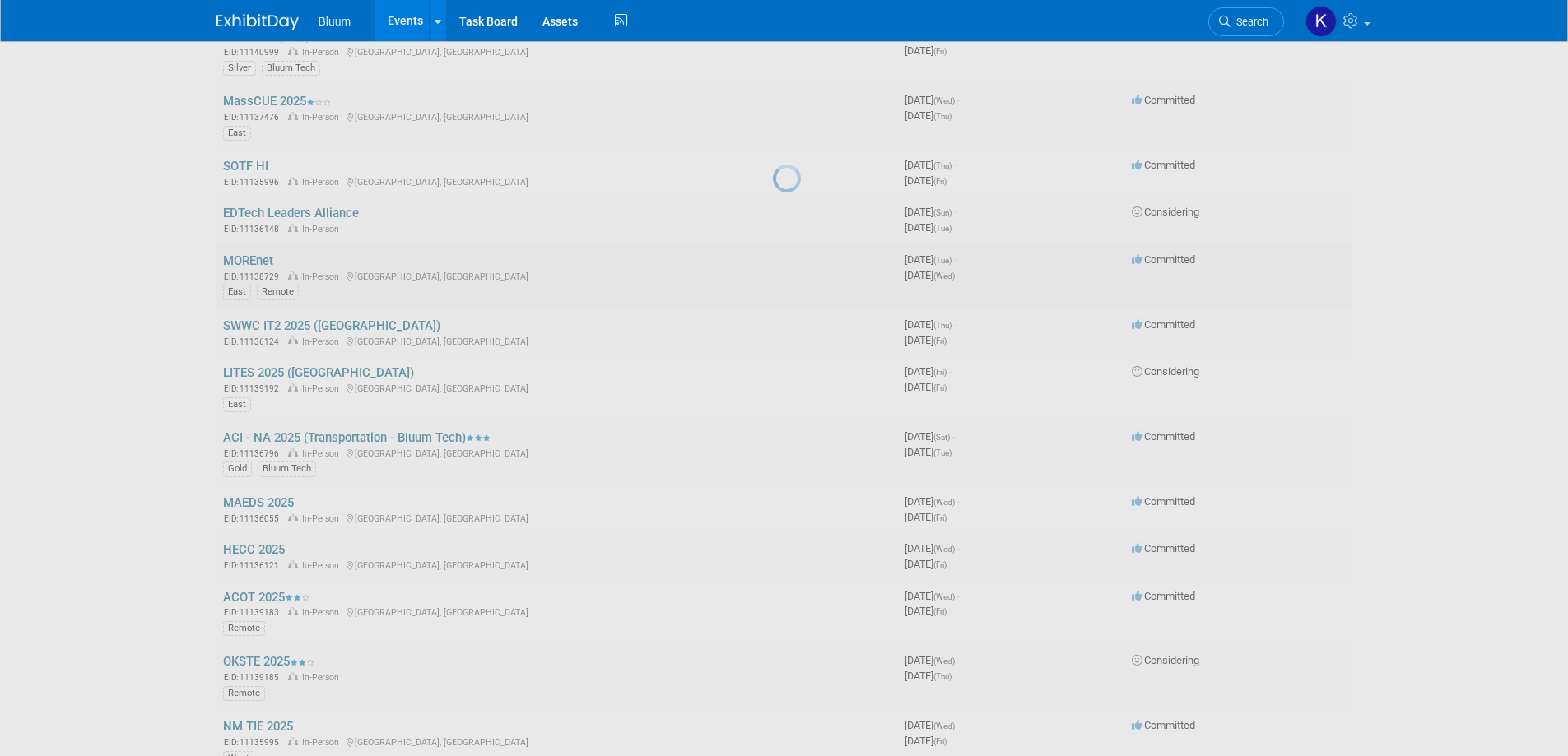
scroll to position [494, 0]
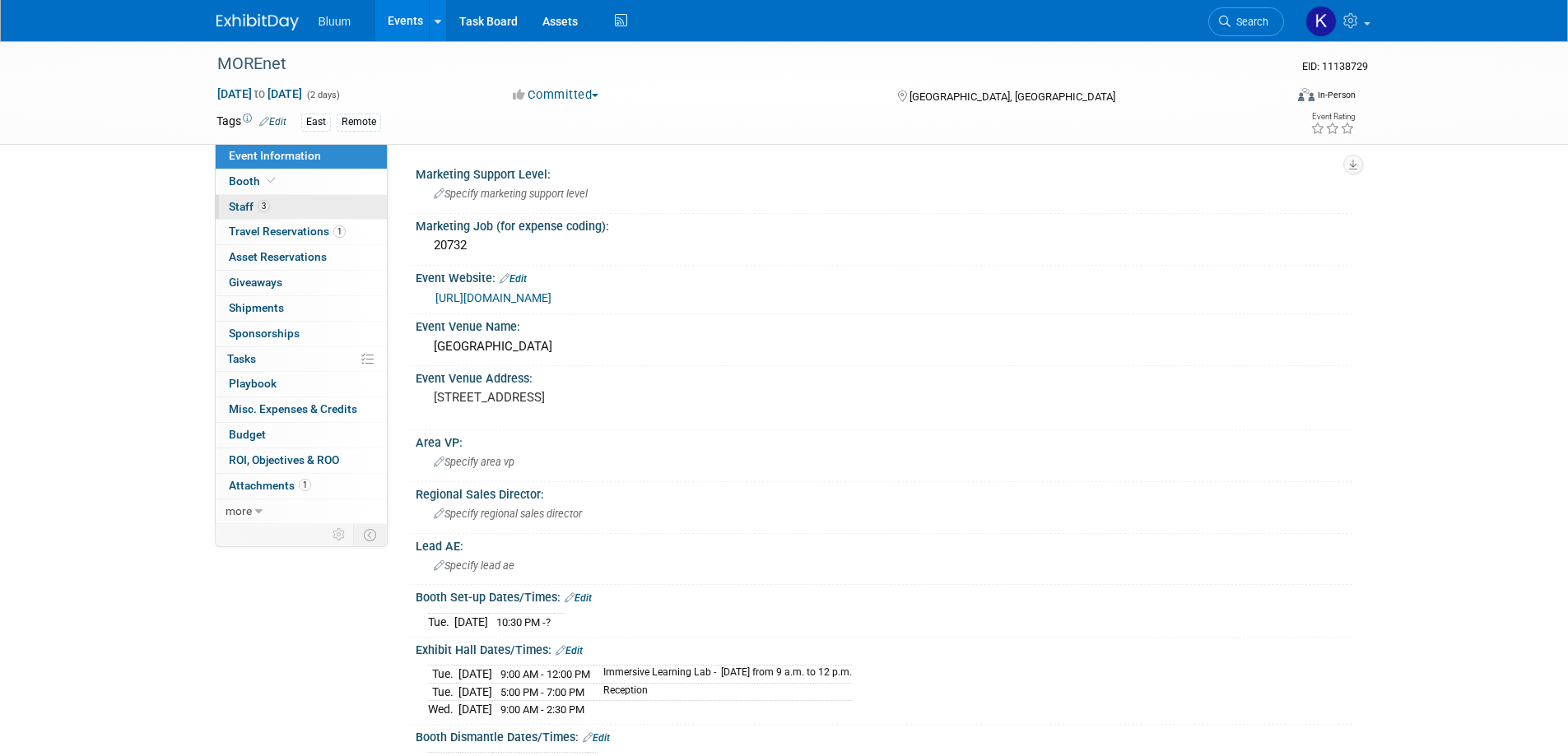
click at [255, 201] on span "Staff 3" at bounding box center [250, 207] width 41 height 13
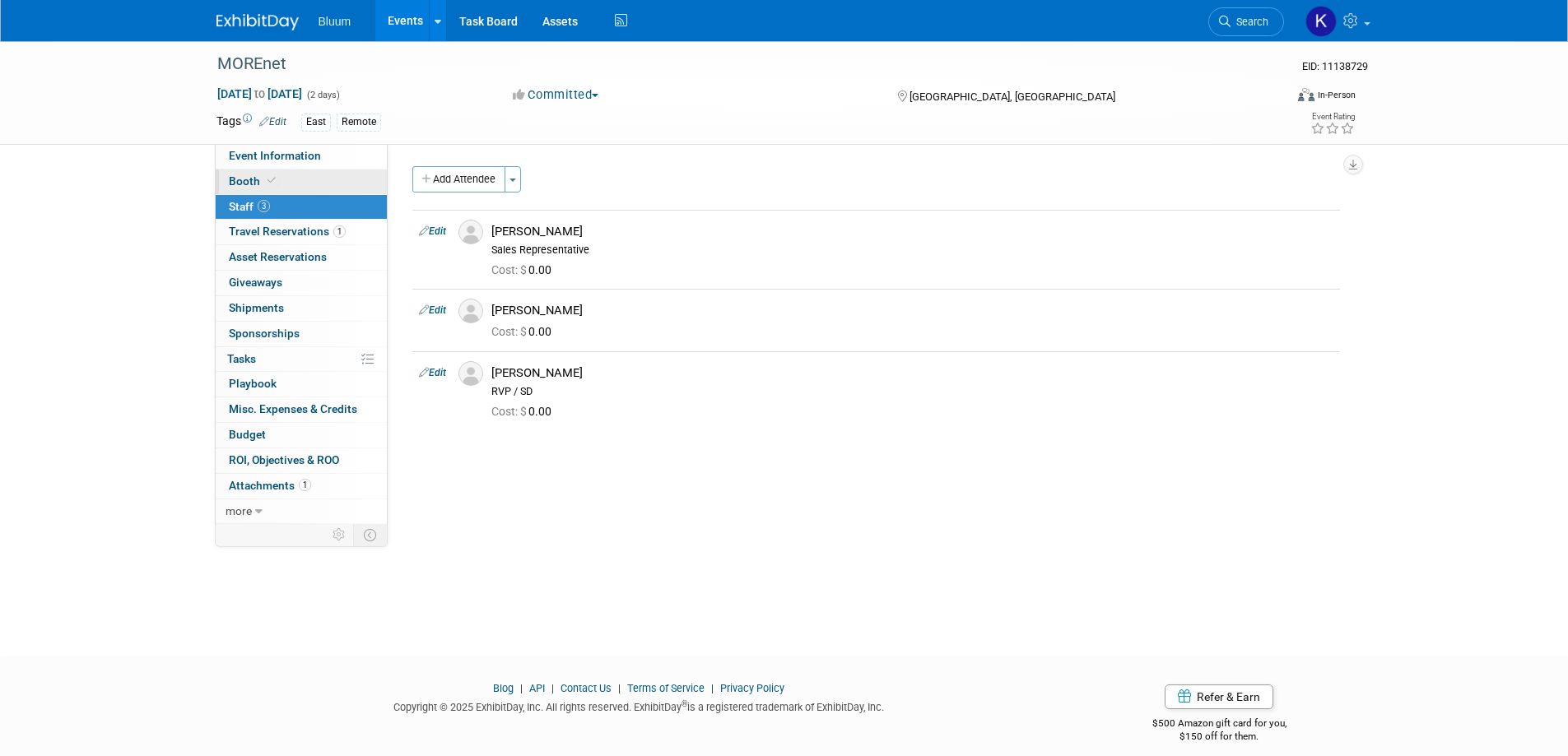
click at [252, 177] on span "Booth" at bounding box center [254, 181] width 50 height 13
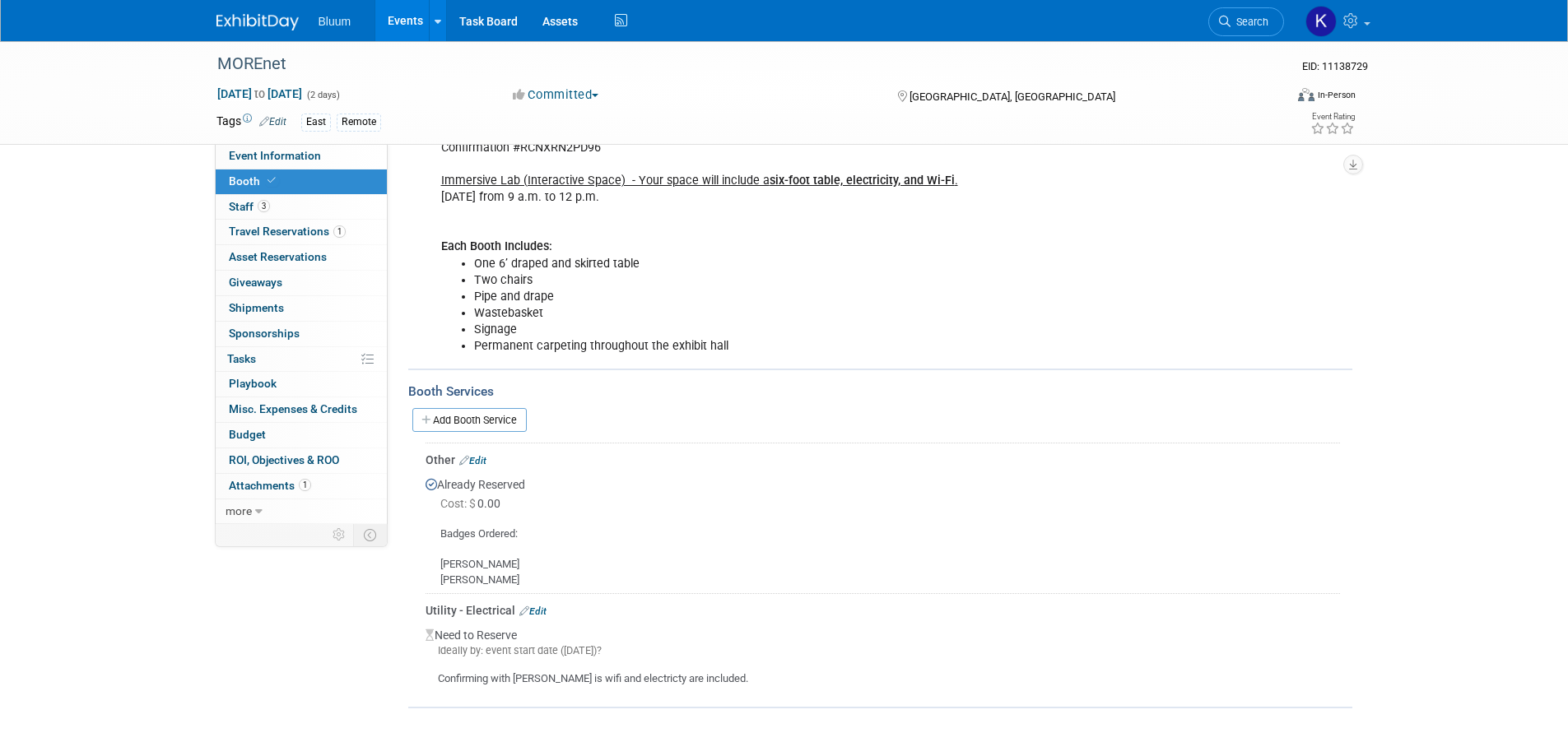
scroll to position [247, 0]
click at [542, 604] on link "Edit" at bounding box center [533, 610] width 27 height 12
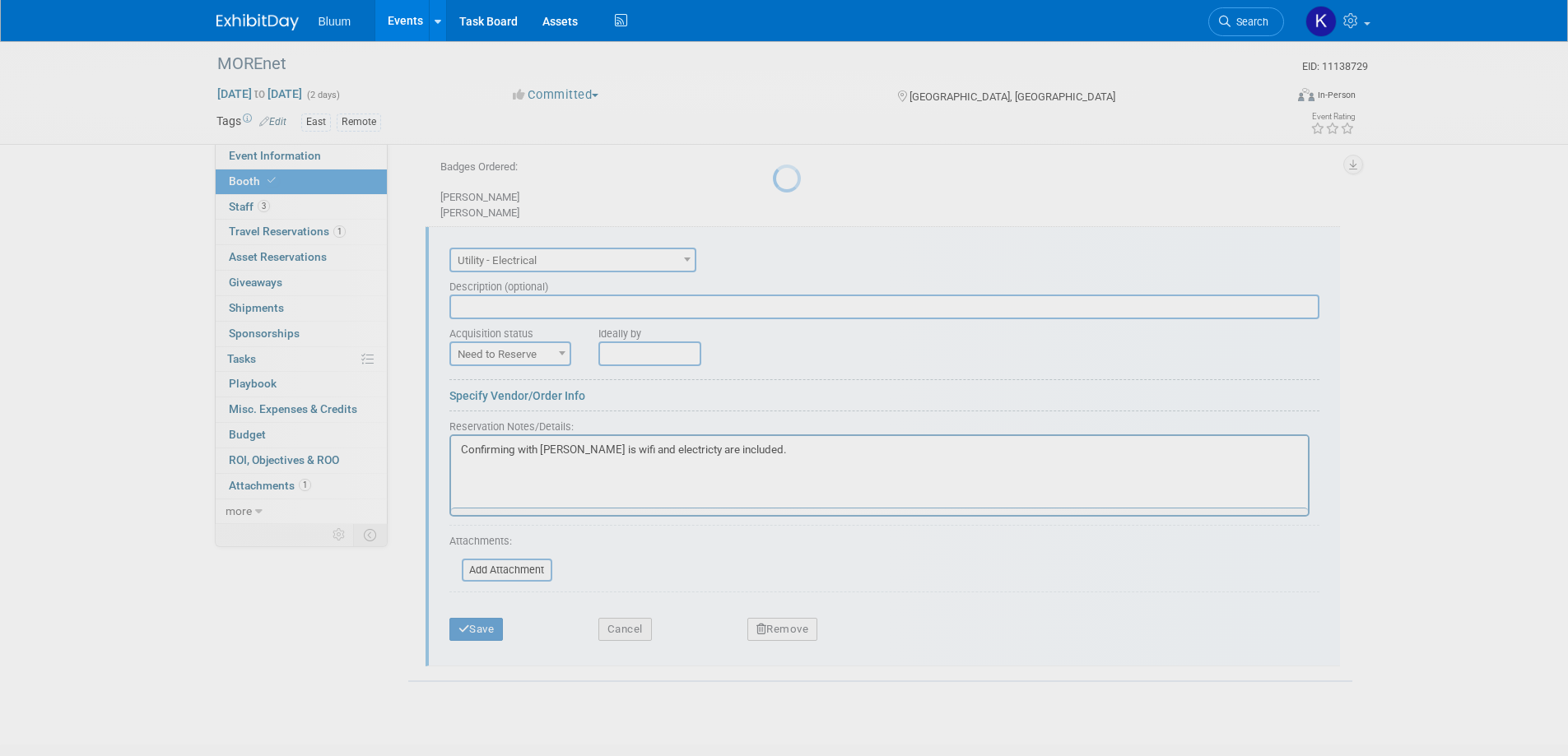
scroll to position [0, 0]
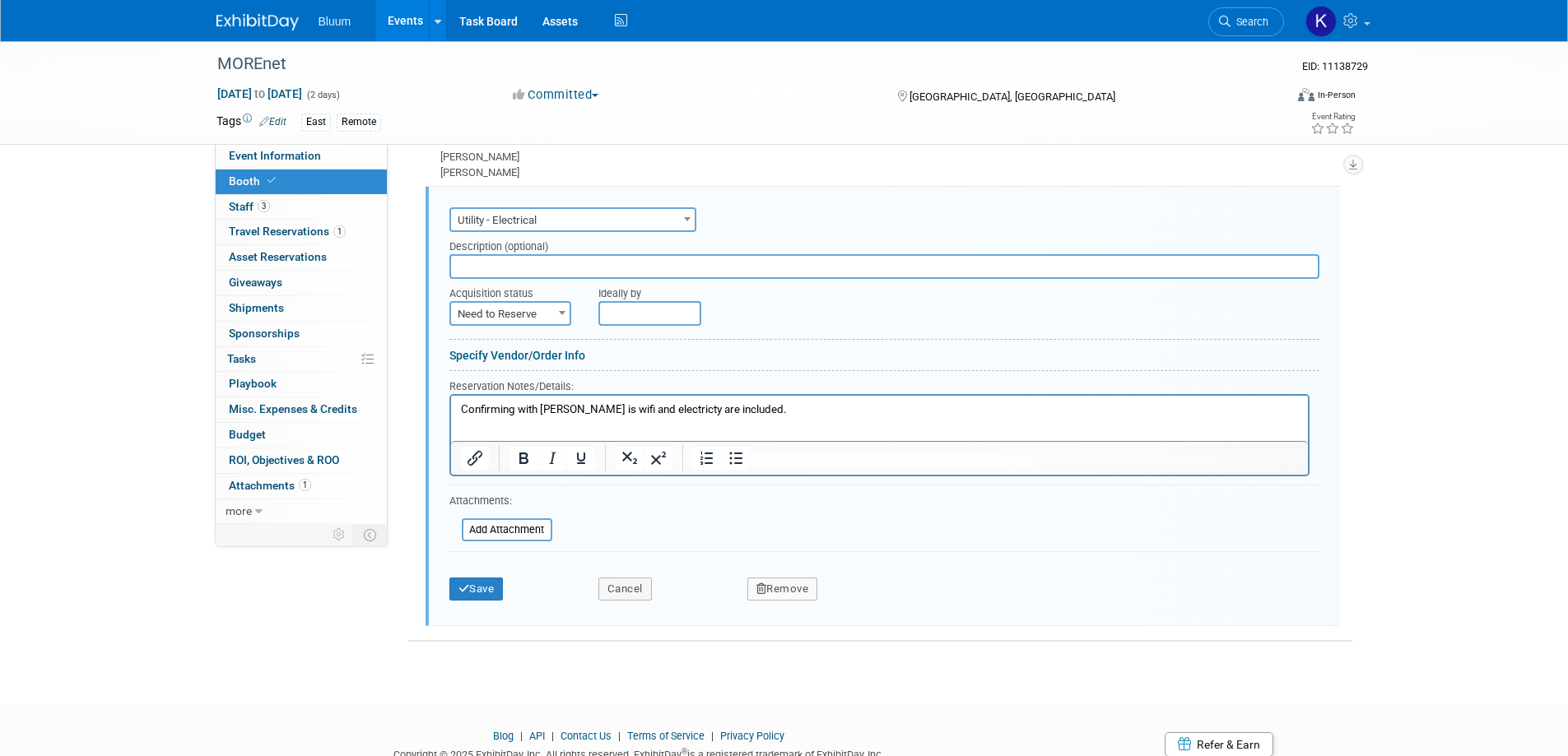
click at [751, 407] on p "Confirming with [PERSON_NAME] is wifi and electricty are included." at bounding box center [879, 410] width 838 height 16
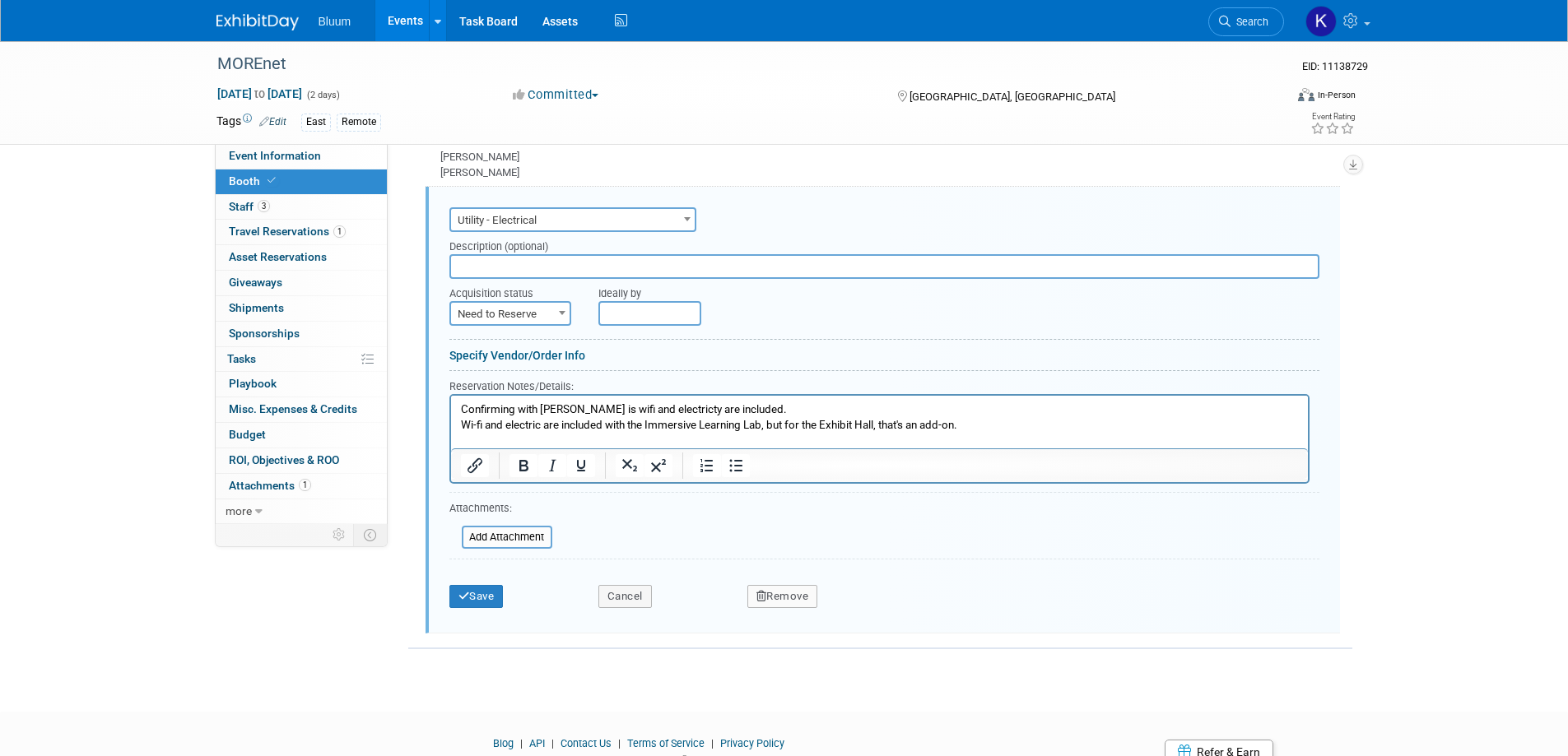
drag, startPoint x: 736, startPoint y: 409, endPoint x: 642, endPoint y: 416, distance: 94.3
click at [729, 410] on p "Confirming with Sarah is wifi and electricty are included." at bounding box center [879, 410] width 838 height 16
drag, startPoint x: 642, startPoint y: 416, endPoint x: 449, endPoint y: 380, distance: 196.3
click at [450, 396] on html "Confirming with Sarah is wifi and electricty are included. Wi-fi and electric a…" at bounding box center [879, 422] width 856 height 53
click at [478, 592] on button "Save" at bounding box center [477, 597] width 54 height 23
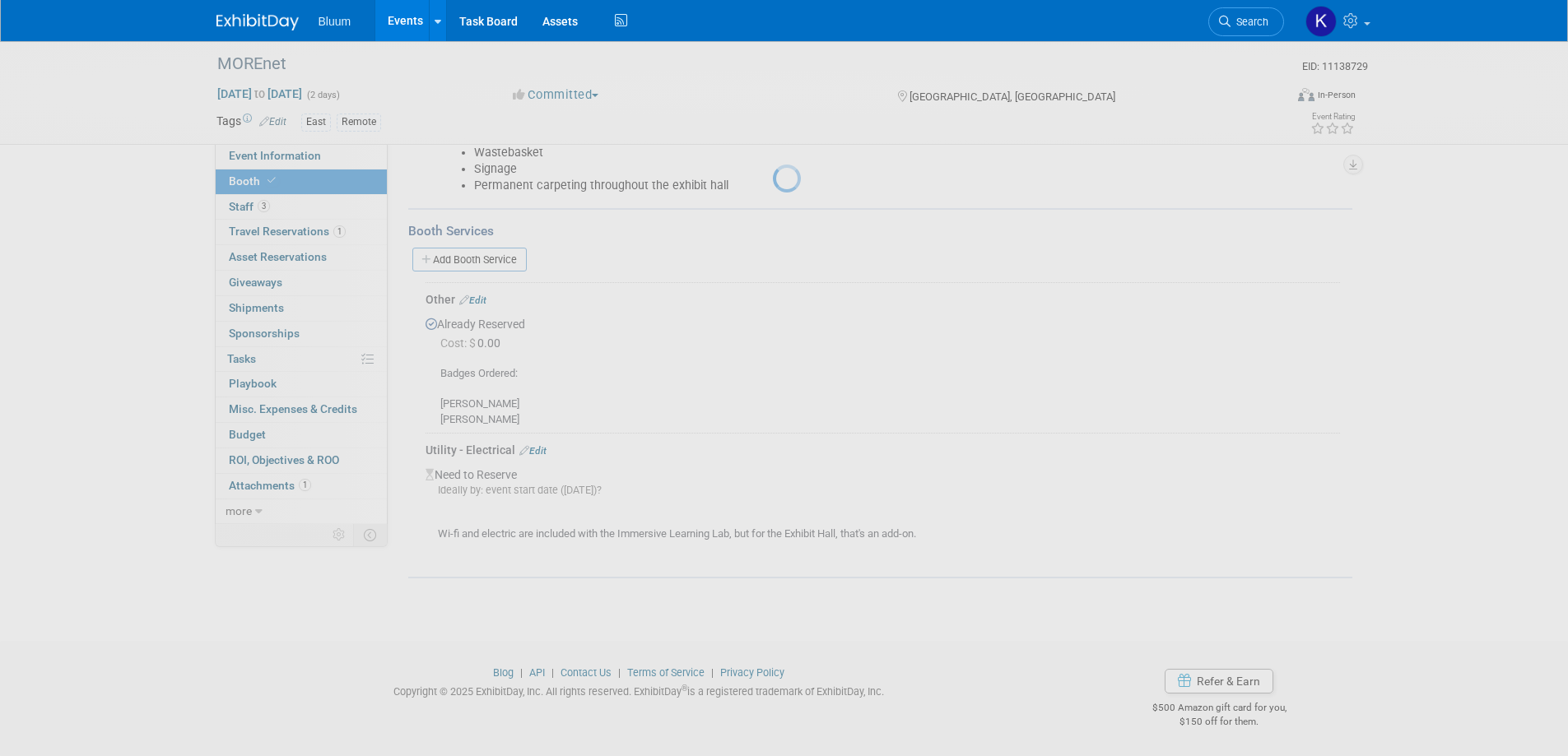
scroll to position [406, 0]
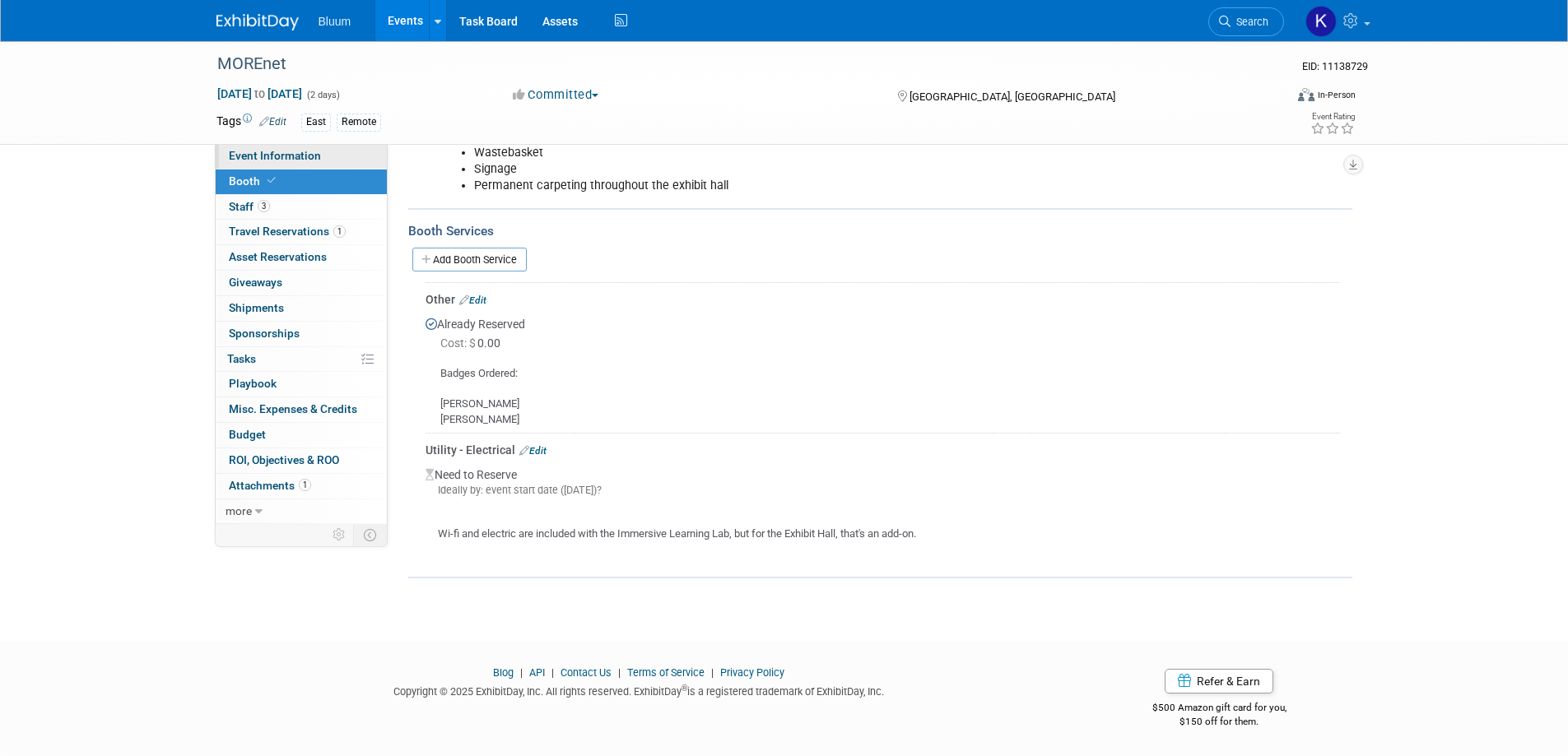
click at [248, 158] on span "Event Information" at bounding box center [275, 156] width 92 height 13
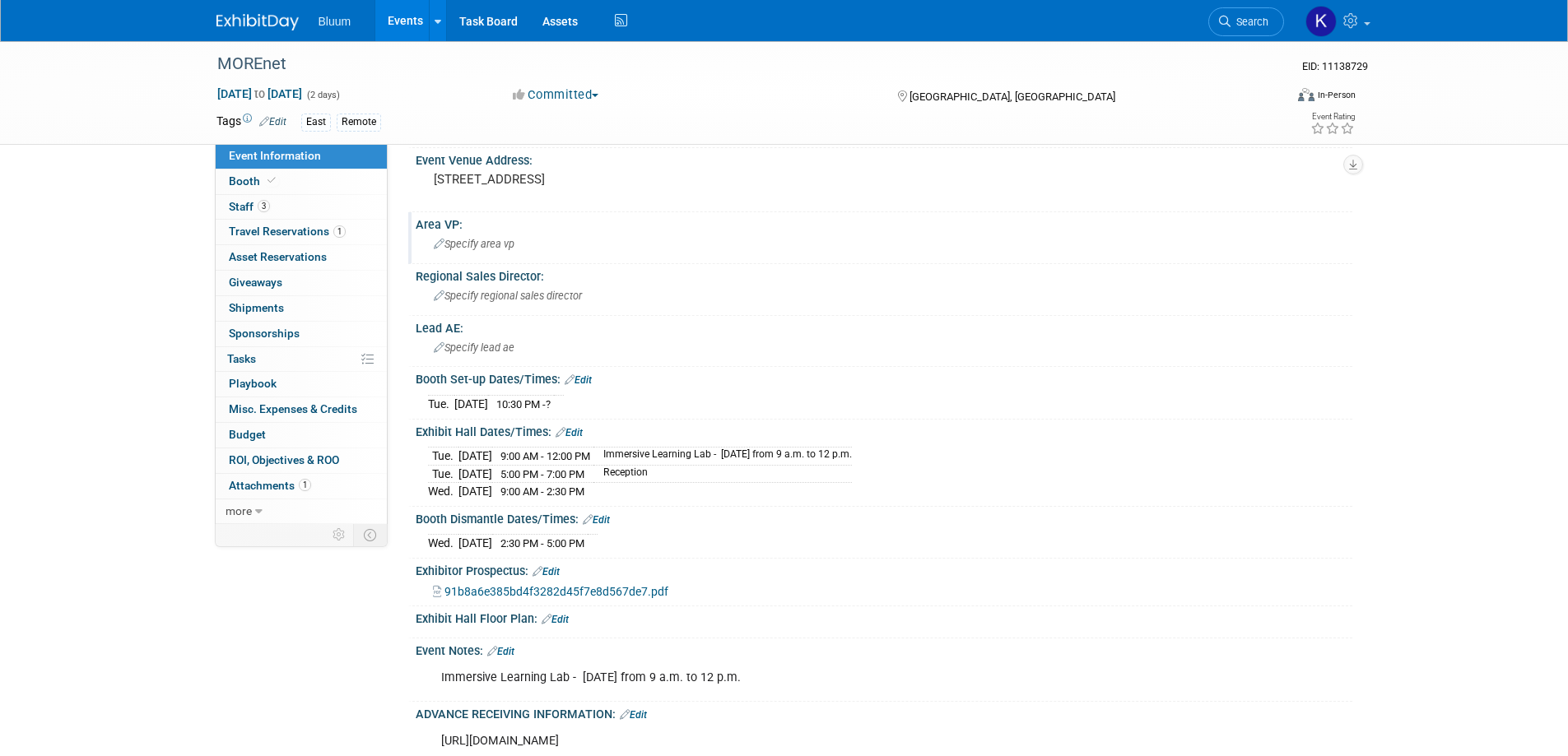
scroll to position [247, 0]
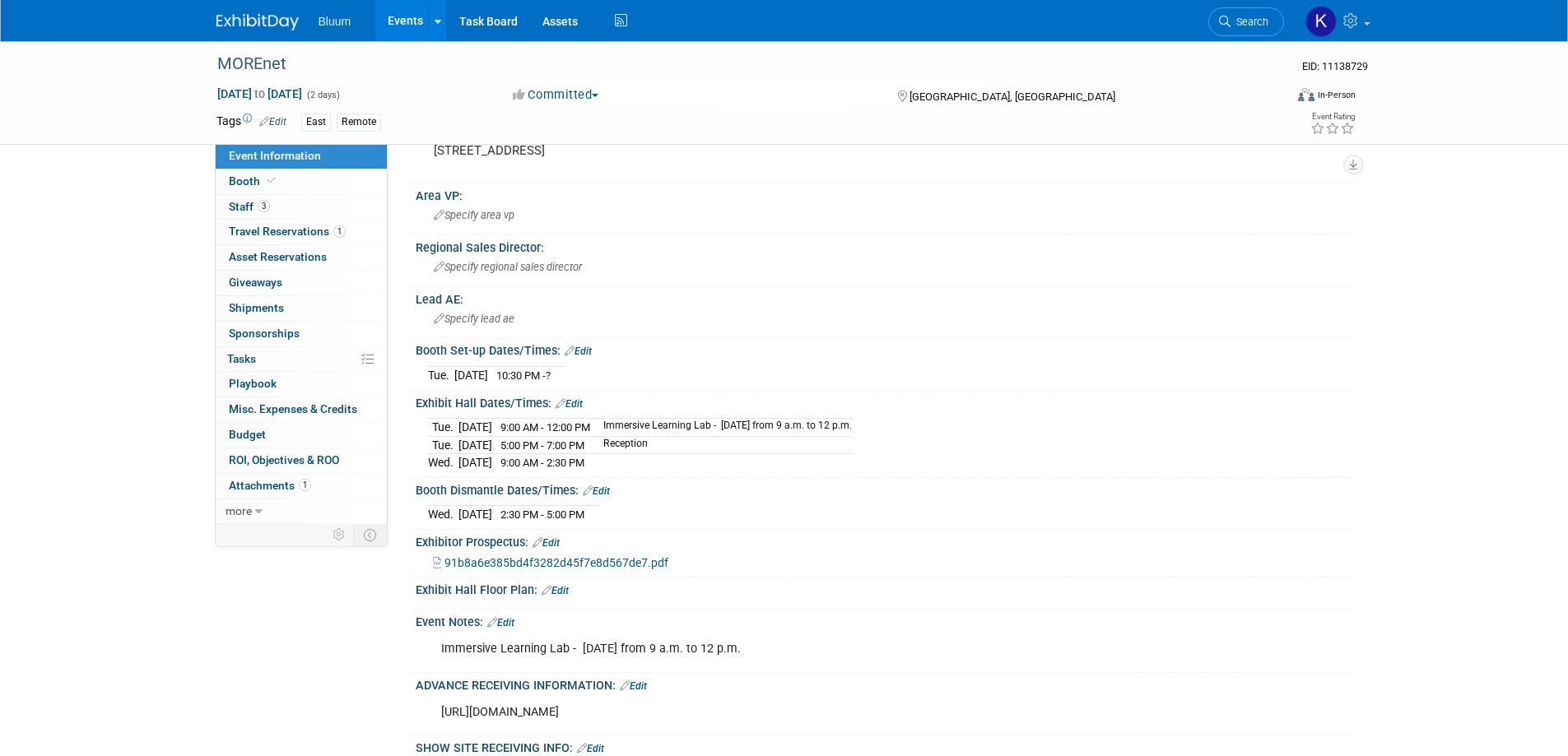
click at [411, 17] on link "Events" at bounding box center [405, 21] width 60 height 41
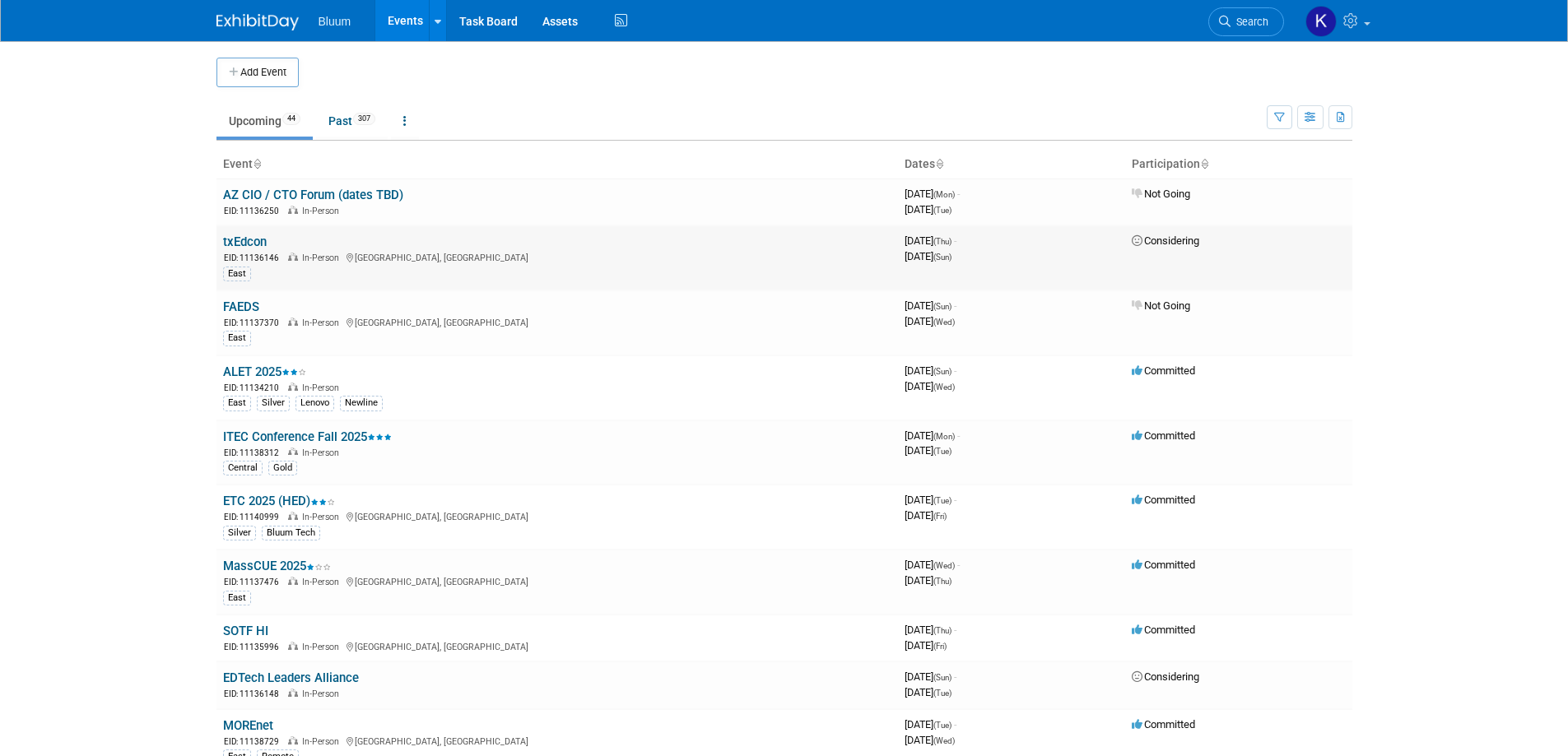
scroll to position [82, 0]
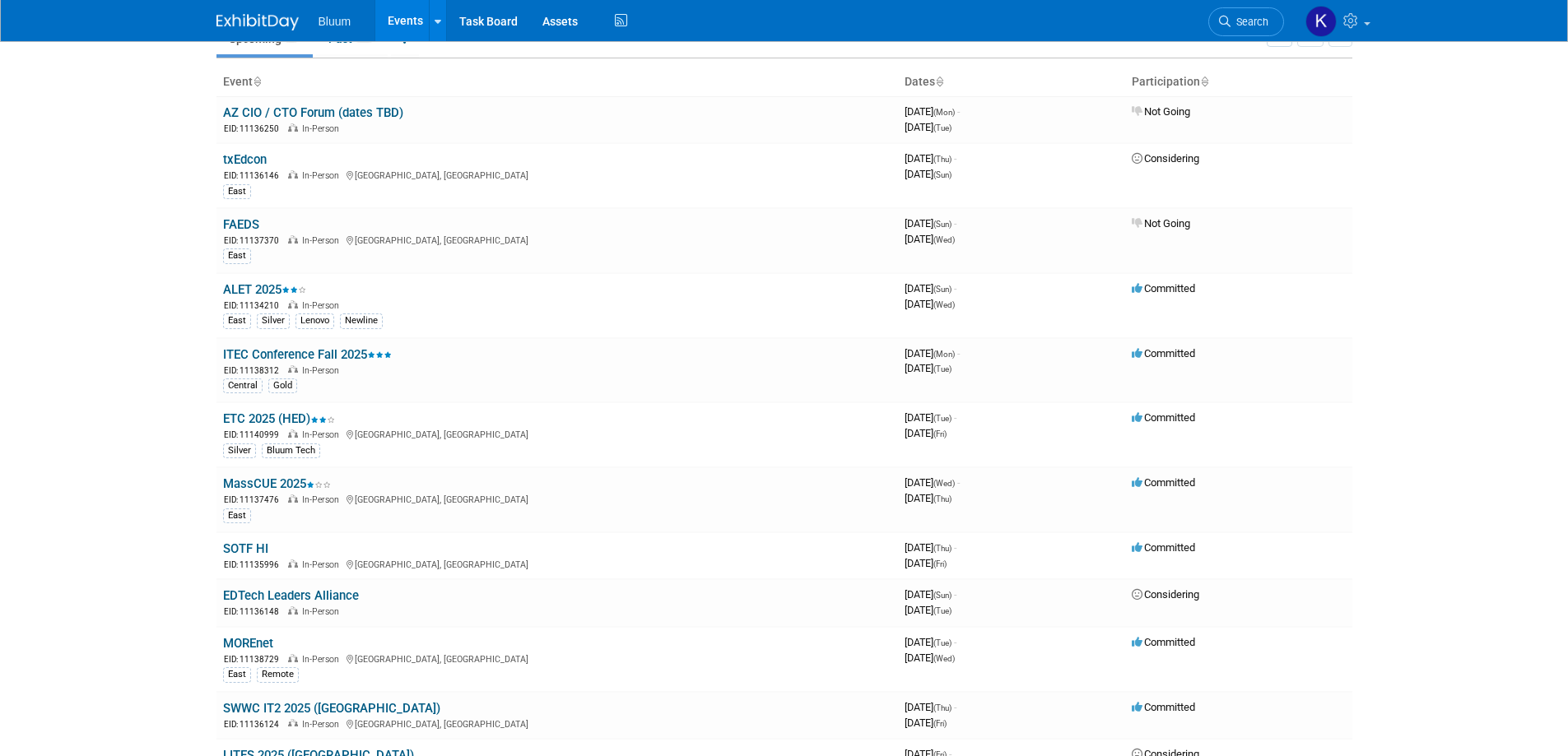
click at [249, 544] on link "SOTF HI" at bounding box center [245, 549] width 45 height 15
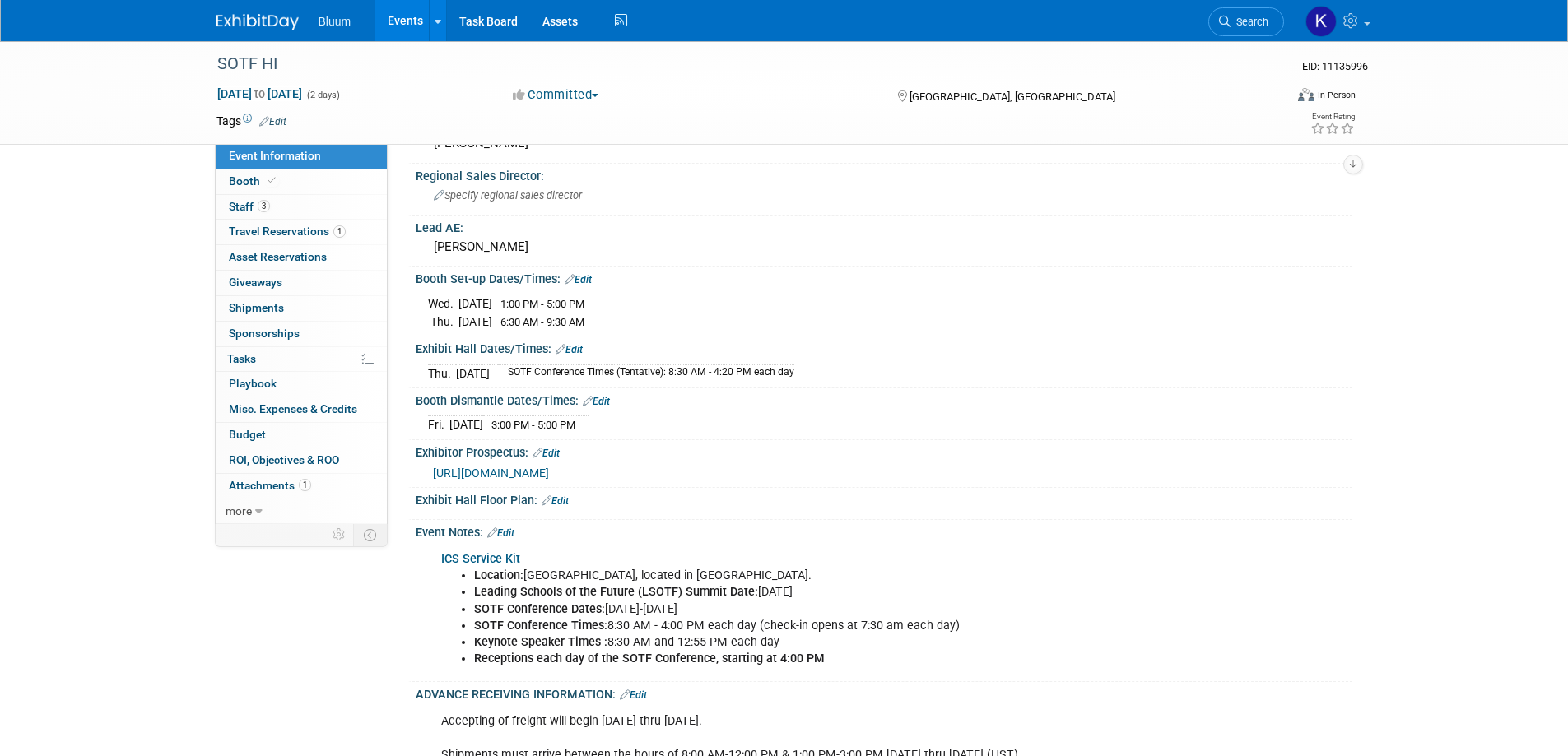
scroll to position [329, 0]
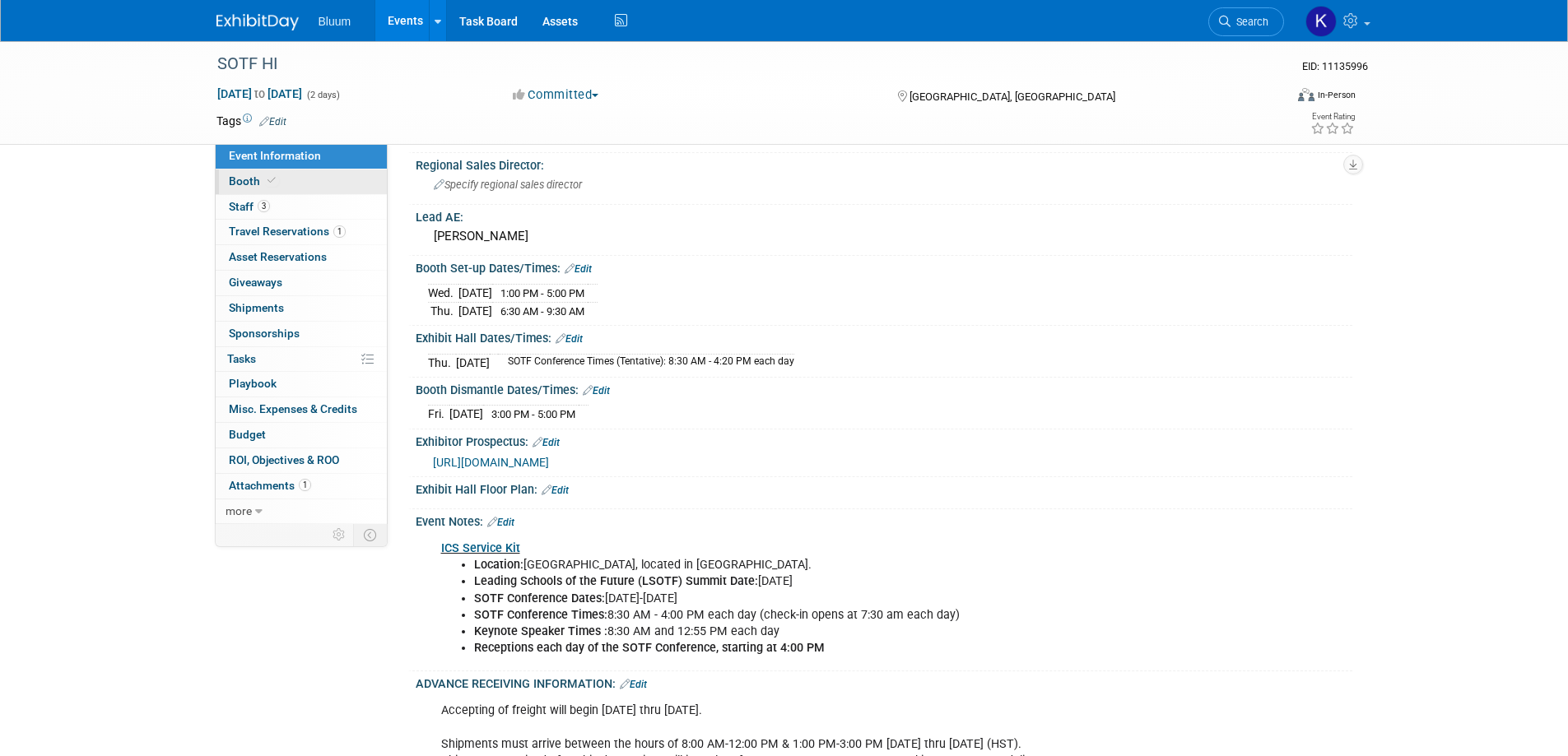
click at [244, 185] on span "Booth" at bounding box center [254, 181] width 50 height 13
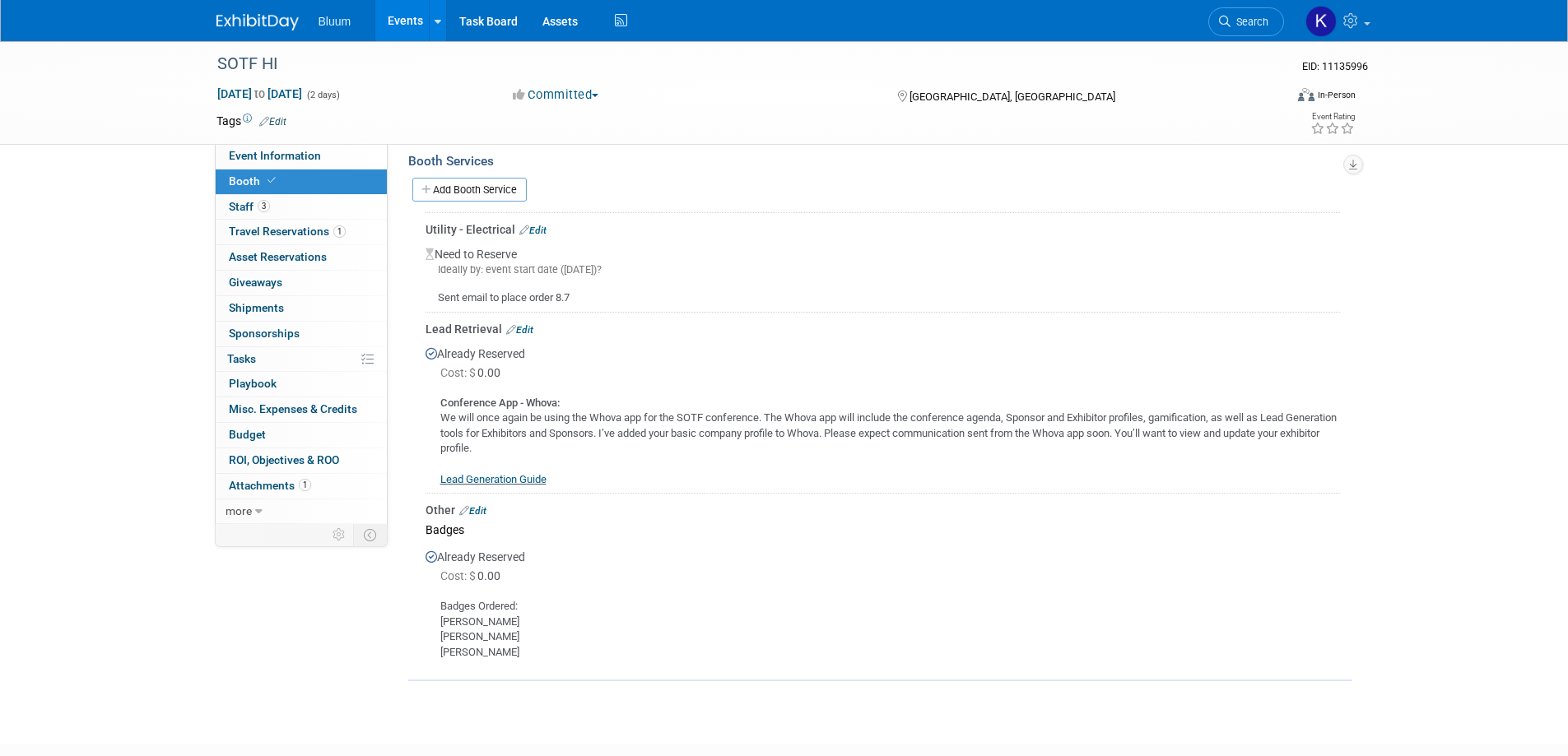
scroll to position [494, 0]
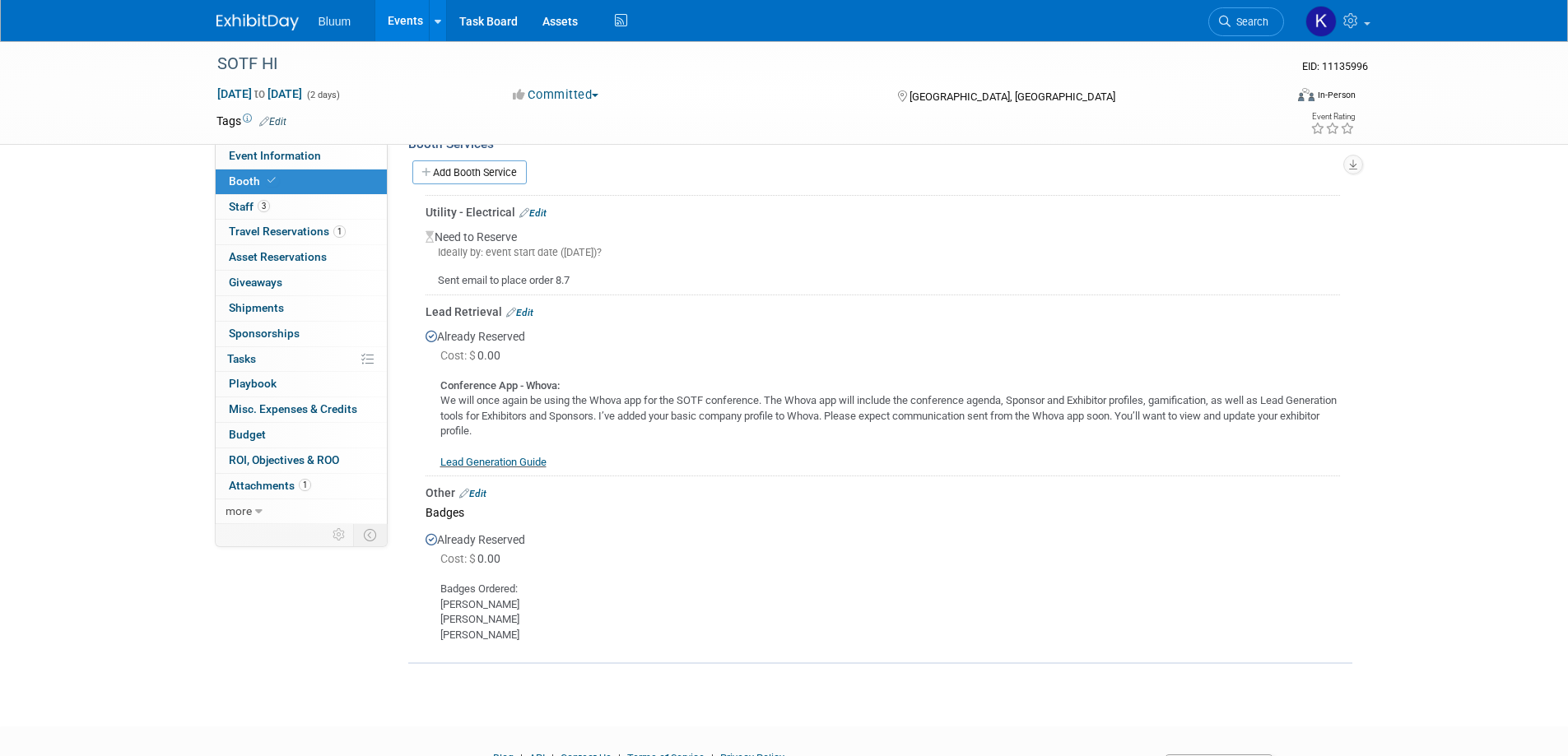
click at [418, 12] on link "Events" at bounding box center [405, 21] width 60 height 41
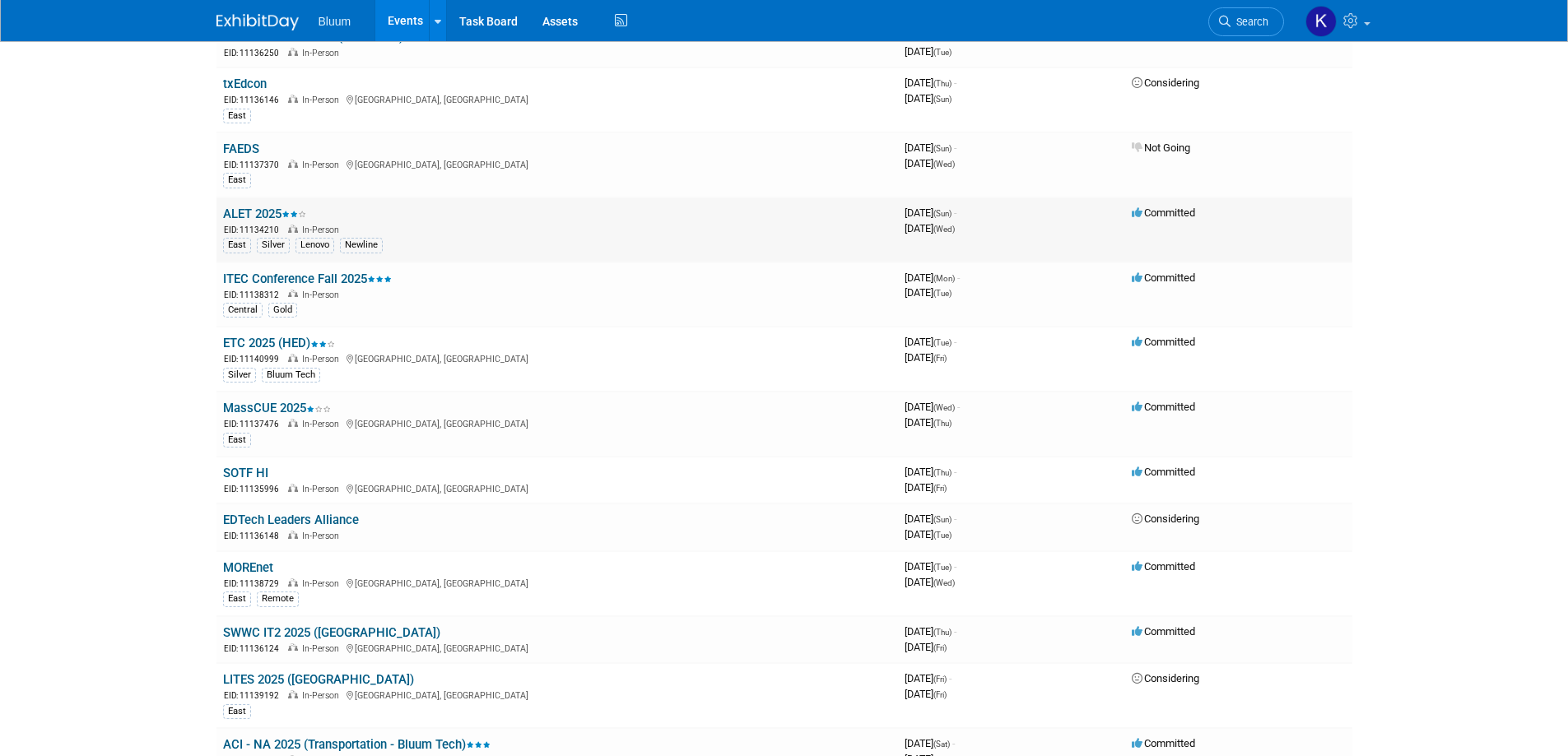
scroll to position [165, 0]
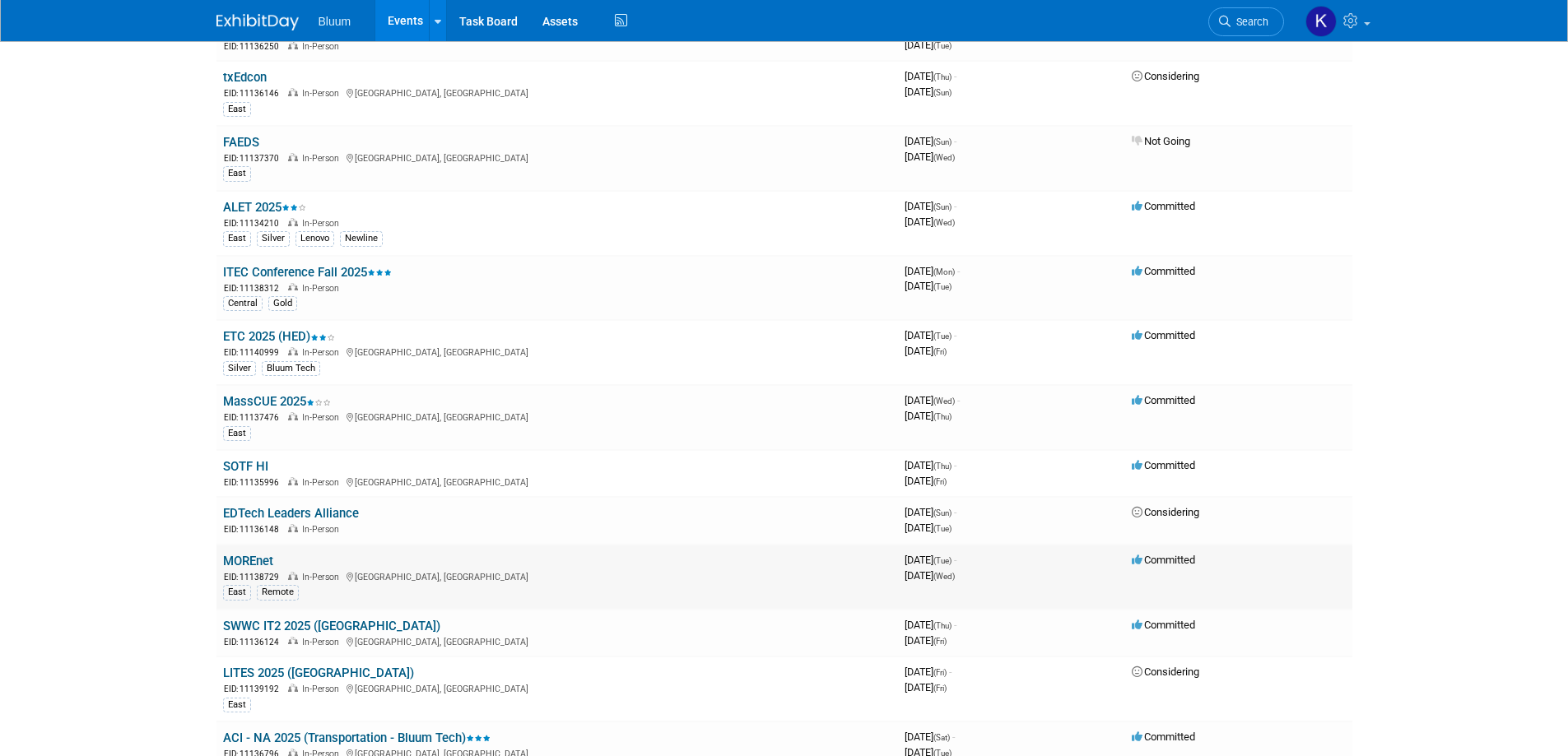
click at [247, 561] on link "MOREnet" at bounding box center [248, 562] width 50 height 15
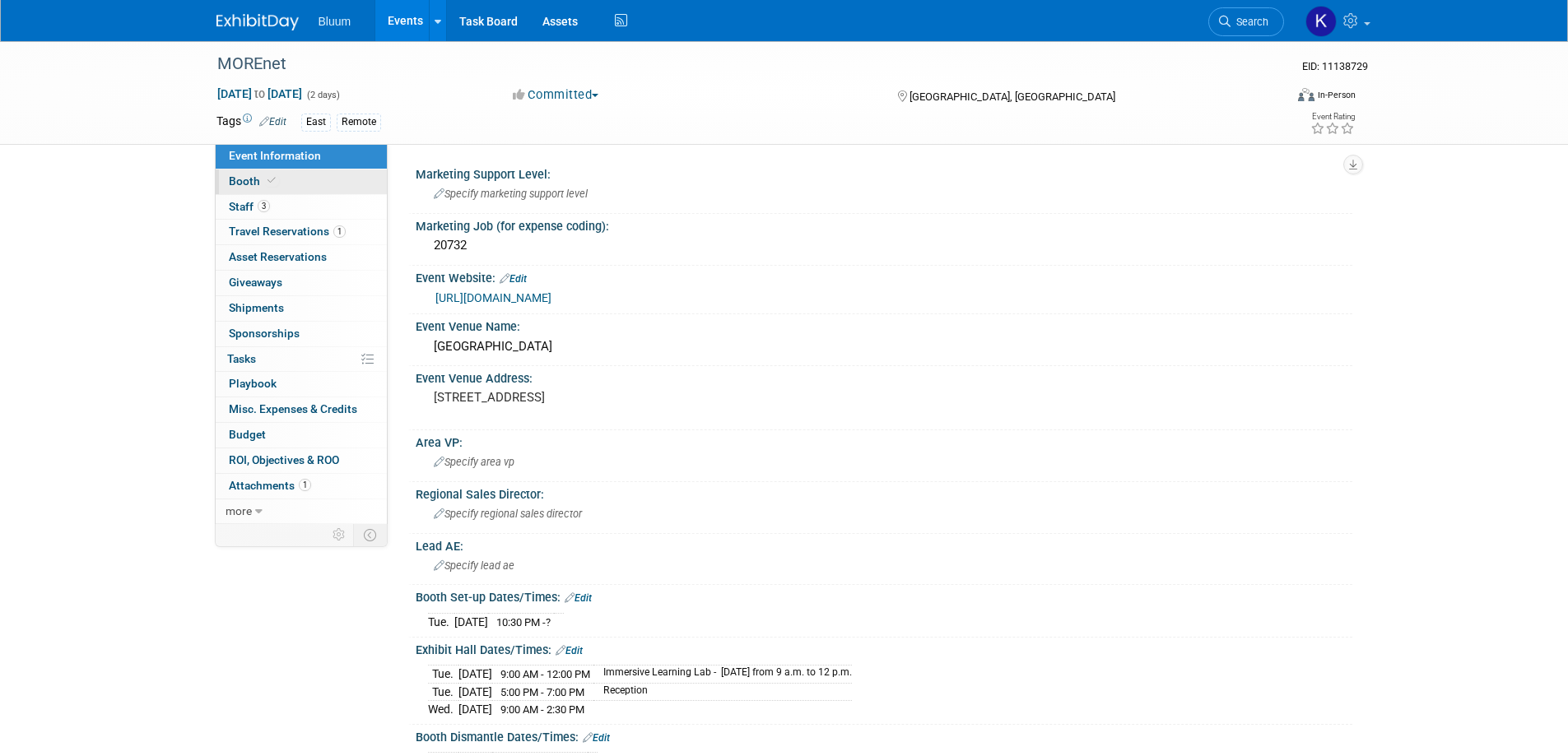
click at [253, 189] on link "Booth" at bounding box center [301, 182] width 171 height 25
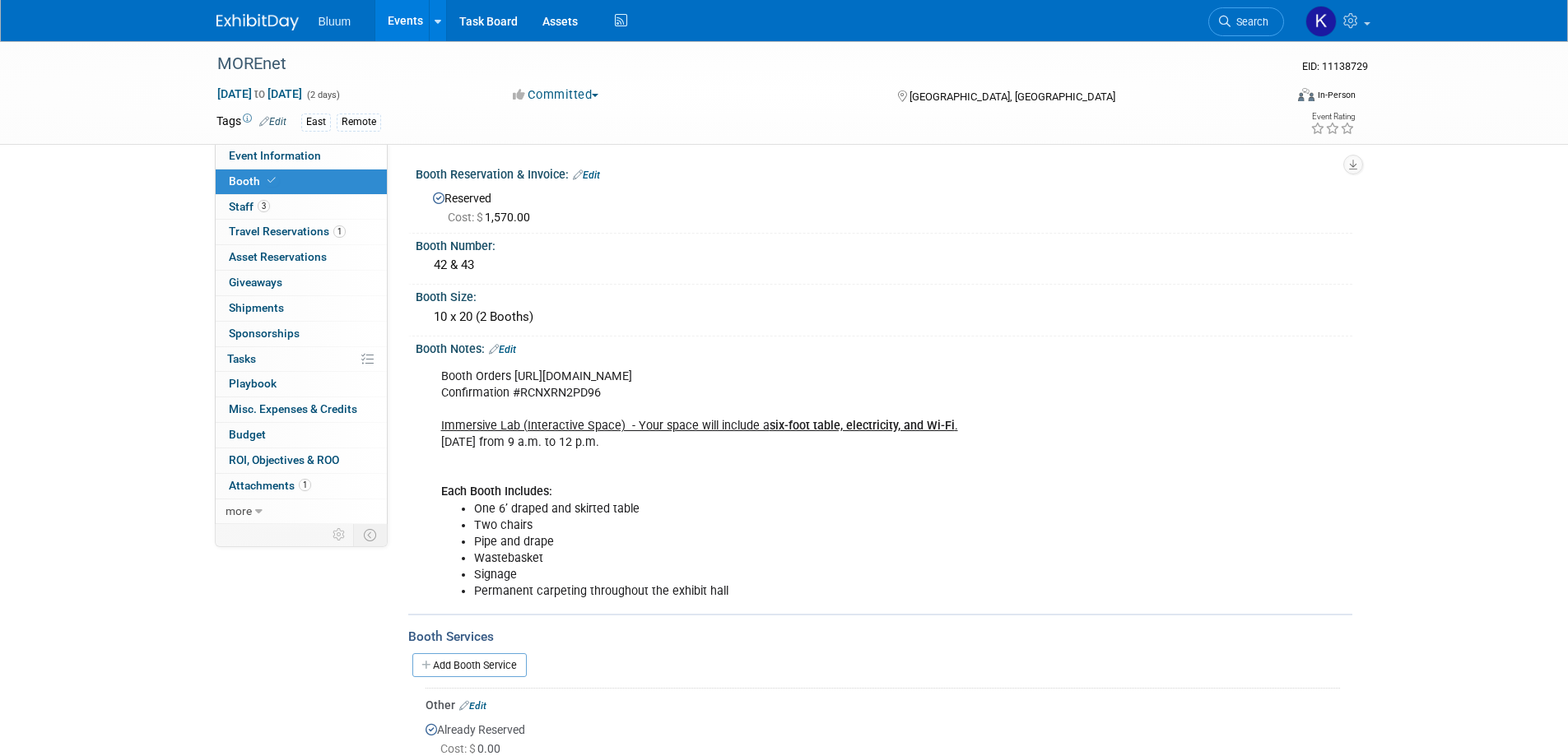
click at [417, 19] on link "Events" at bounding box center [405, 21] width 60 height 41
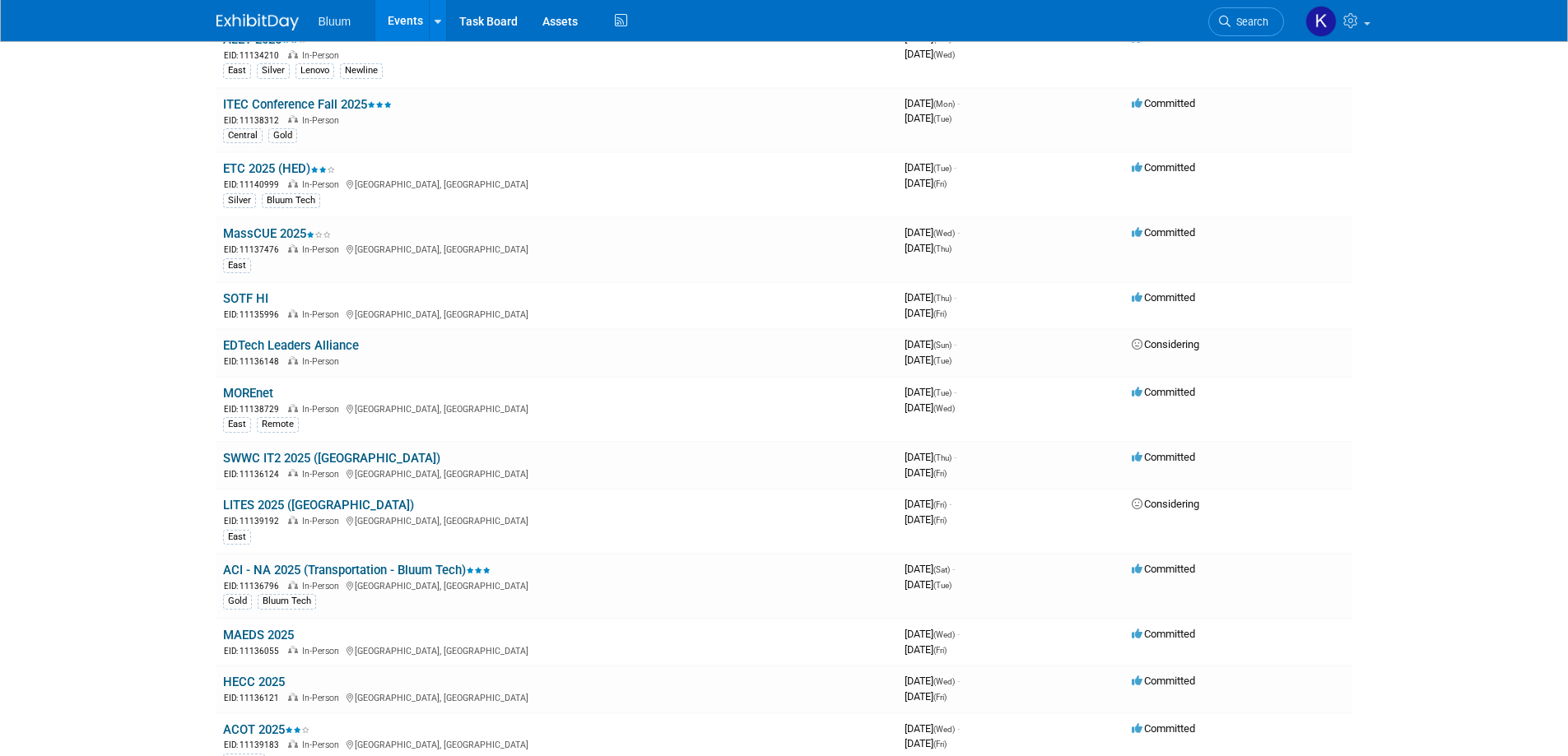
scroll to position [412, 0]
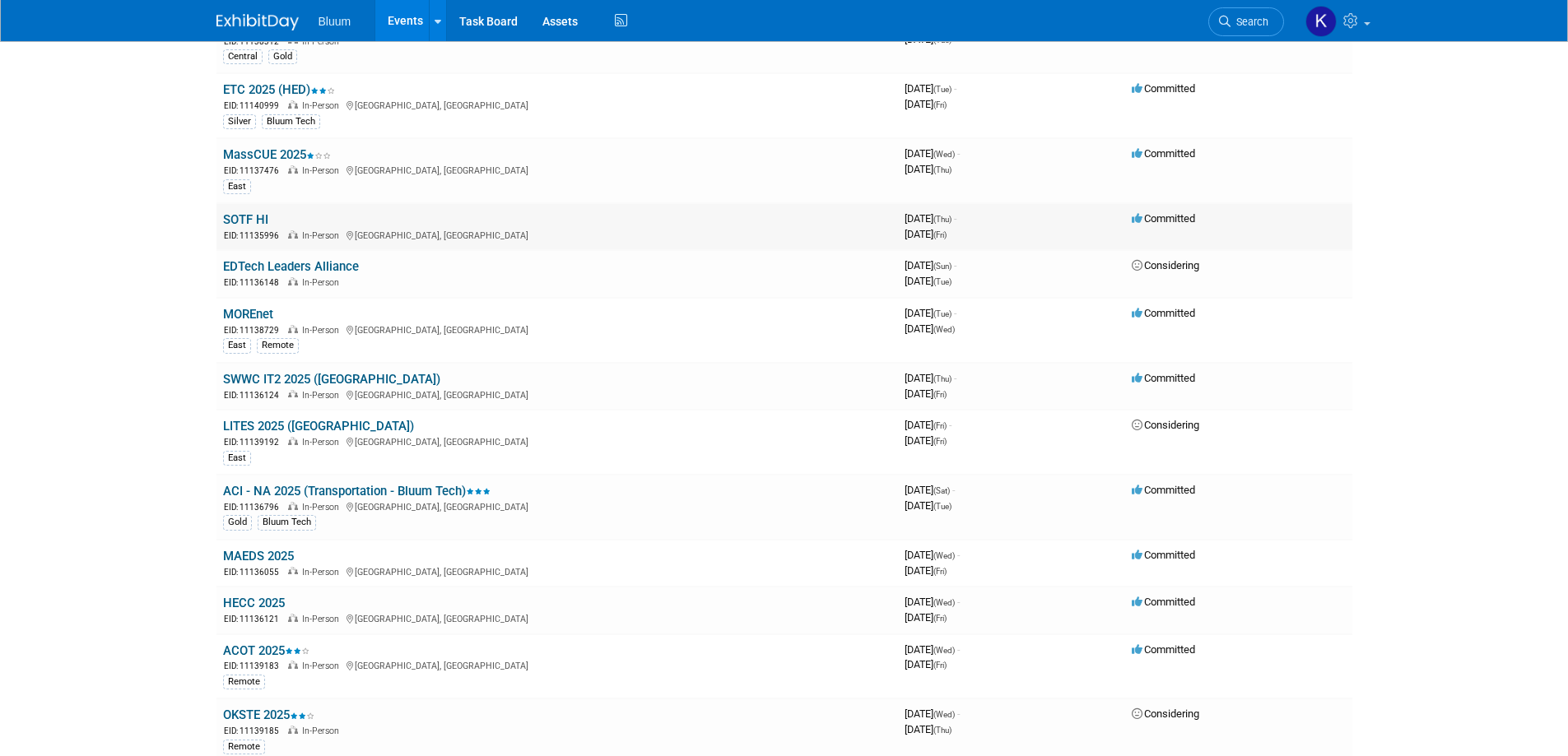
click at [253, 229] on div "EID: 11135996 In-Person Honolulu, HI" at bounding box center [558, 235] width 669 height 14
click at [249, 219] on link "SOTF HI" at bounding box center [245, 220] width 45 height 15
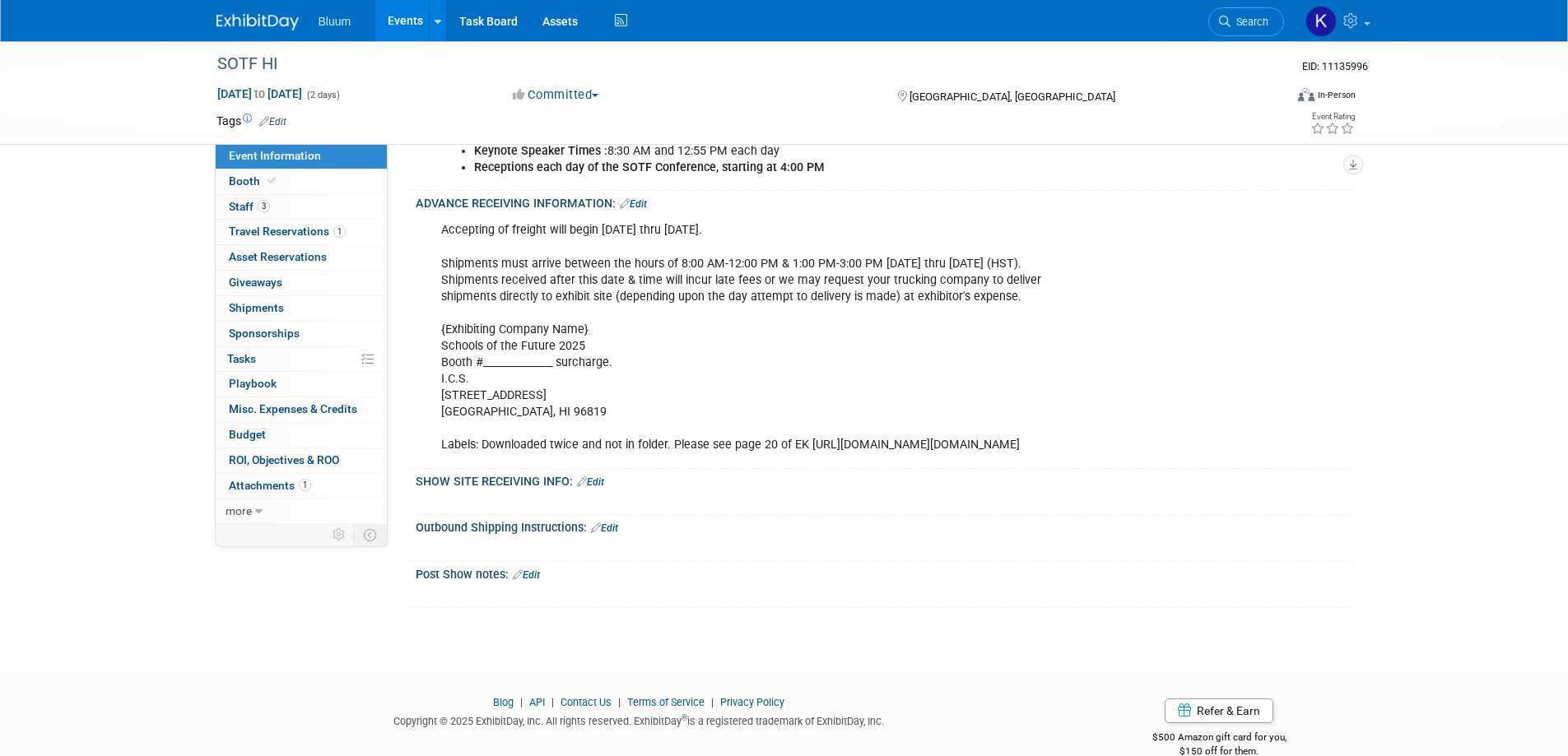
scroll to position [854, 0]
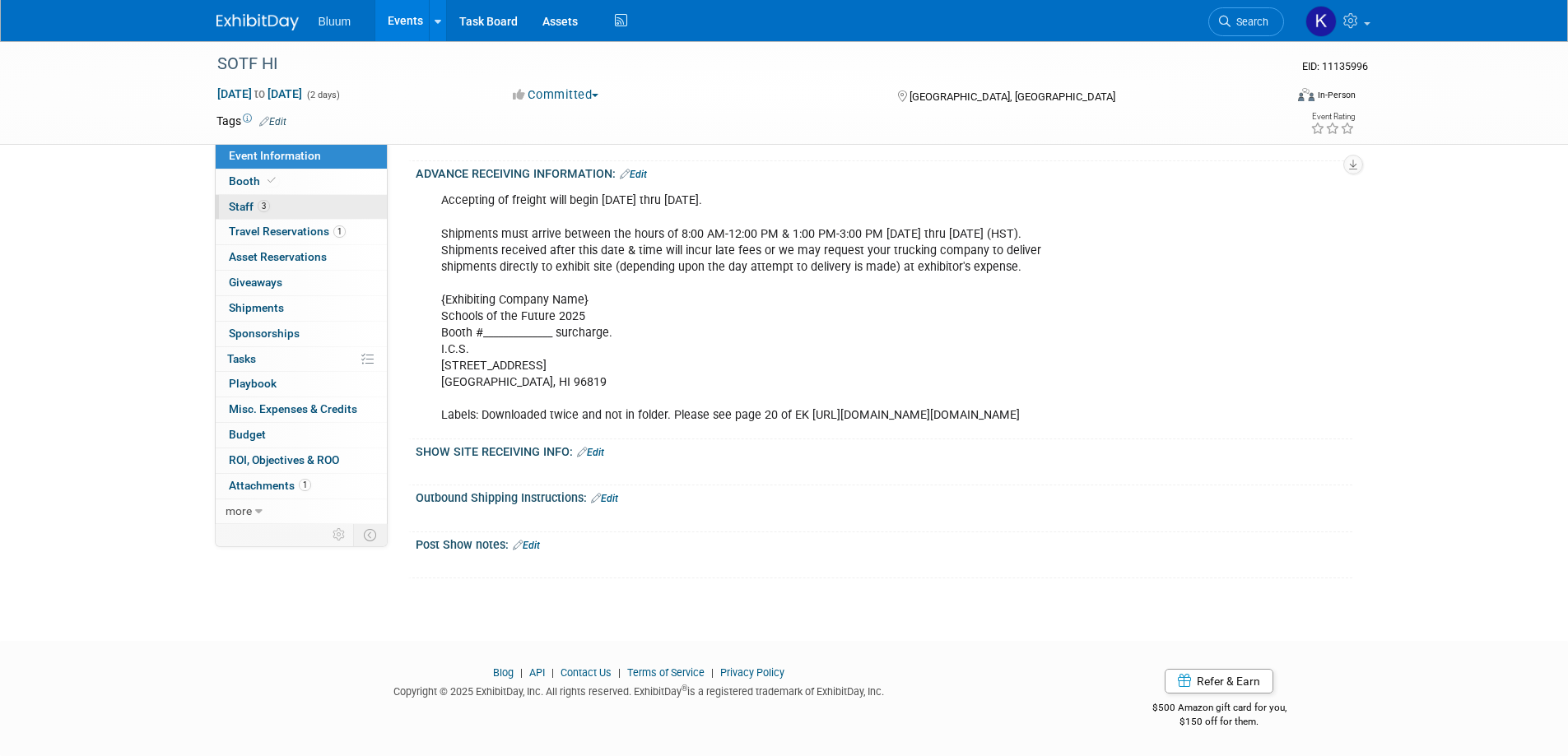
click at [245, 199] on link "3 Staff 3" at bounding box center [301, 208] width 171 height 25
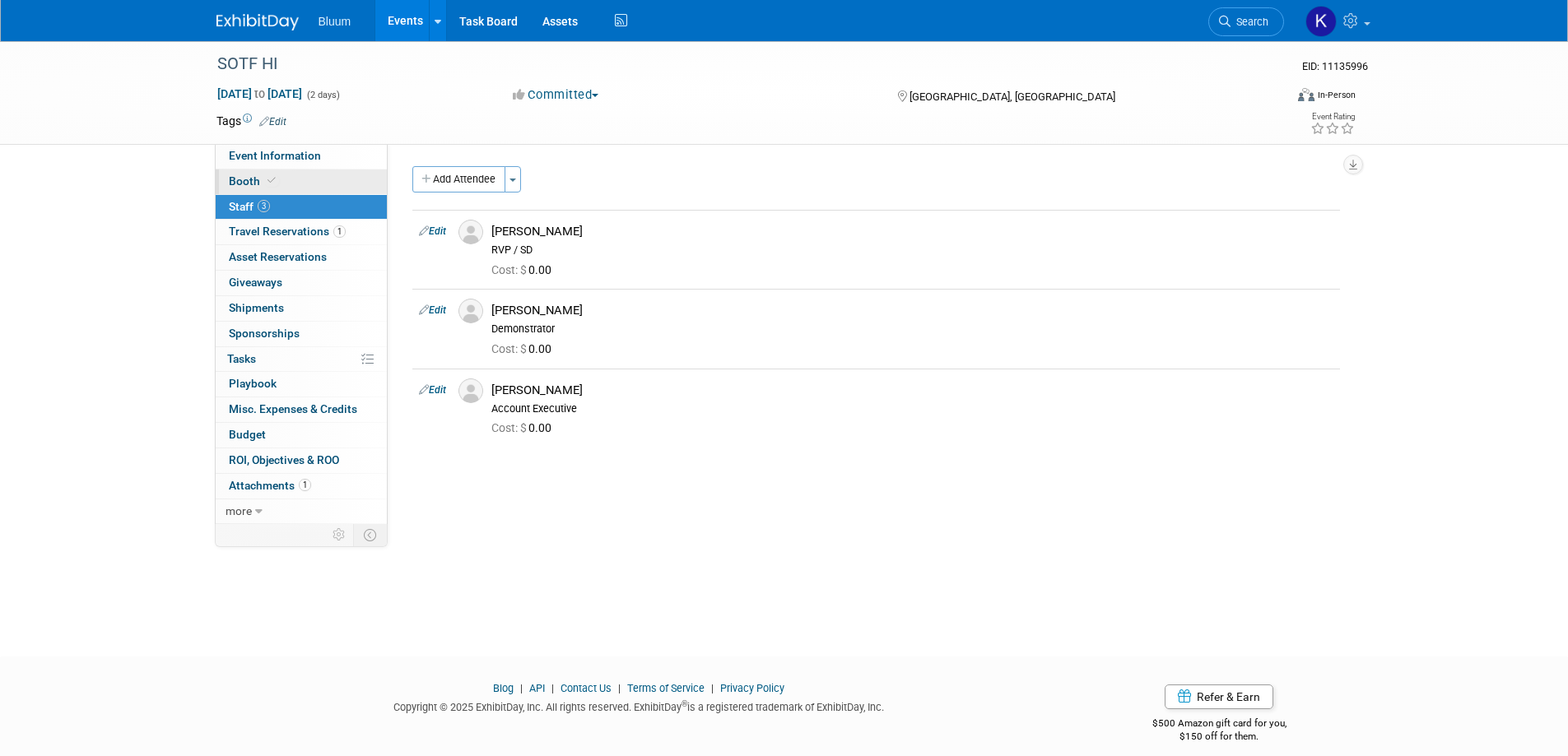
click at [241, 180] on span "Booth" at bounding box center [254, 181] width 50 height 13
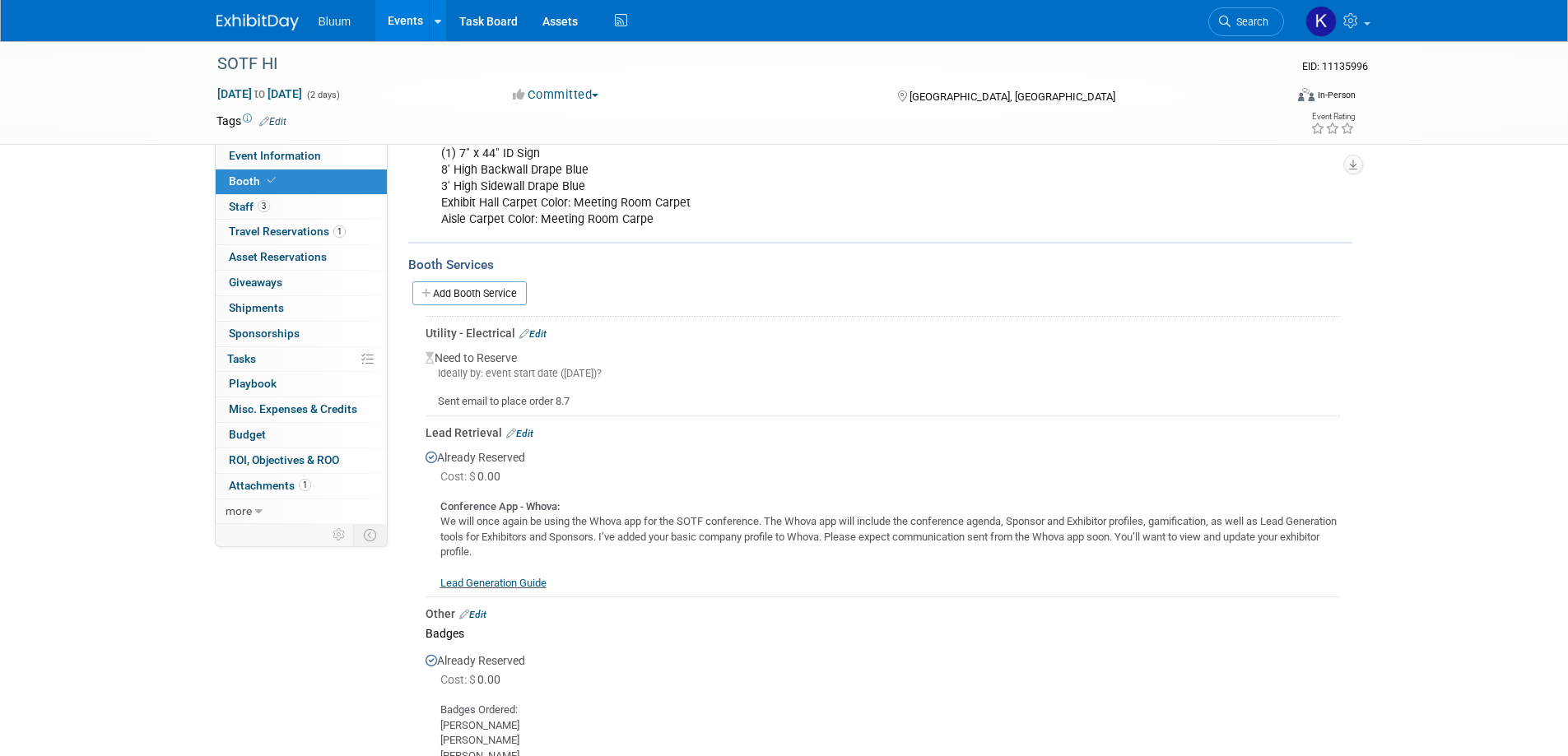
scroll to position [494, 0]
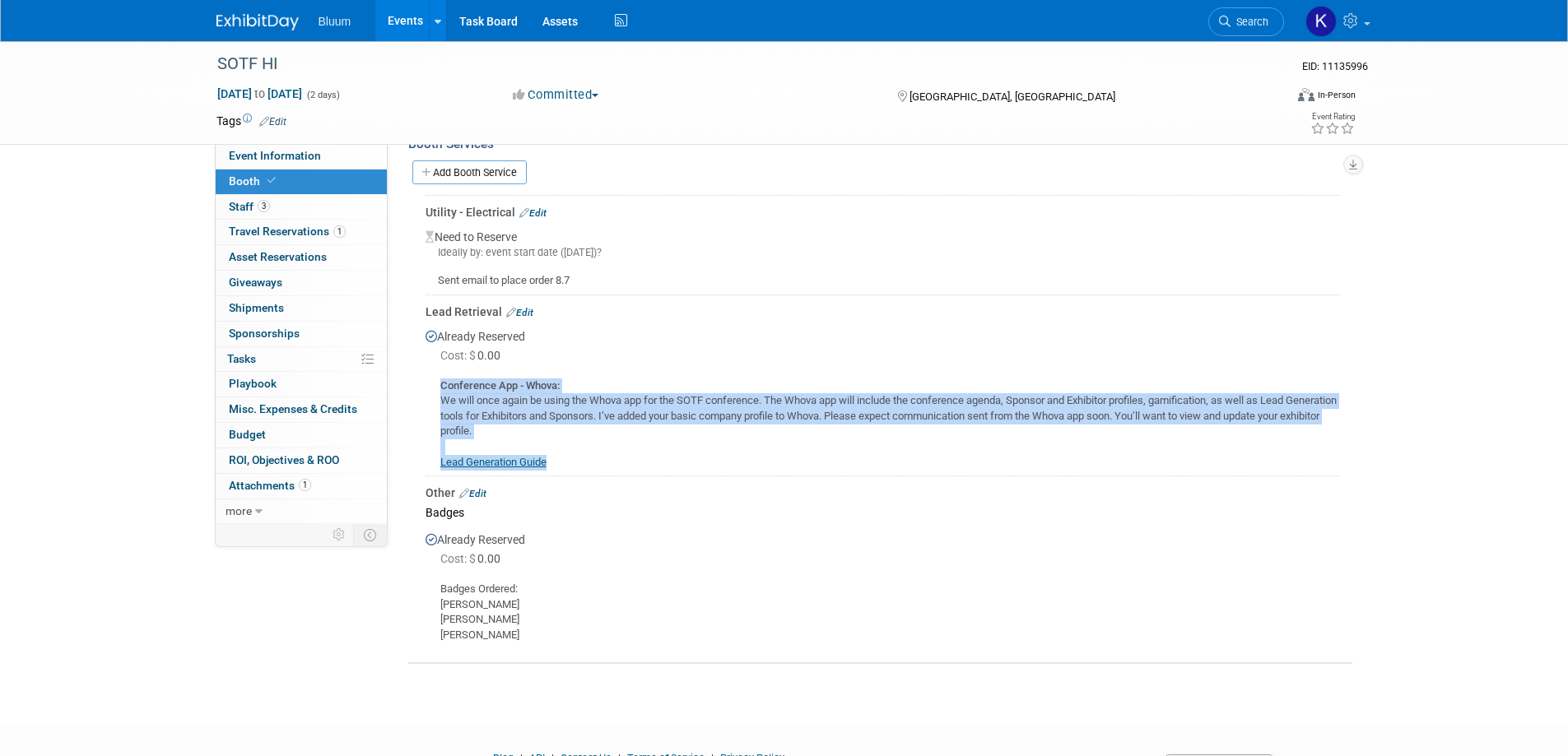
drag, startPoint x: 486, startPoint y: 378, endPoint x: 650, endPoint y: 457, distance: 182.0
click at [650, 457] on td "Lead Retrieval Edit Already Reserved Cost: $ 0.00" at bounding box center [883, 385] width 914 height 181
copy div "Conference App - Whova: We will once again be using the Whova app for the SOTF …"
click at [660, 304] on div "Lead Retrieval Edit" at bounding box center [883, 312] width 914 height 16
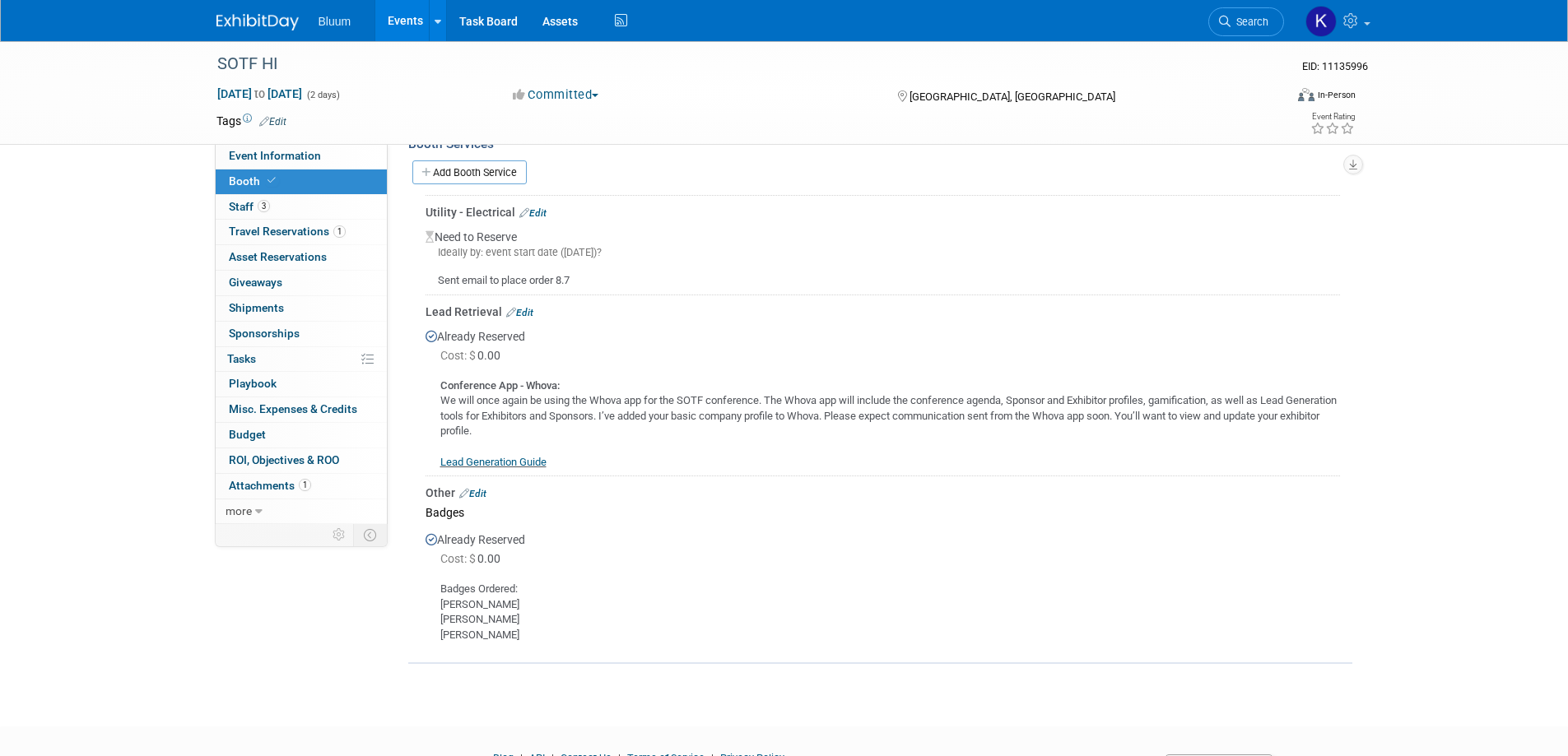
click at [397, 16] on link "Events" at bounding box center [405, 21] width 60 height 41
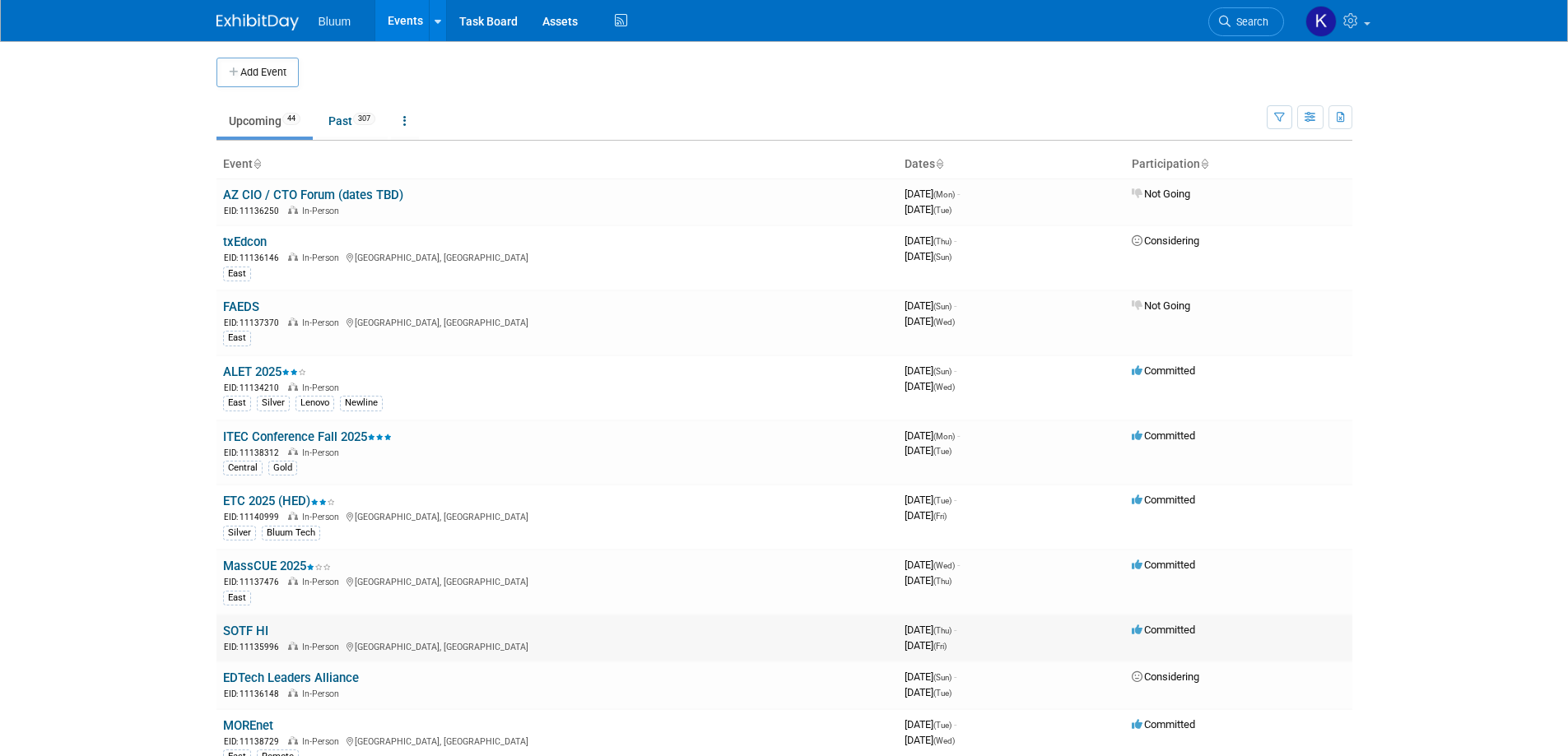
click at [251, 631] on link "SOTF HI" at bounding box center [245, 632] width 45 height 15
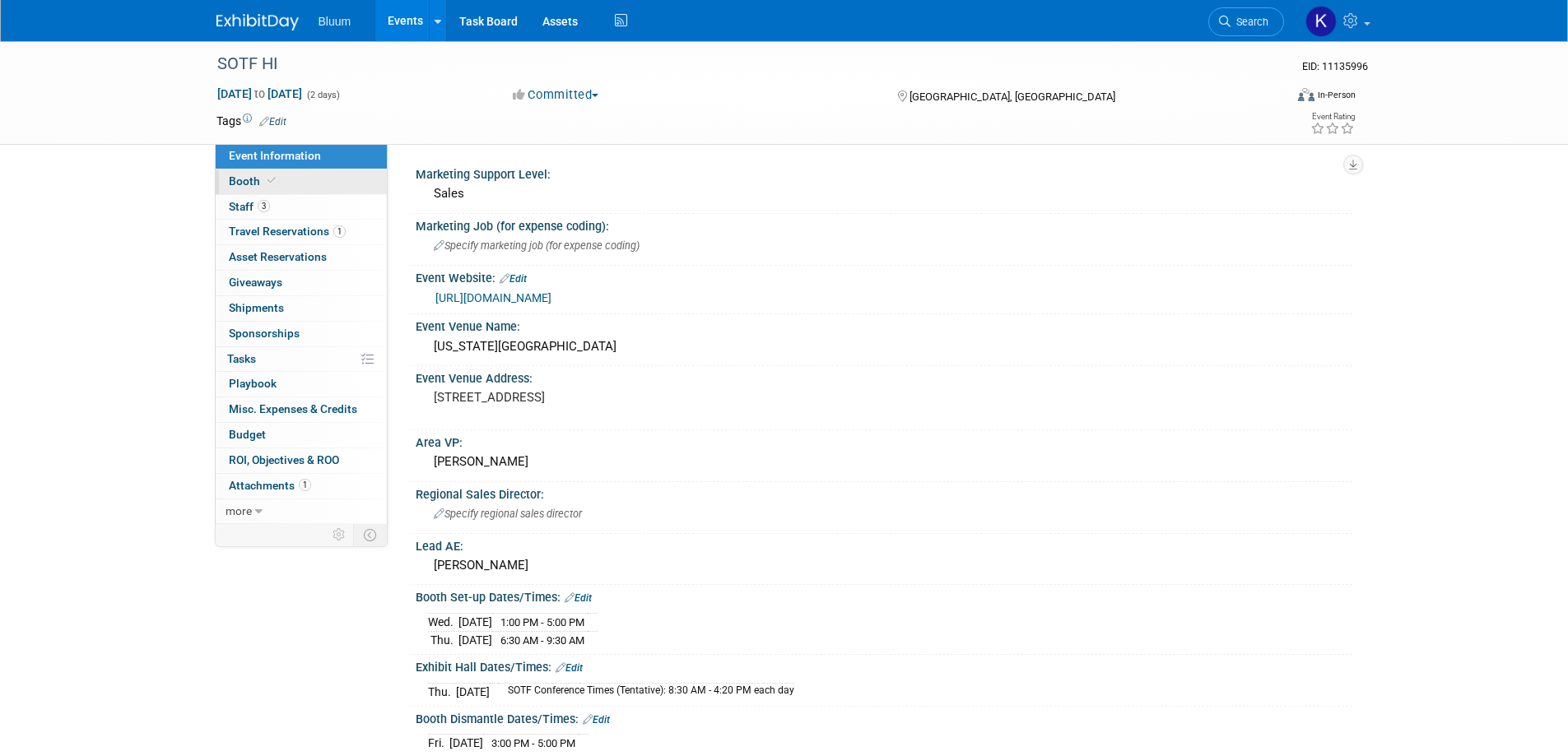
click at [240, 184] on span "Booth" at bounding box center [254, 181] width 50 height 13
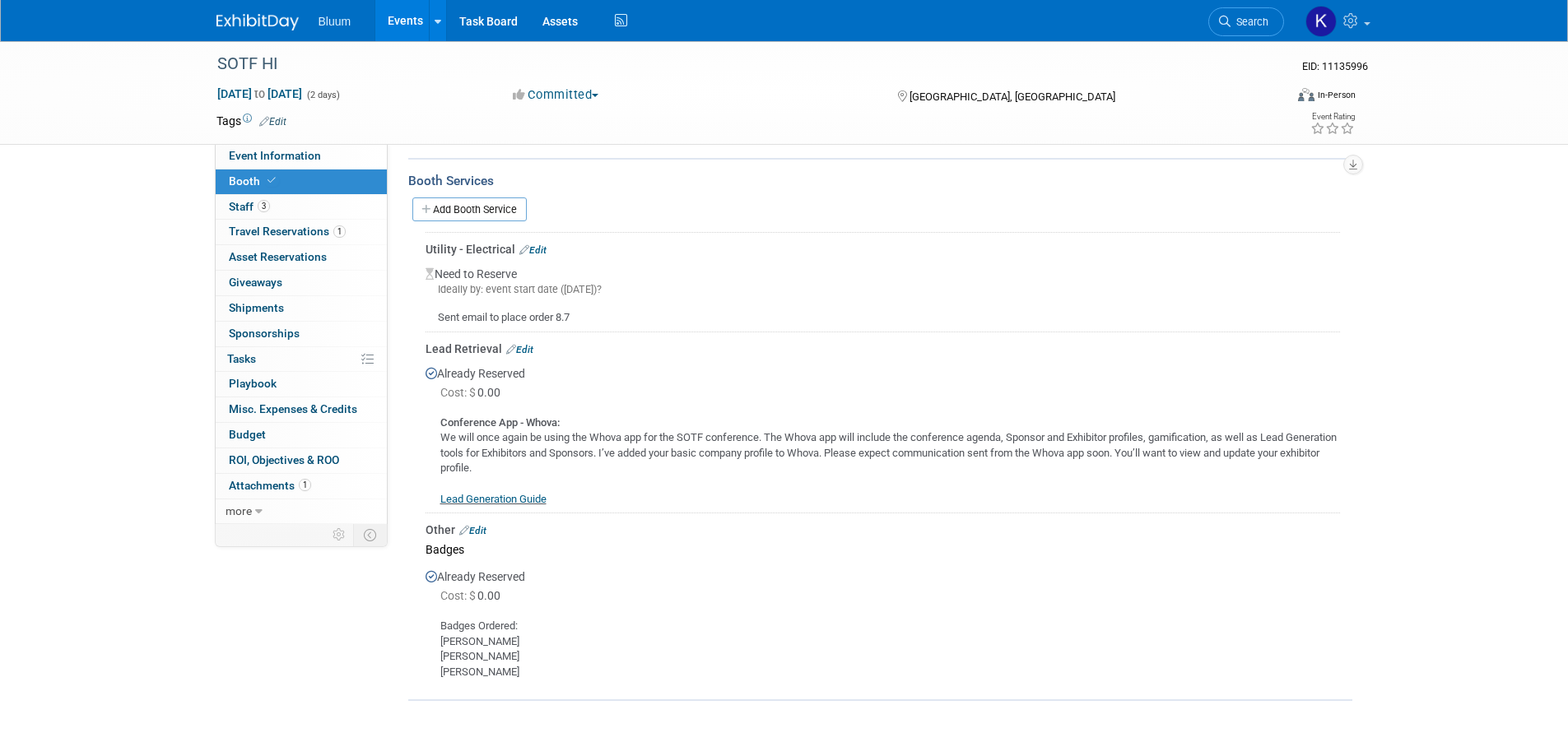
scroll to position [494, 0]
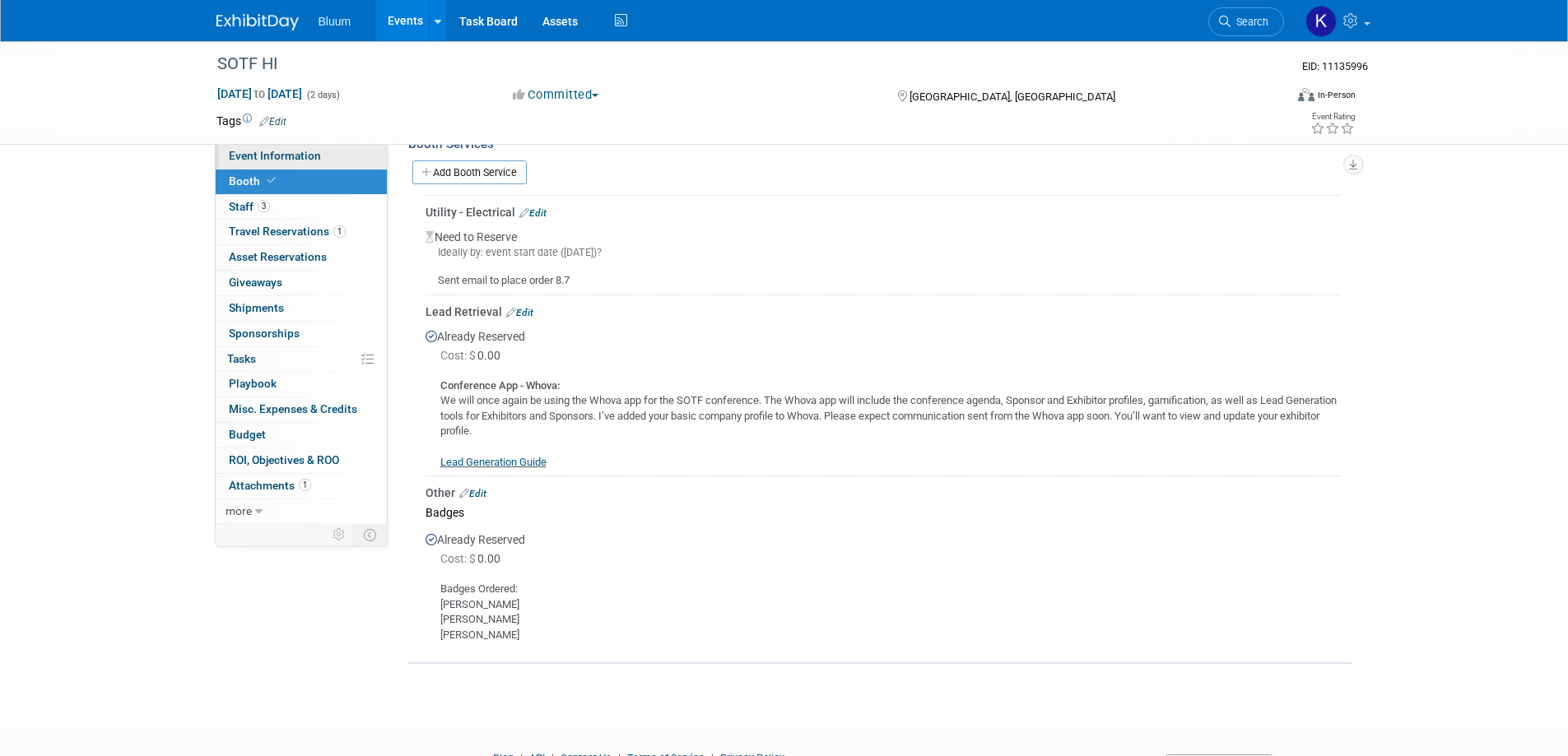
click at [261, 149] on span "Event Information" at bounding box center [275, 156] width 92 height 13
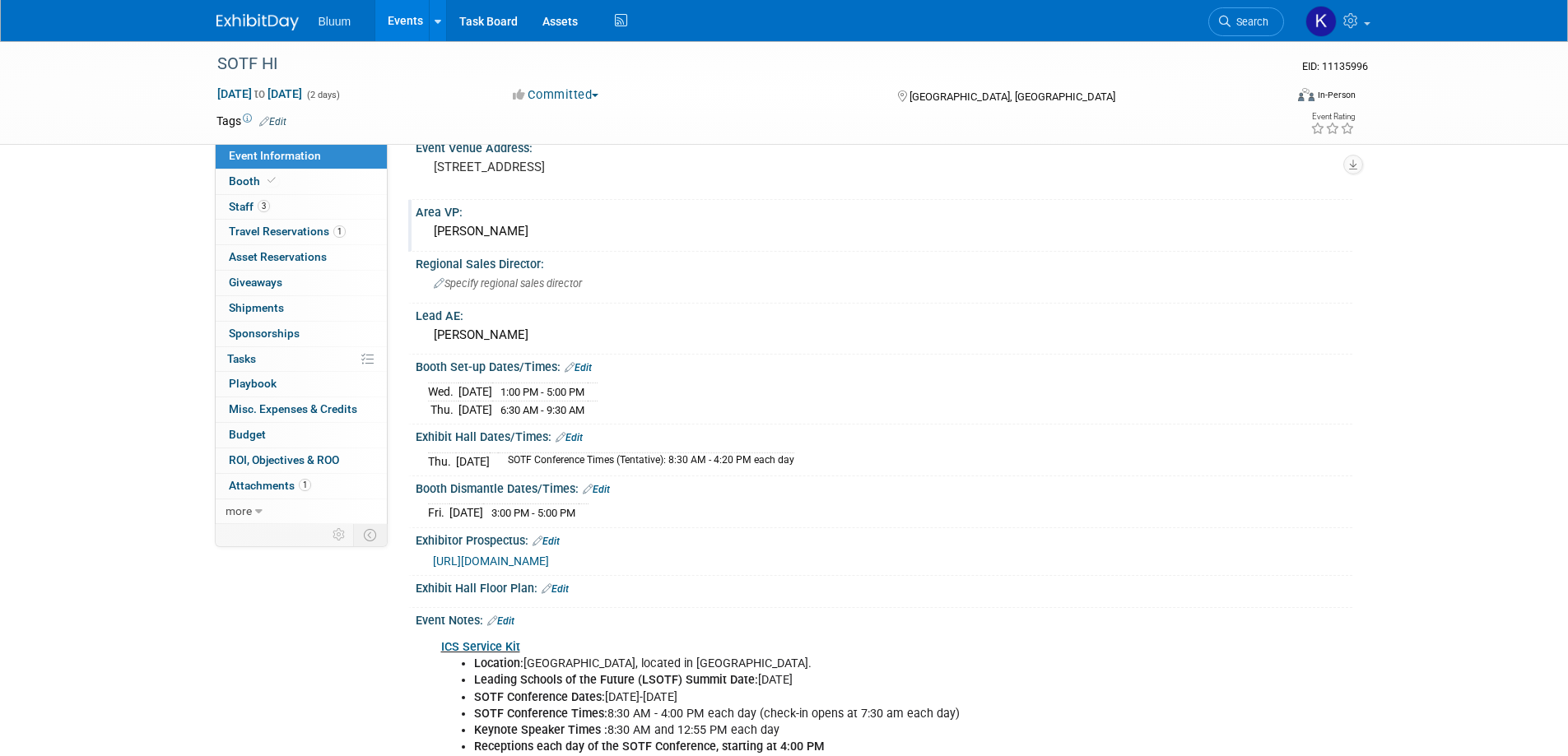
scroll to position [247, 0]
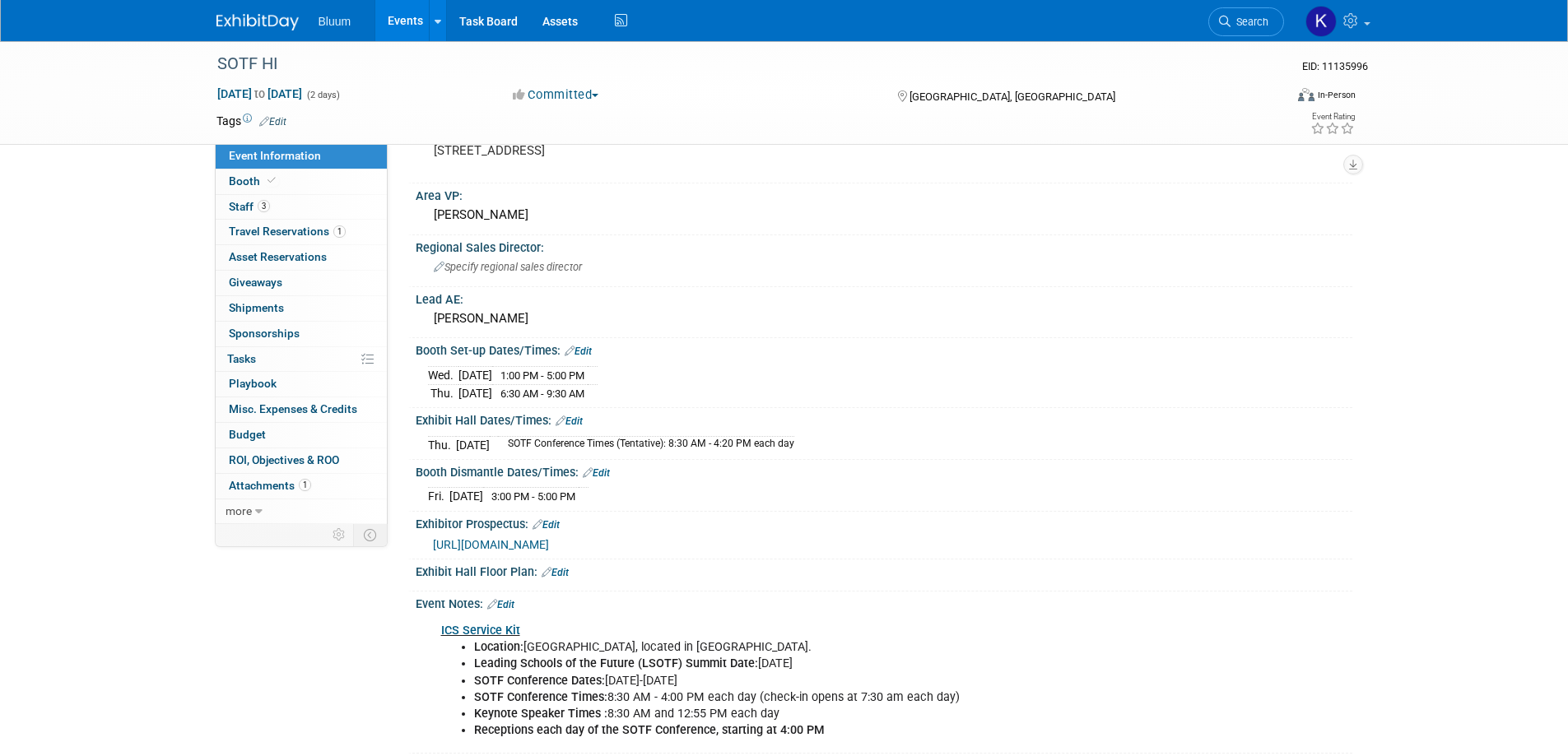
click at [404, 28] on link "Events" at bounding box center [405, 21] width 60 height 41
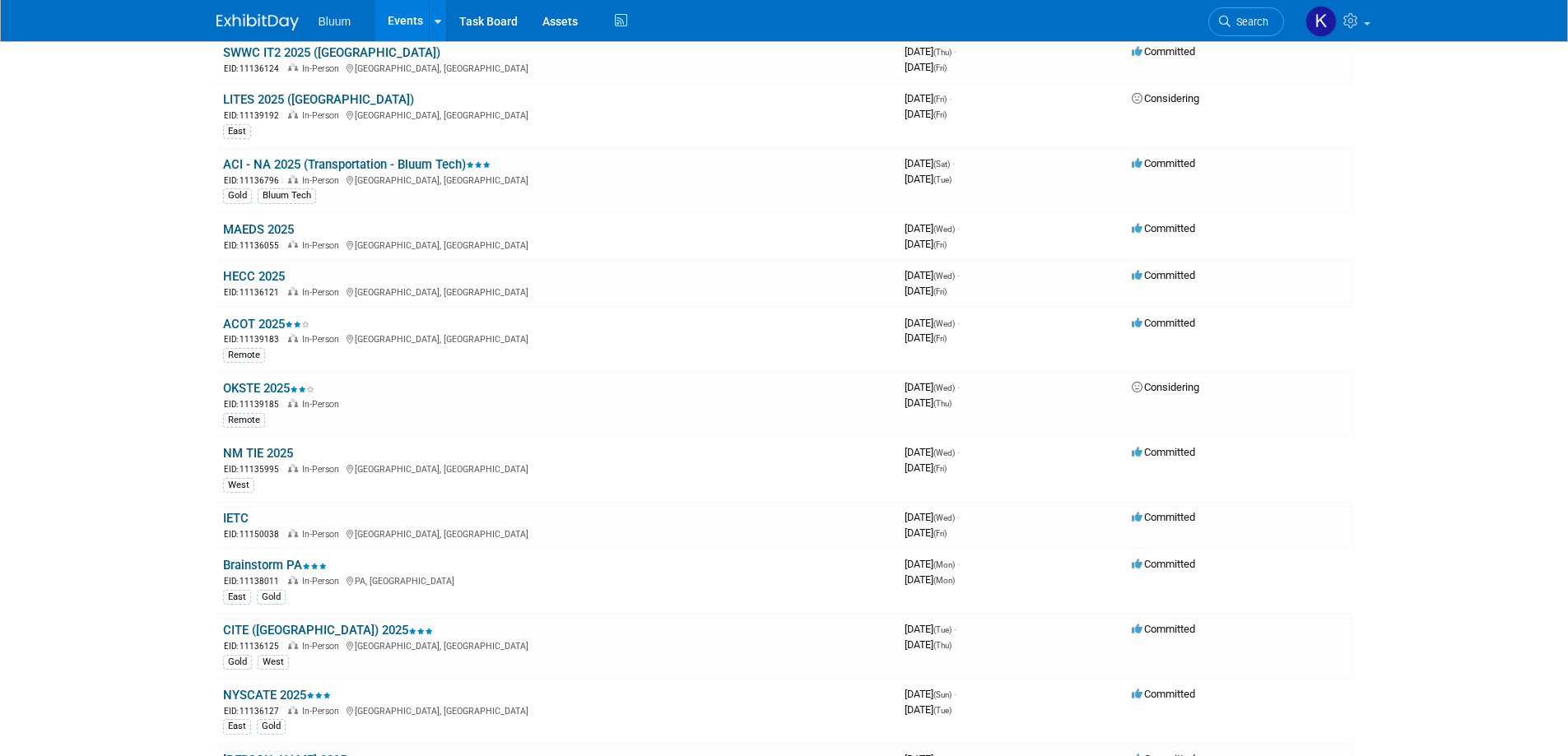
scroll to position [905, 0]
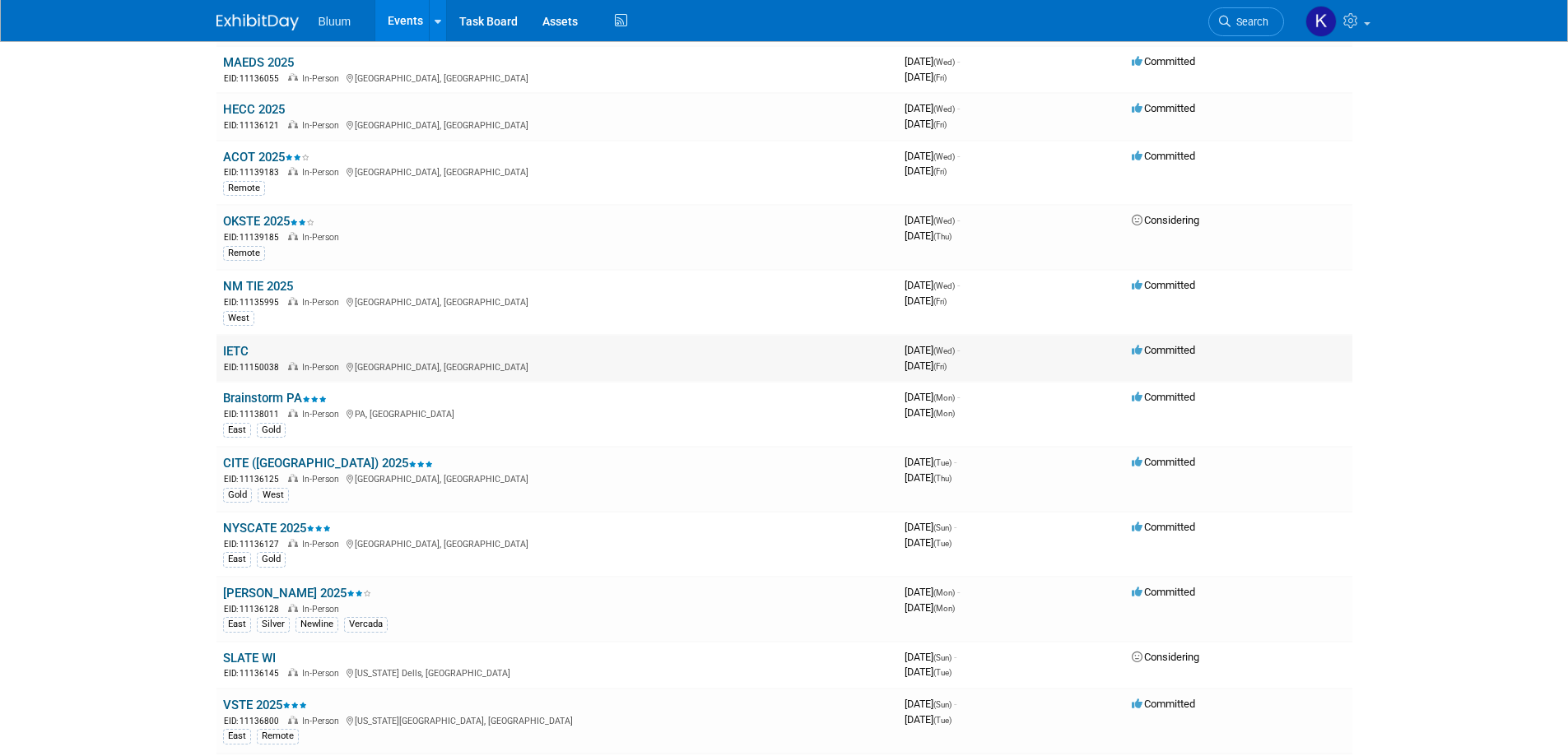
click at [238, 357] on link "IETC" at bounding box center [236, 352] width 26 height 15
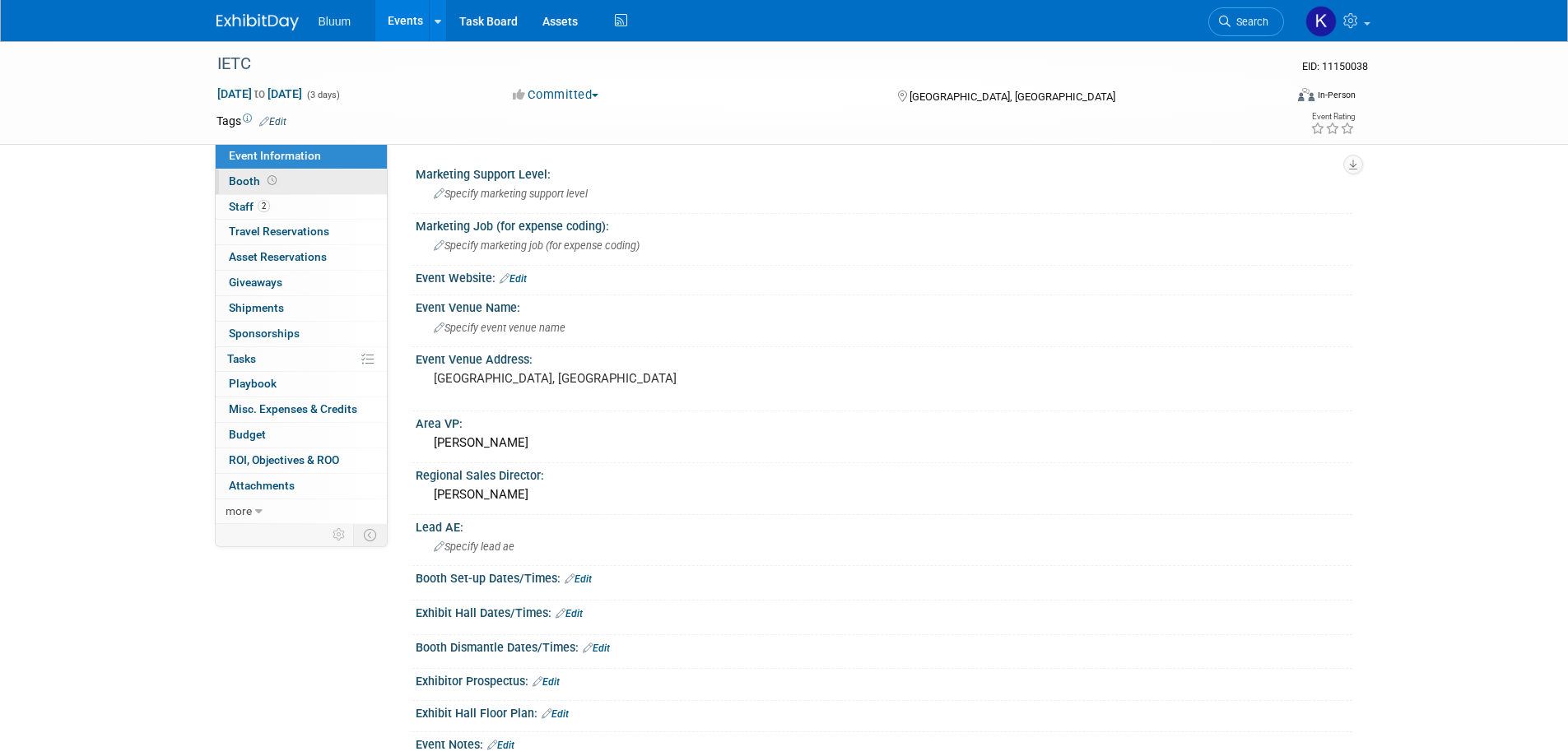
click at [247, 185] on span "Booth" at bounding box center [254, 181] width 51 height 13
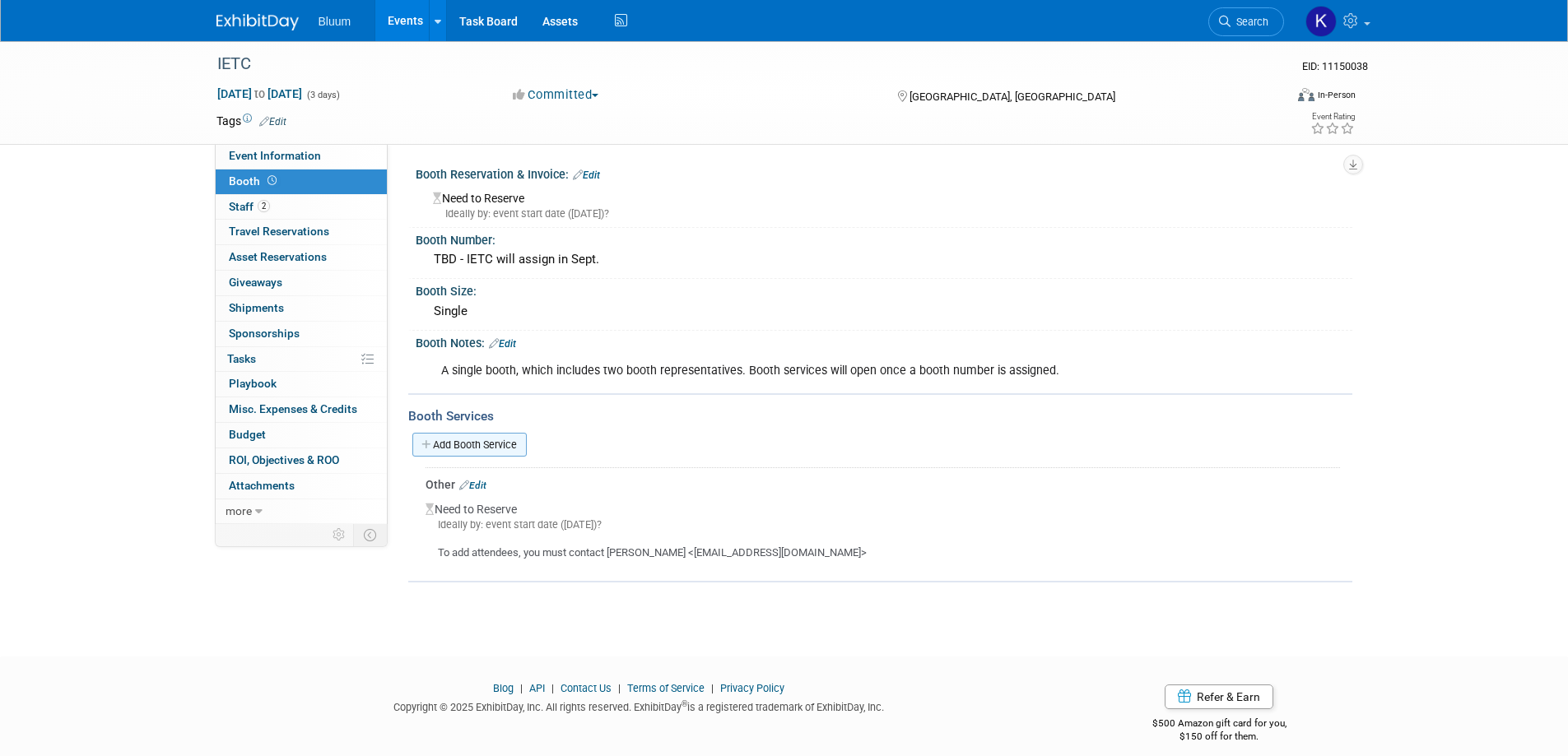
click at [490, 449] on link "Add Booth Service" at bounding box center [469, 445] width 114 height 24
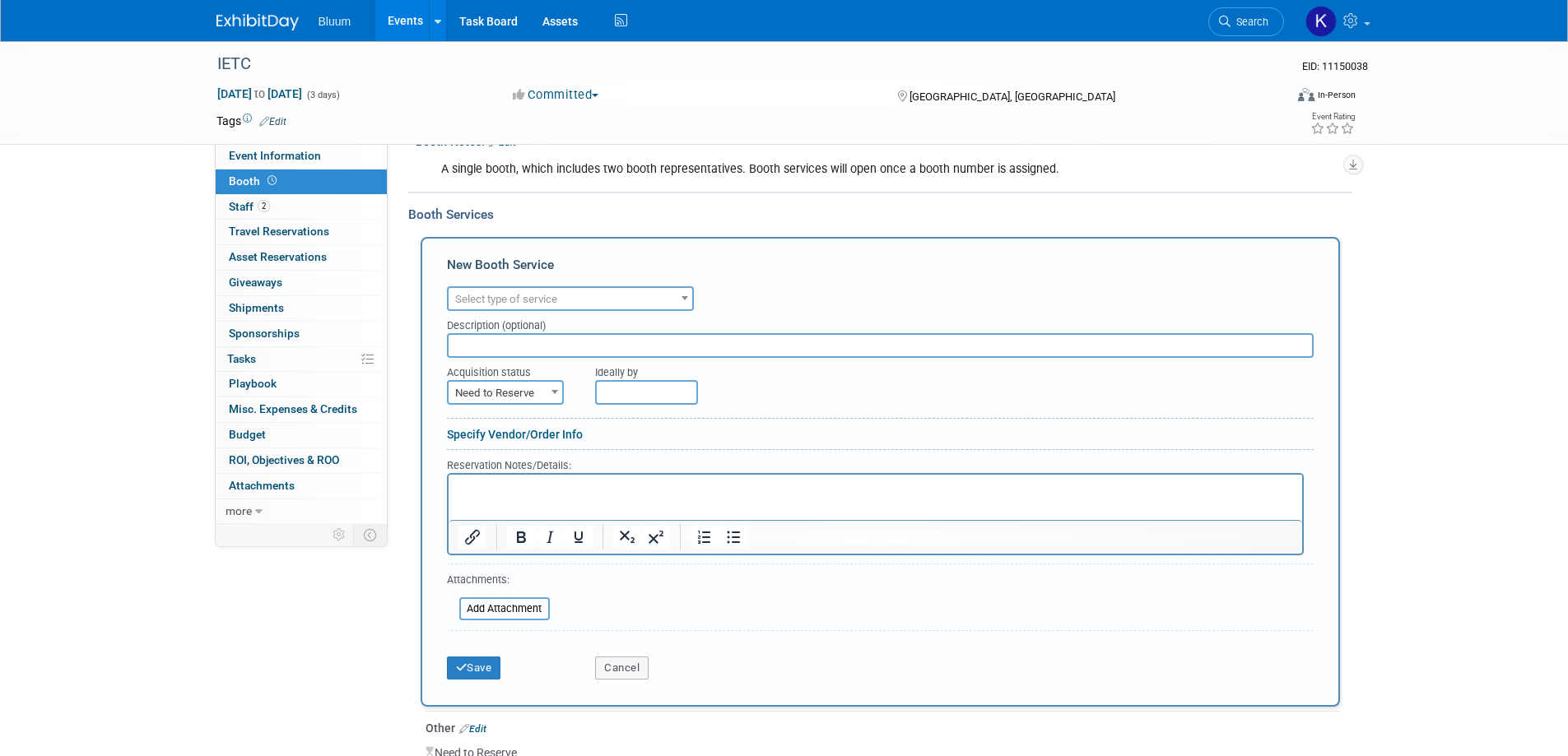
scroll to position [37, 0]
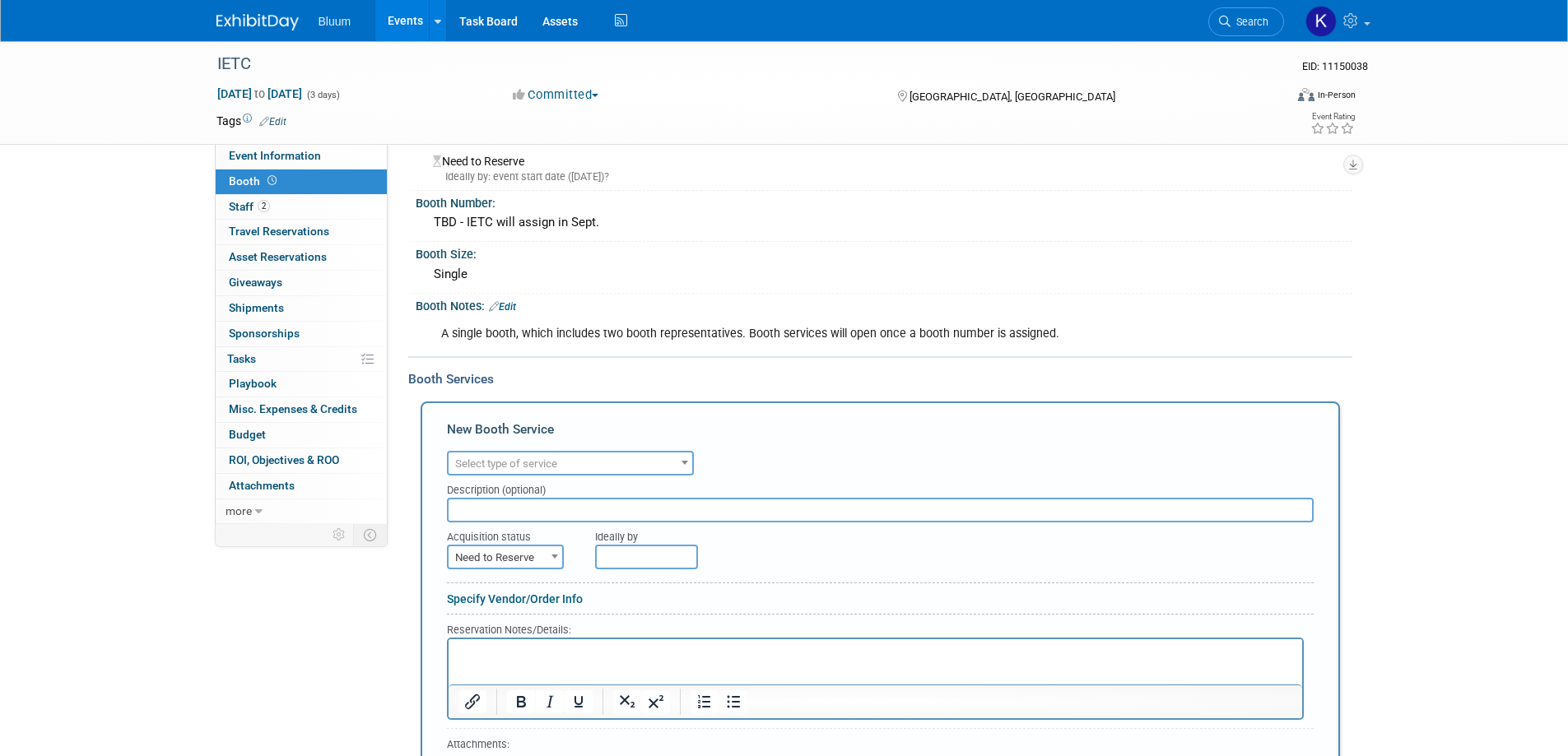
click at [509, 306] on link "Edit" at bounding box center [502, 307] width 27 height 12
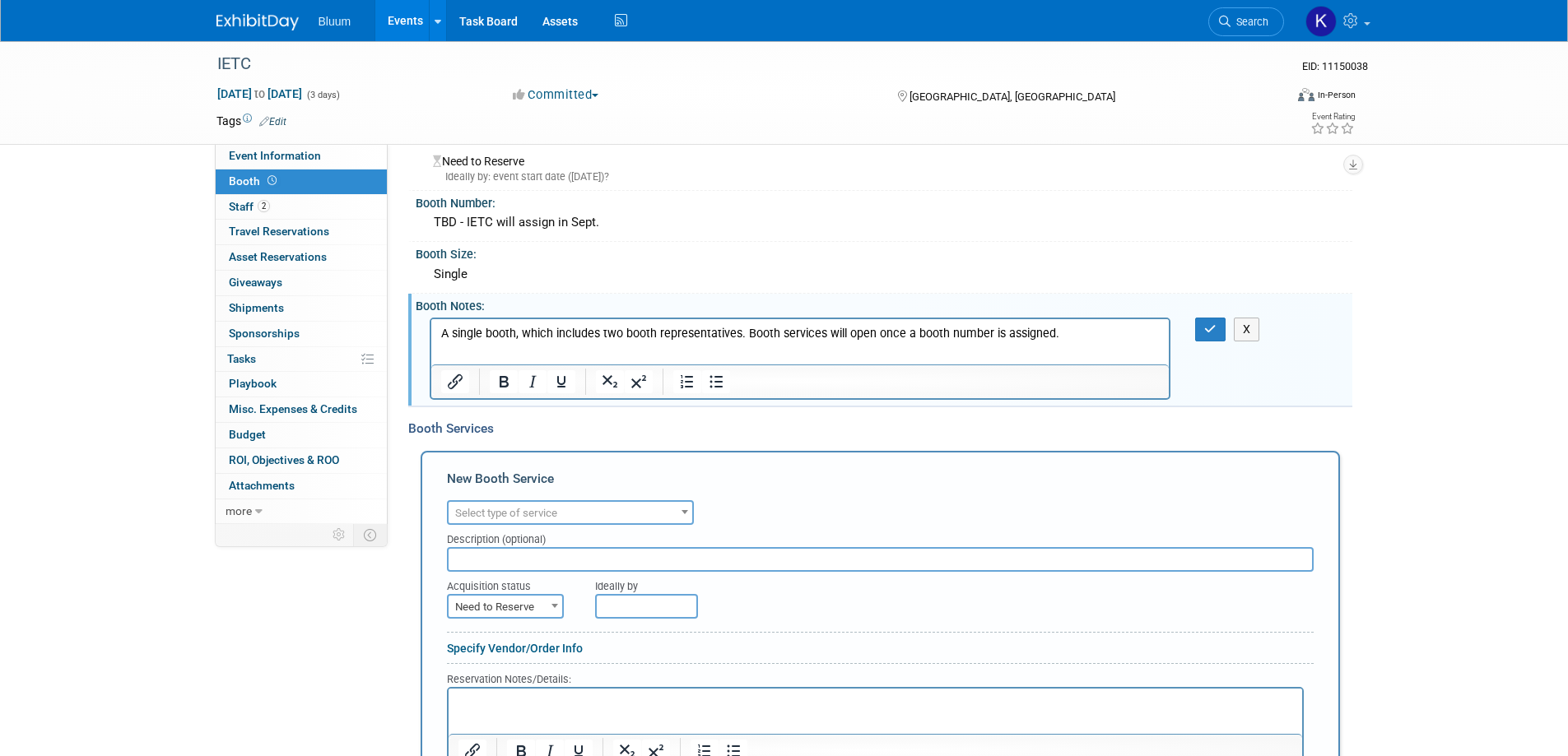
scroll to position [0, 0]
click at [1088, 332] on p "A single booth, which includes two booth representatives. Booth services will o…" at bounding box center [800, 334] width 720 height 16
click at [1211, 334] on icon "button" at bounding box center [1210, 329] width 12 height 12
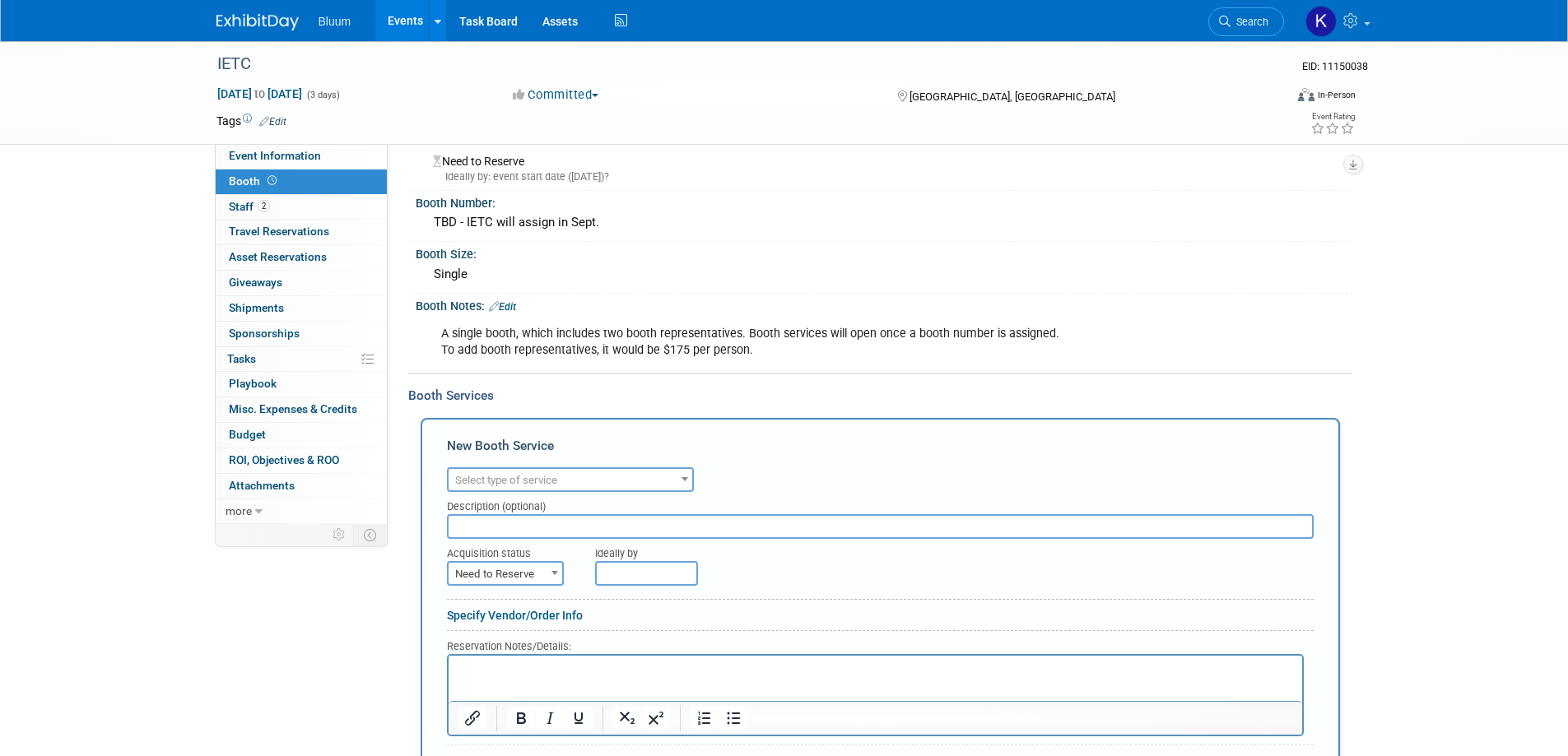
click at [1177, 323] on div "A single booth, which includes two booth representatives. Booth services will o…" at bounding box center [806, 343] width 754 height 49
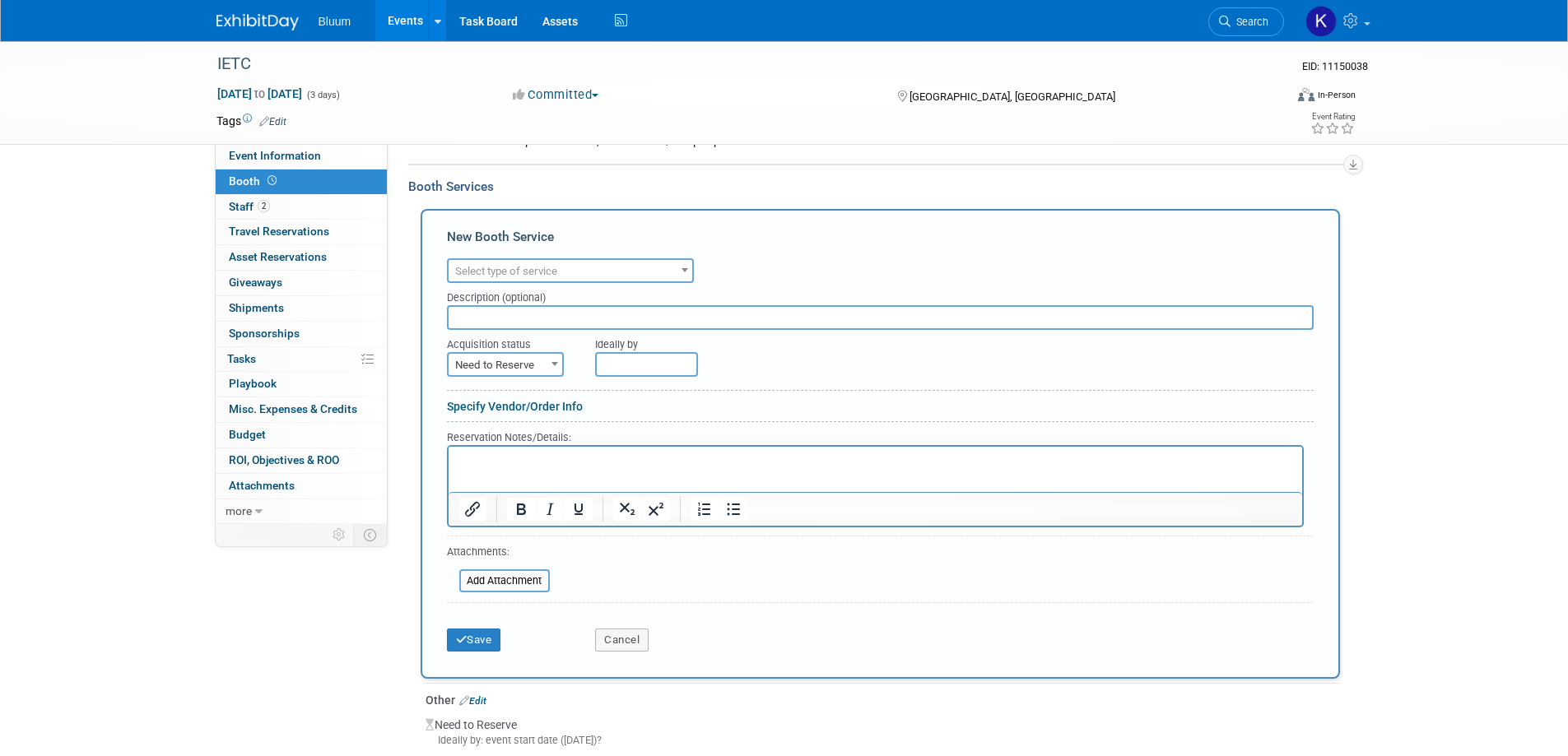
scroll to position [247, 0]
click at [633, 644] on button "Cancel" at bounding box center [622, 640] width 54 height 23
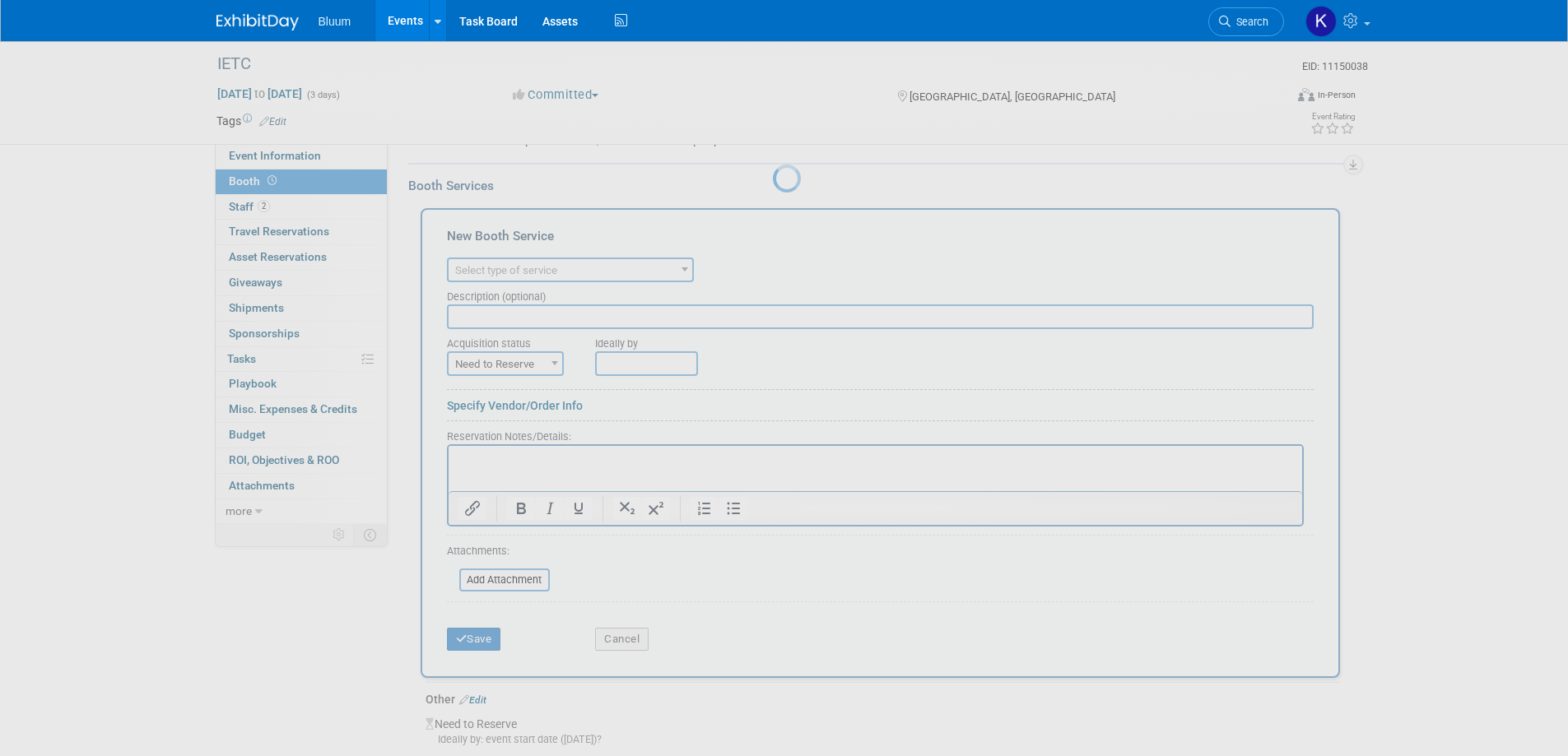
scroll to position [21, 0]
